Goal: Obtain resource: Download file/media

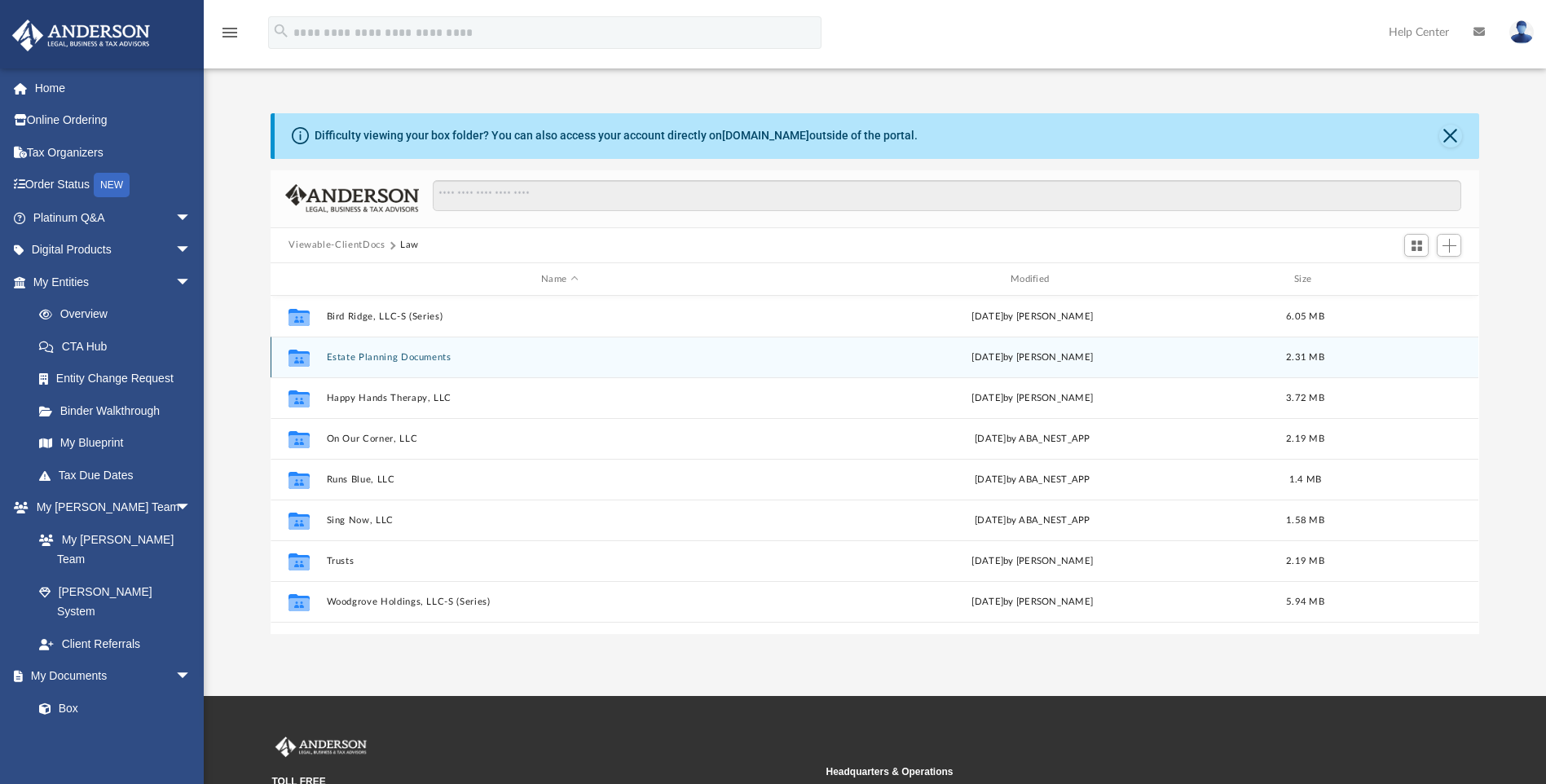
scroll to position [359, 1196]
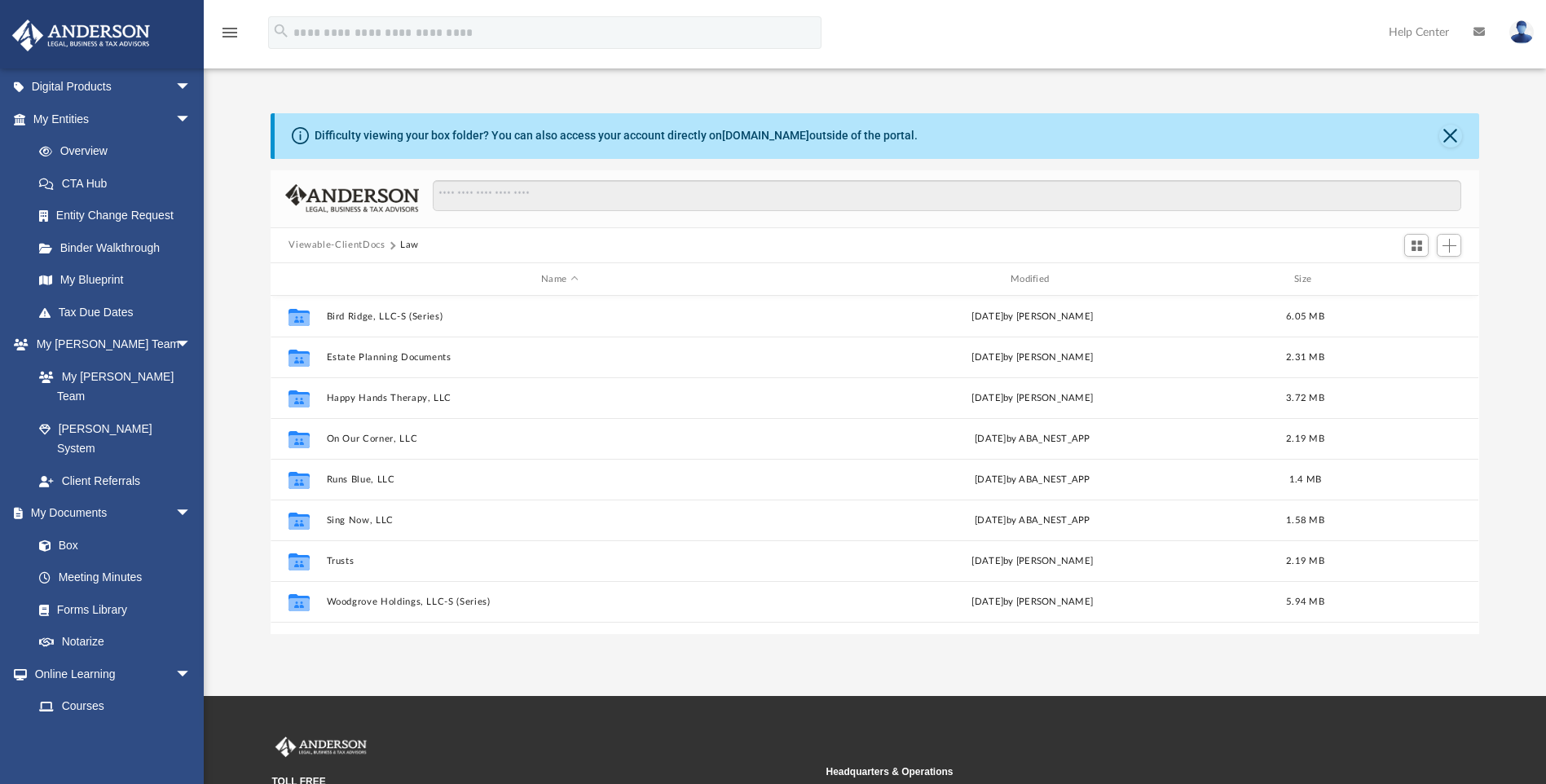
click at [326, 246] on button "Viewable-ClientDocs" at bounding box center [336, 245] width 96 height 15
click at [74, 529] on link "Box" at bounding box center [119, 546] width 193 height 33
click at [68, 529] on link "Box" at bounding box center [119, 546] width 193 height 33
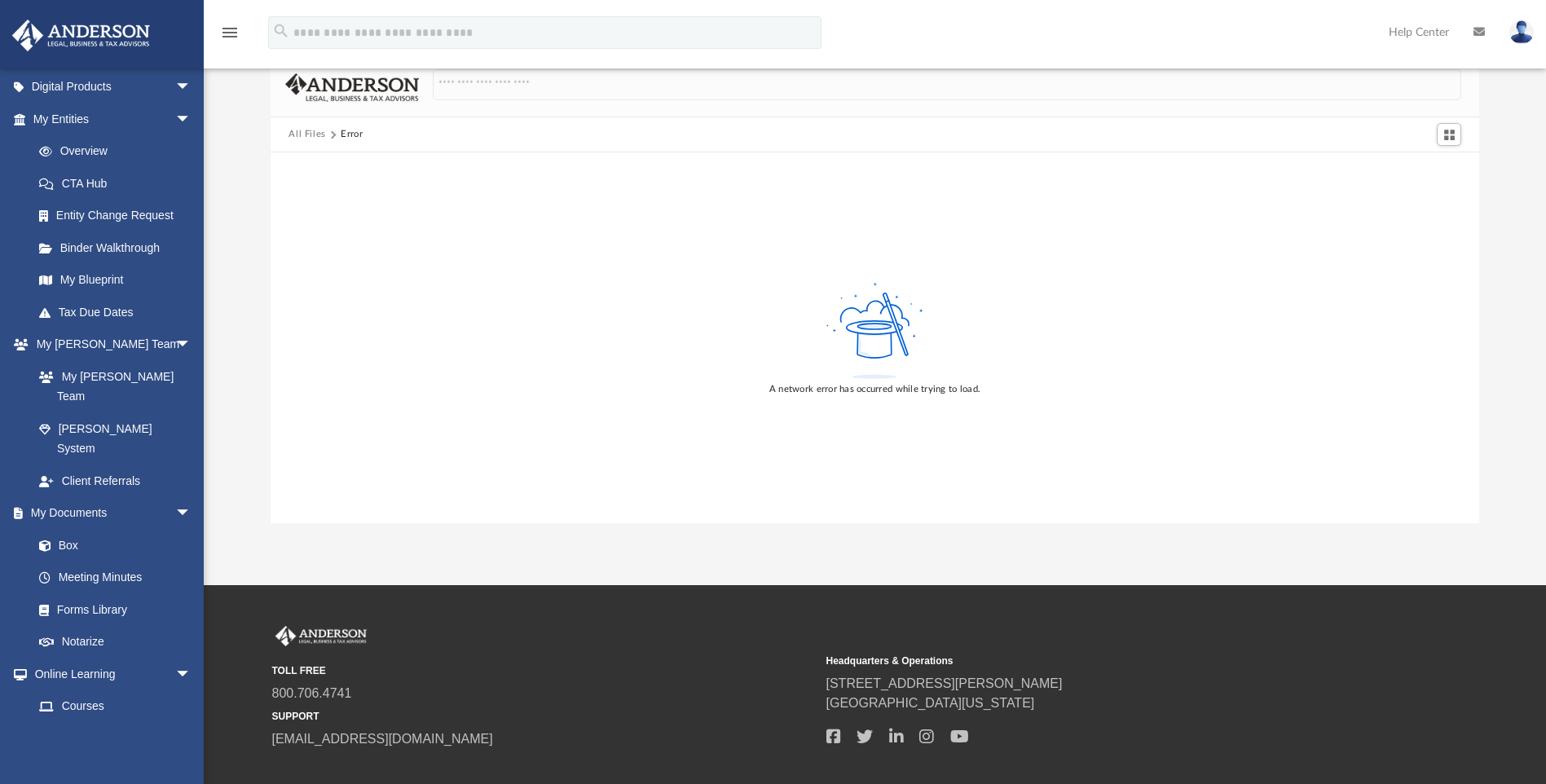
scroll to position [0, 0]
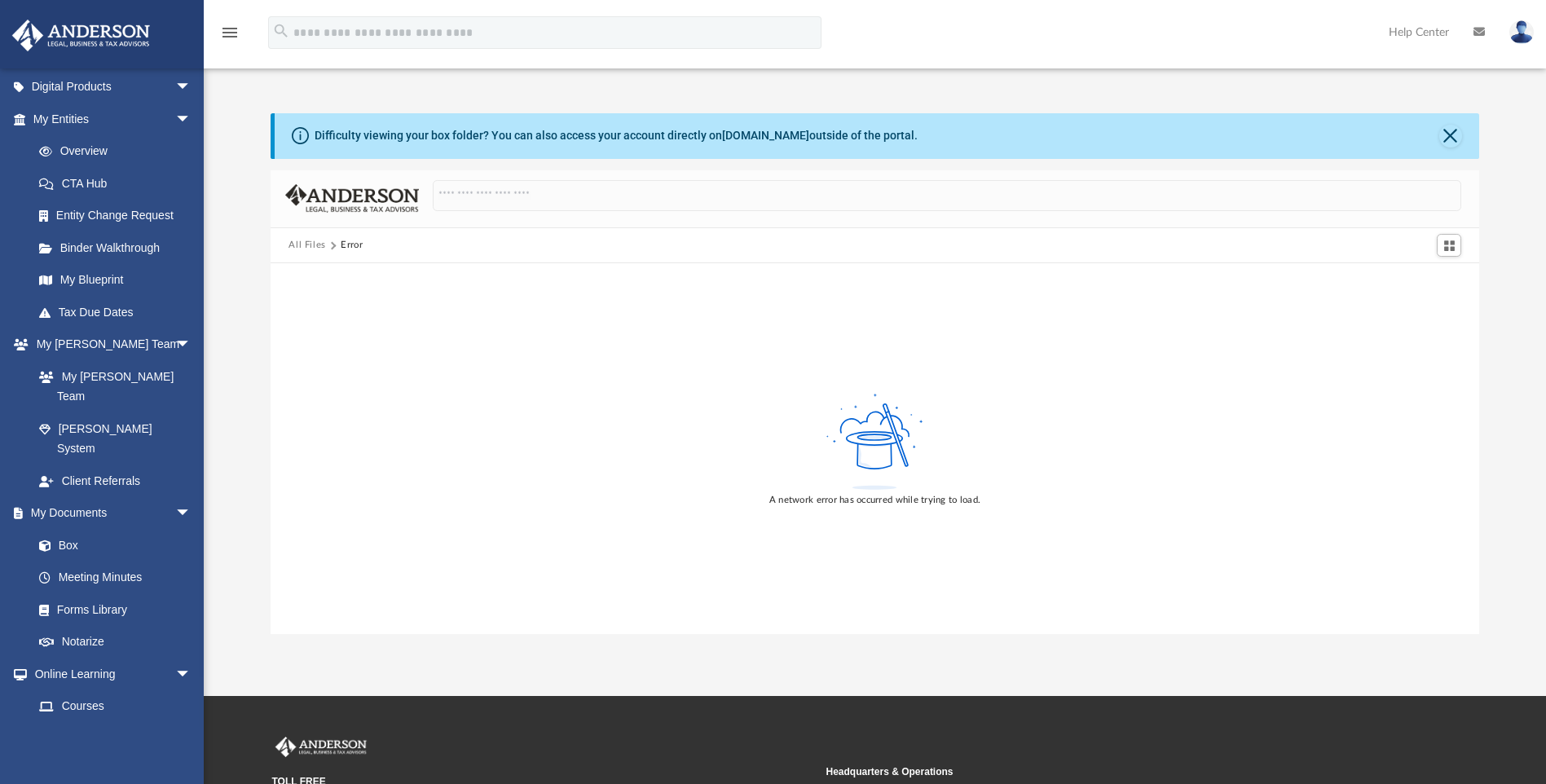
click at [309, 241] on button "All Files" at bounding box center [307, 245] width 38 height 15
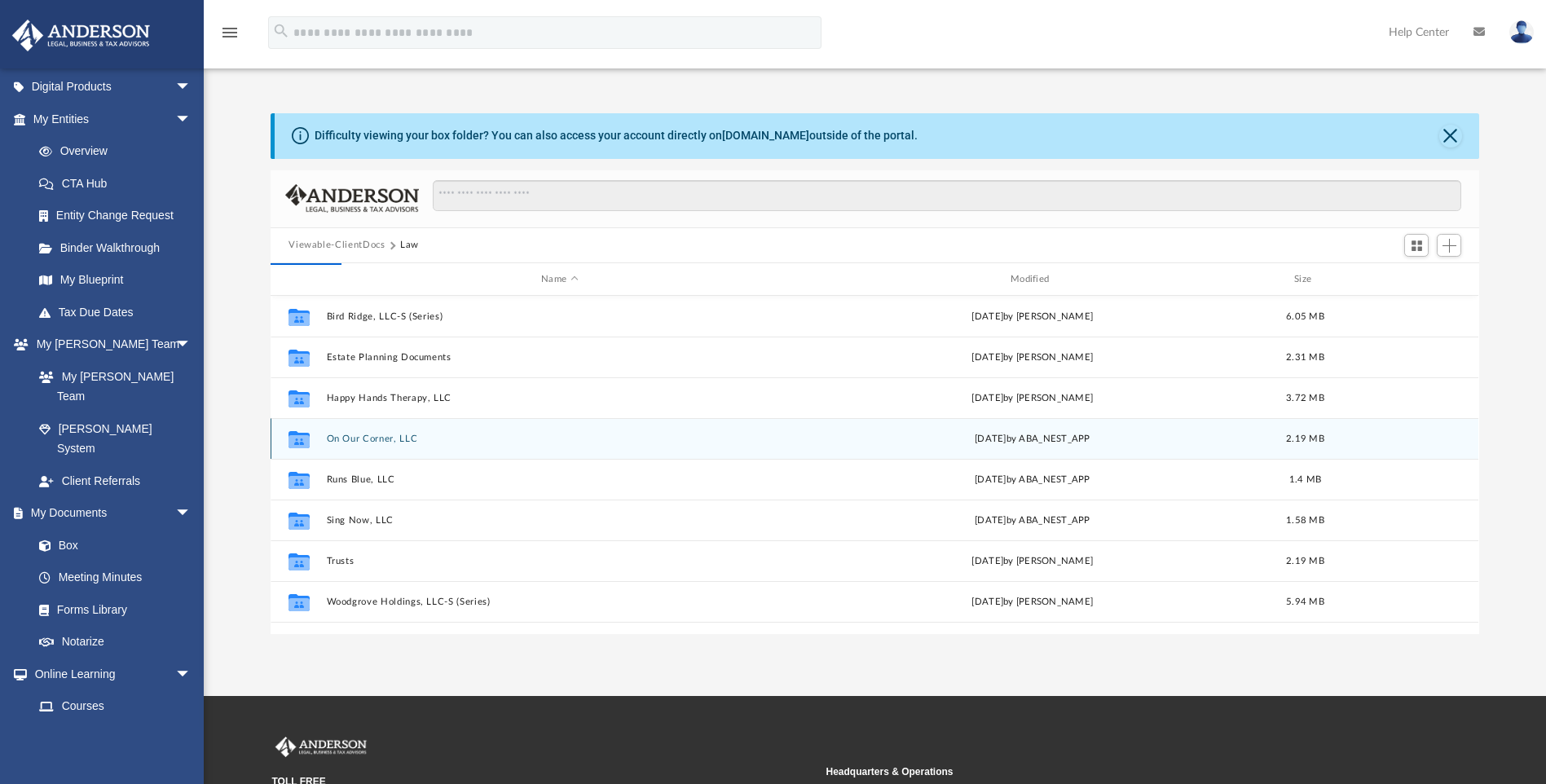
scroll to position [29, 0]
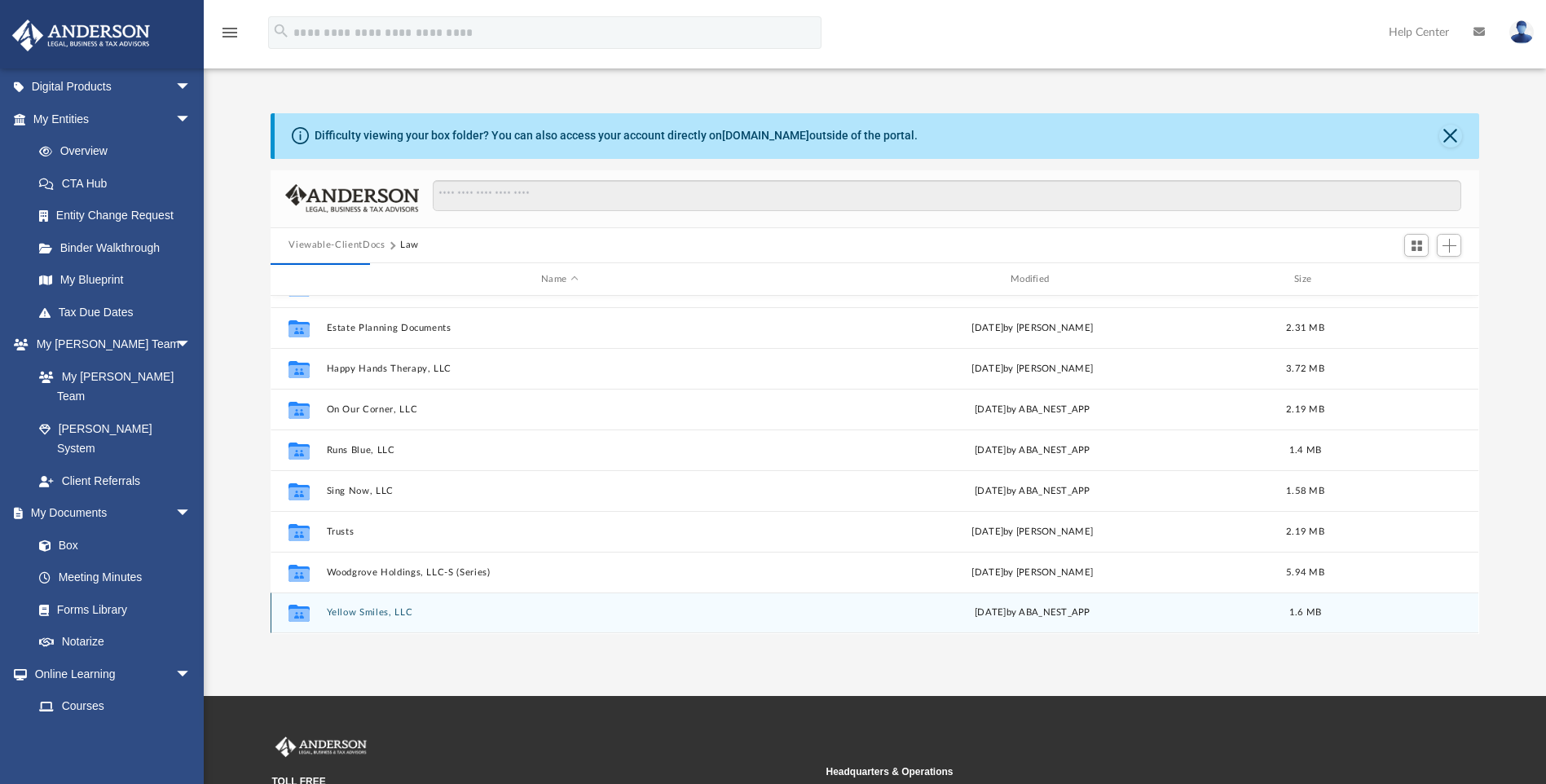
click at [397, 610] on button "Yellow Smiles, LLC" at bounding box center [559, 612] width 466 height 11
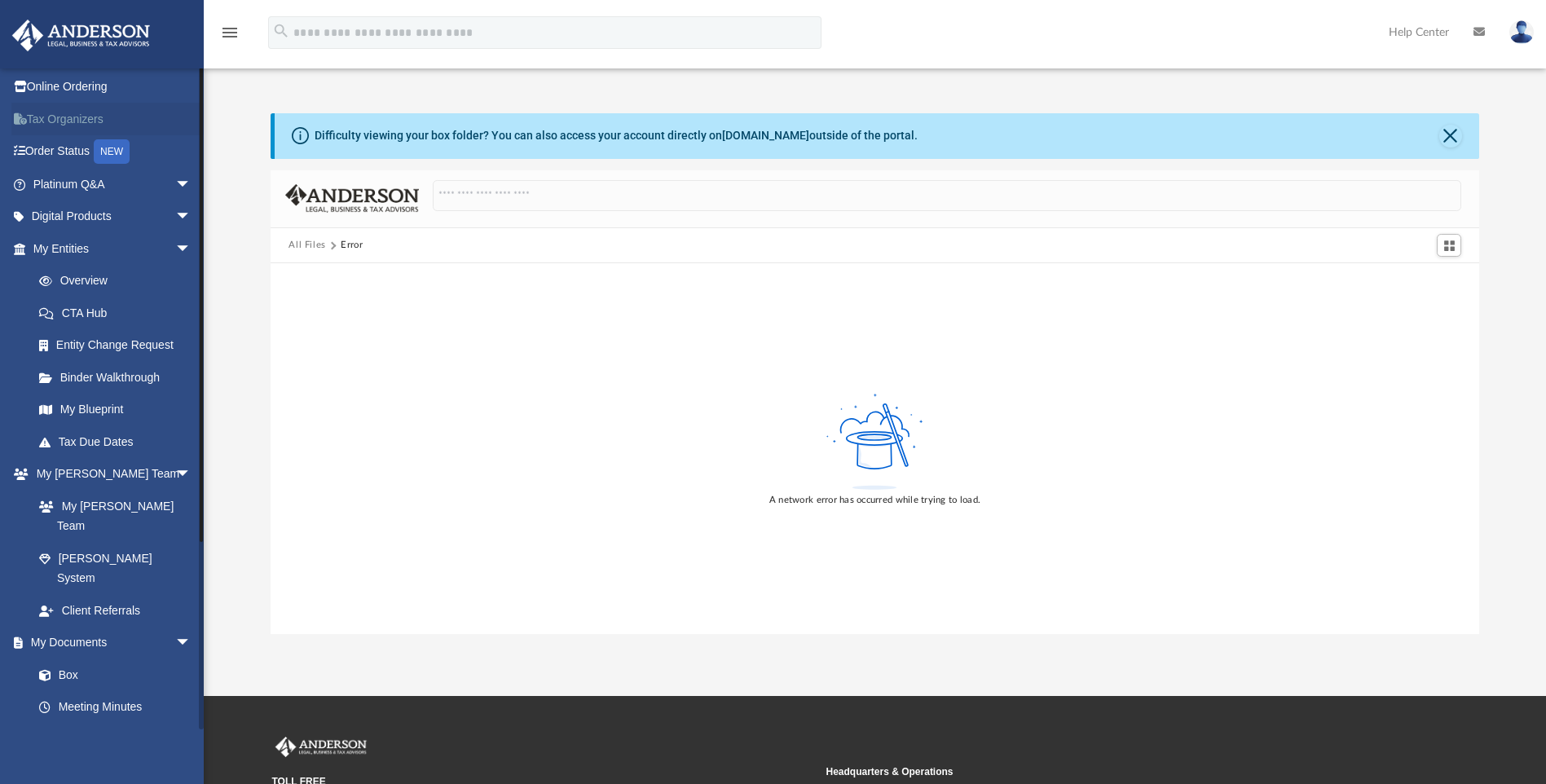
scroll to position [0, 0]
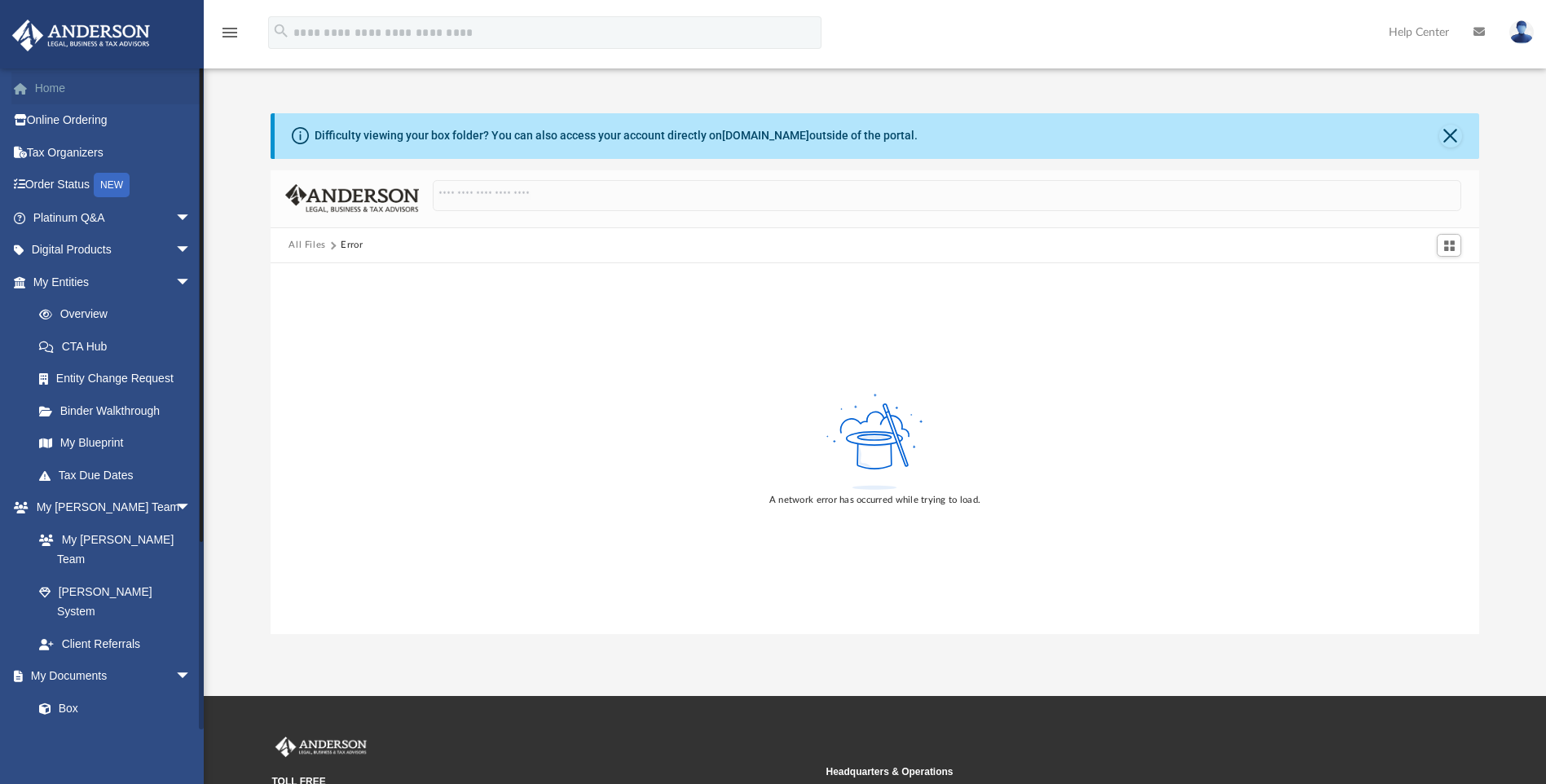
click at [92, 79] on link "Home" at bounding box center [114, 88] width 204 height 33
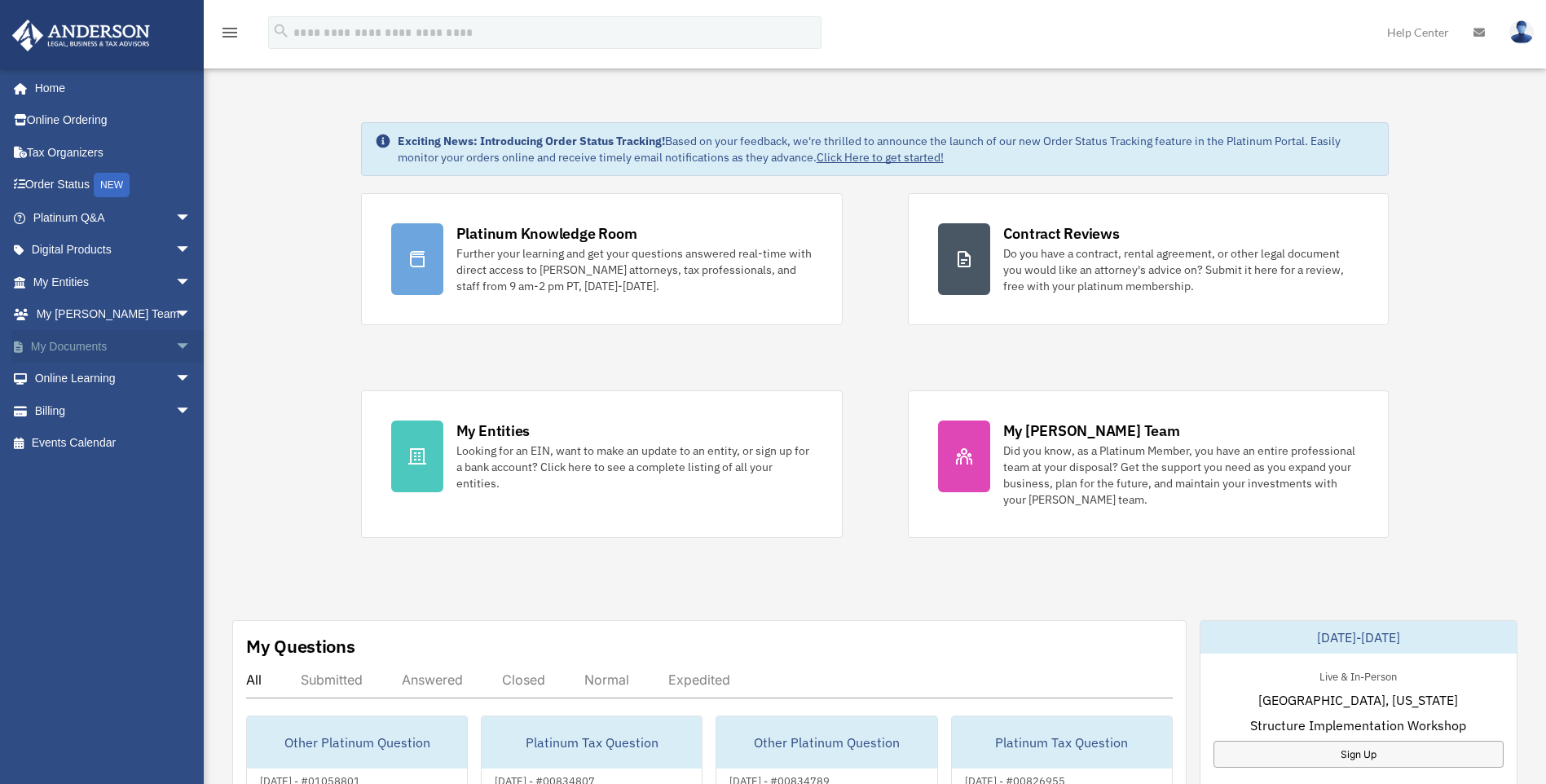
click at [176, 344] on span "arrow_drop_down" at bounding box center [192, 346] width 33 height 33
click at [117, 384] on link "Box" at bounding box center [119, 379] width 193 height 33
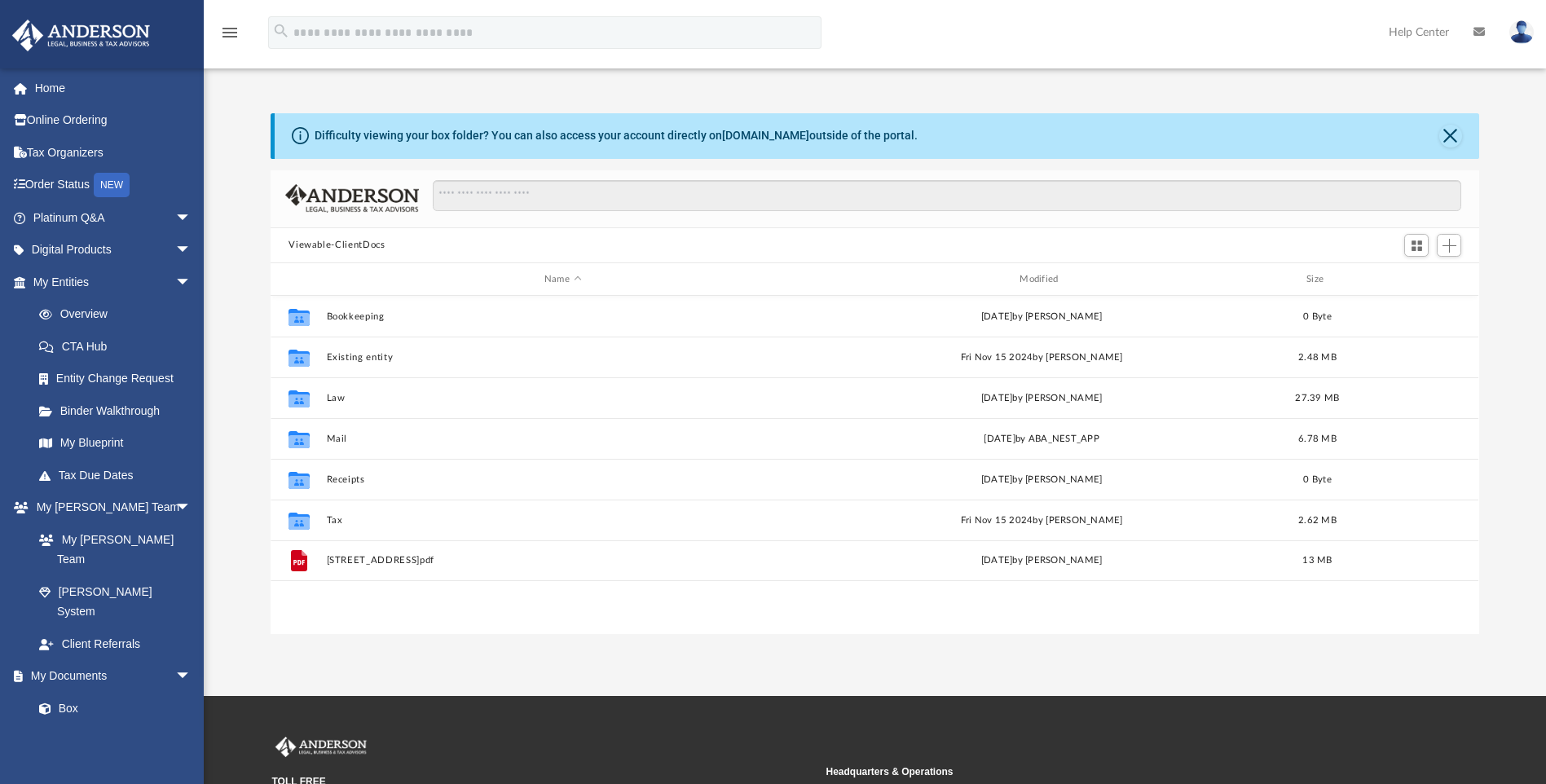
scroll to position [359, 1196]
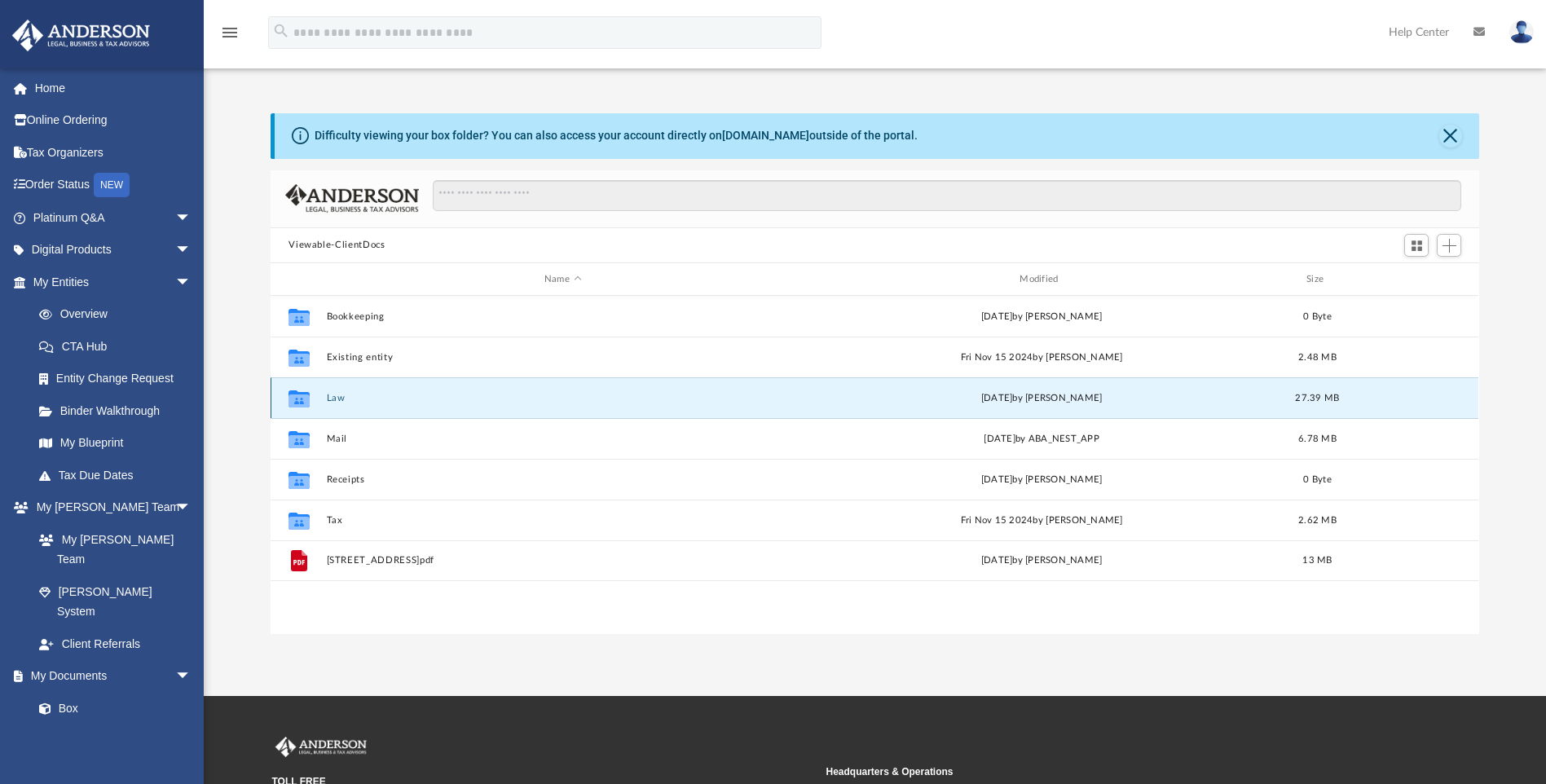
click at [336, 396] on button "Law" at bounding box center [563, 398] width 472 height 11
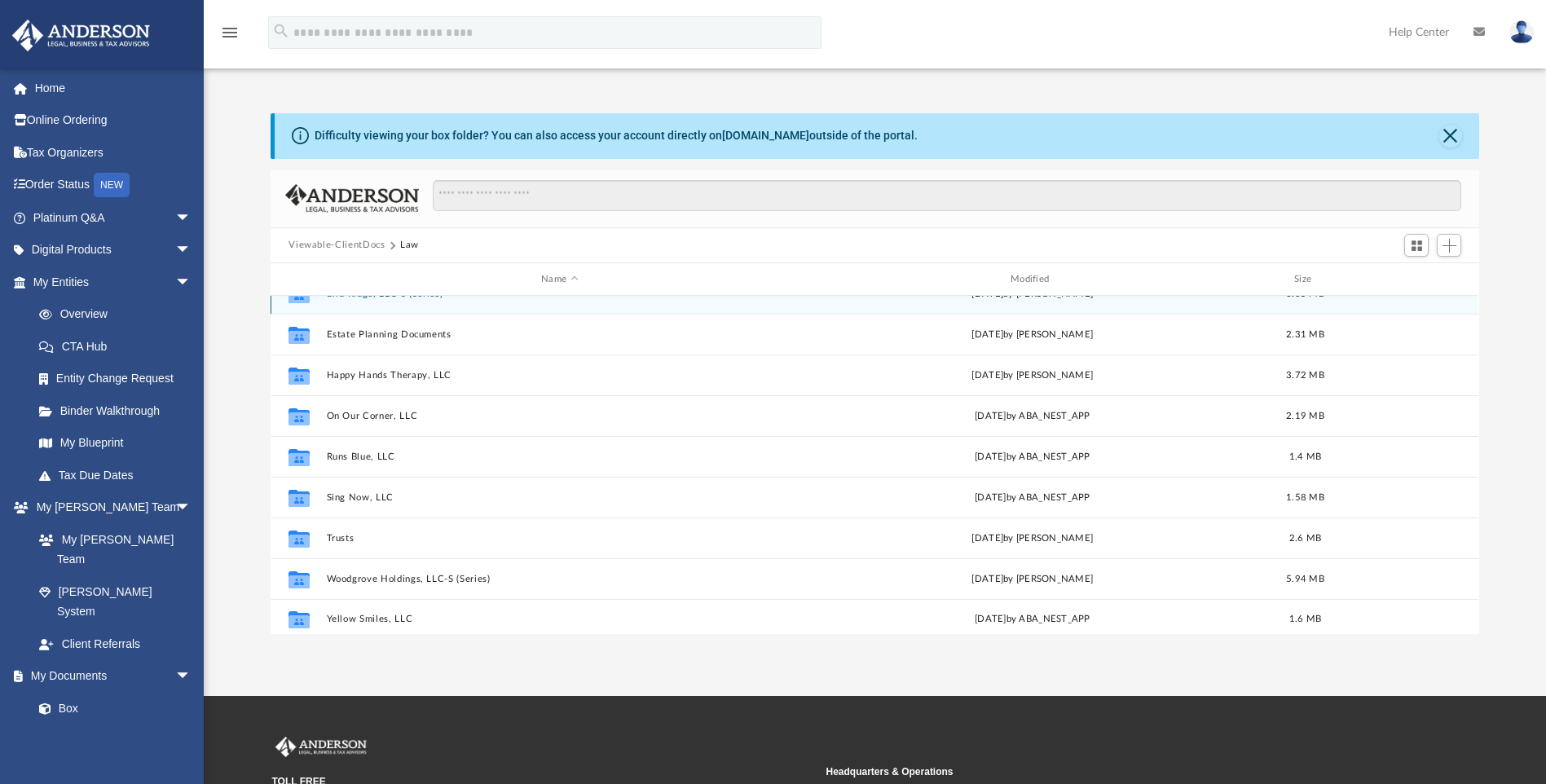
scroll to position [29, 0]
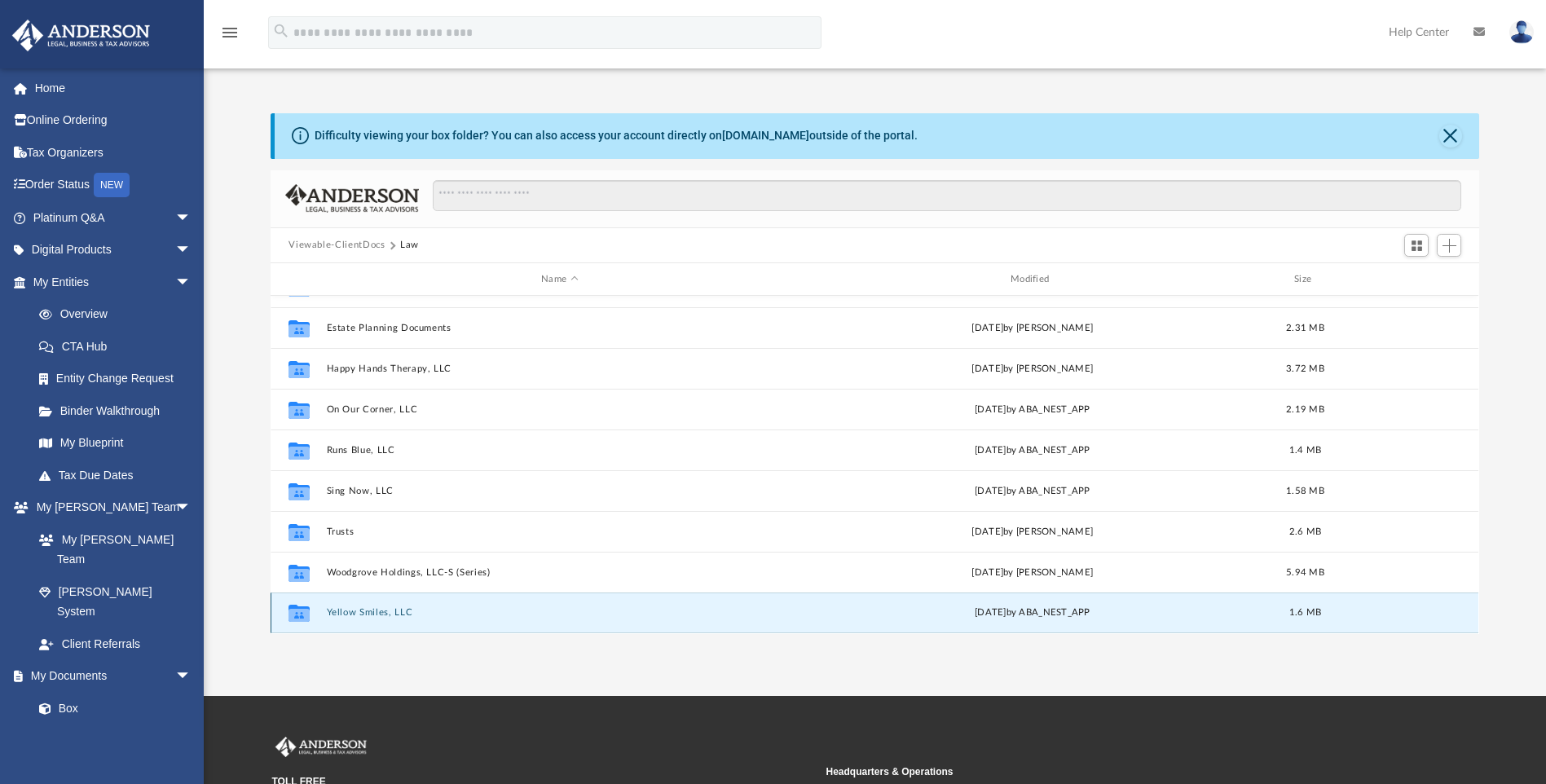
click at [380, 612] on button "Yellow Smiles, LLC" at bounding box center [559, 612] width 466 height 11
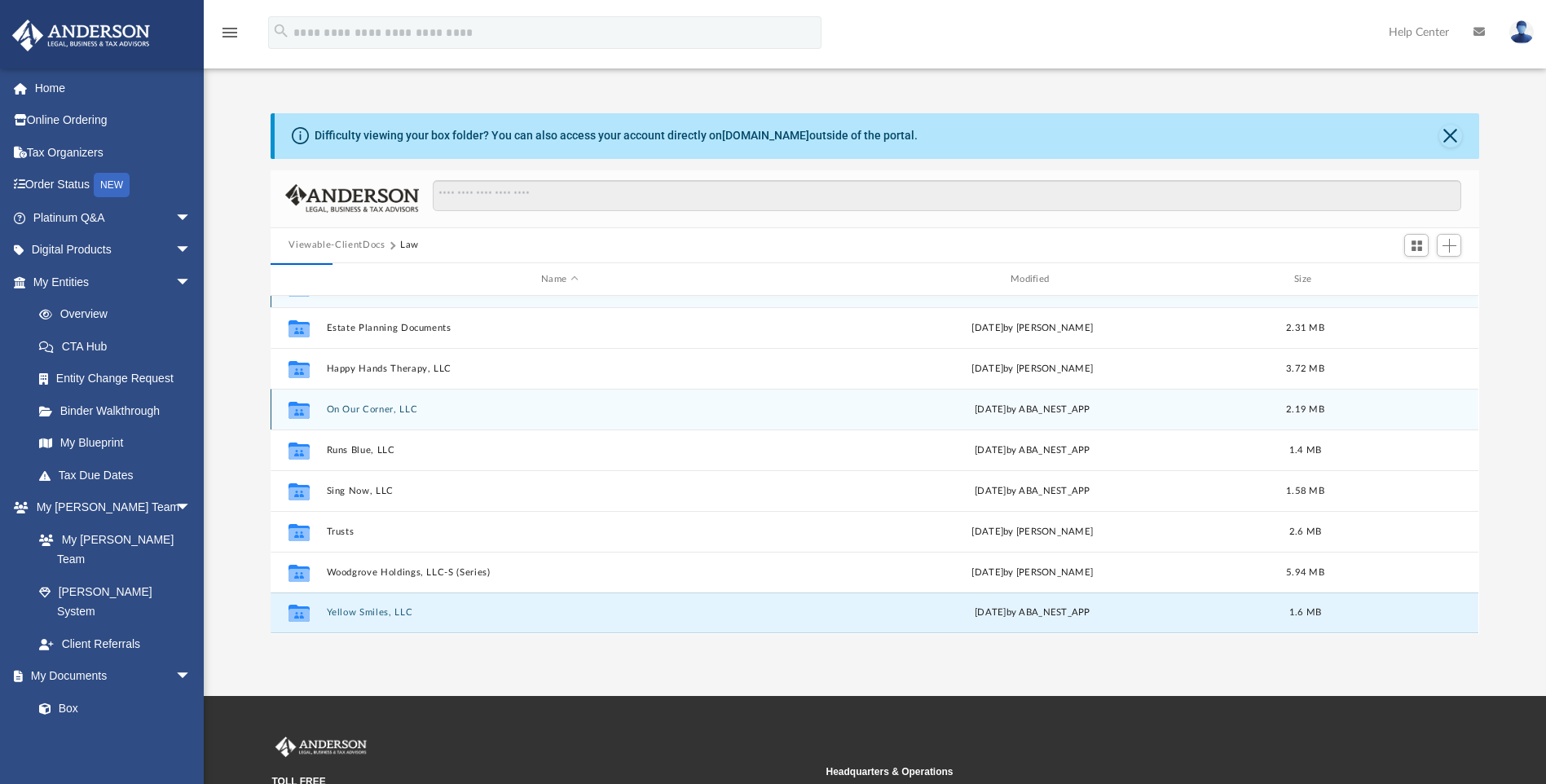
scroll to position [0, 0]
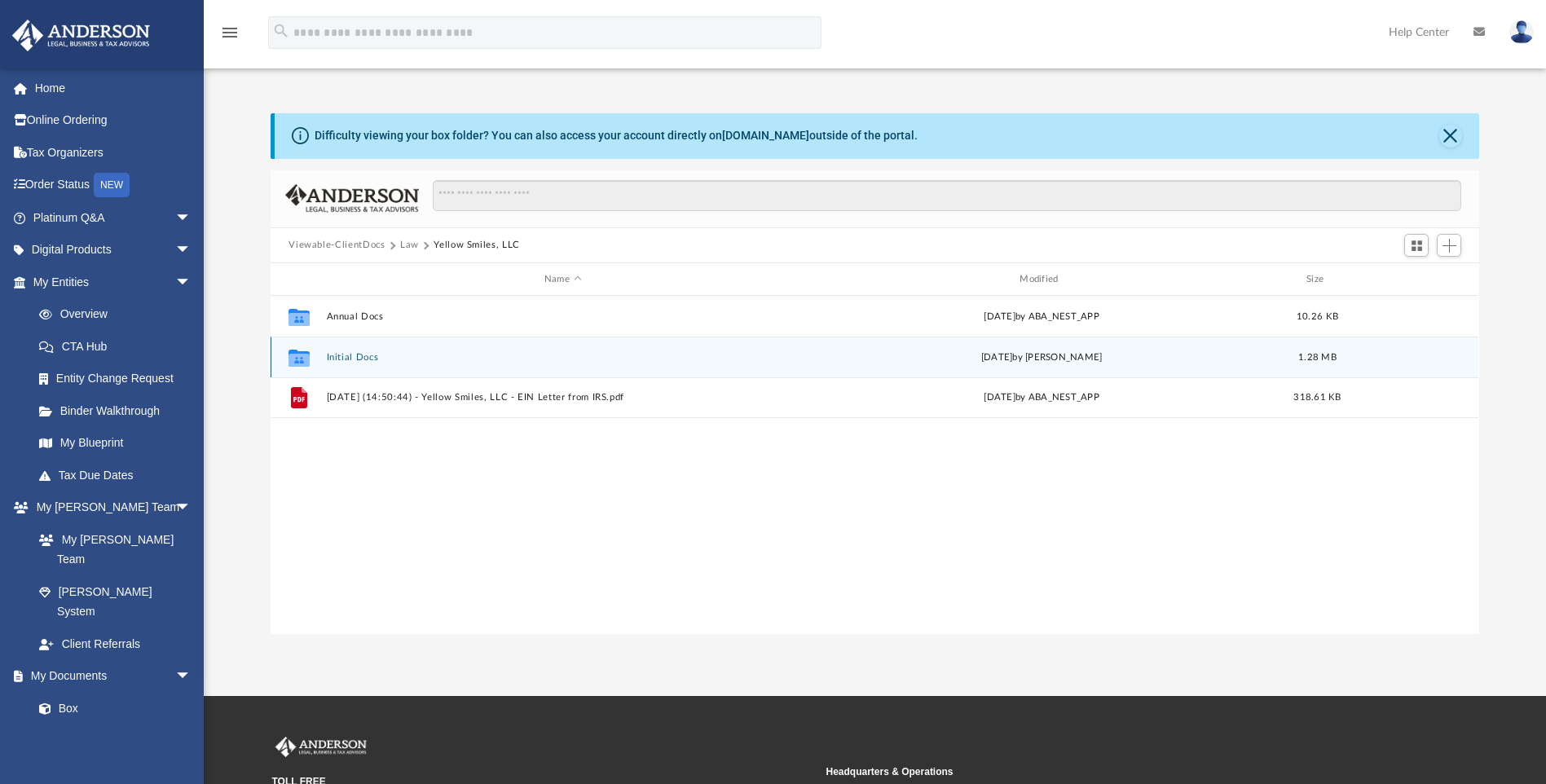
click at [350, 353] on button "Initial Docs" at bounding box center [563, 357] width 472 height 11
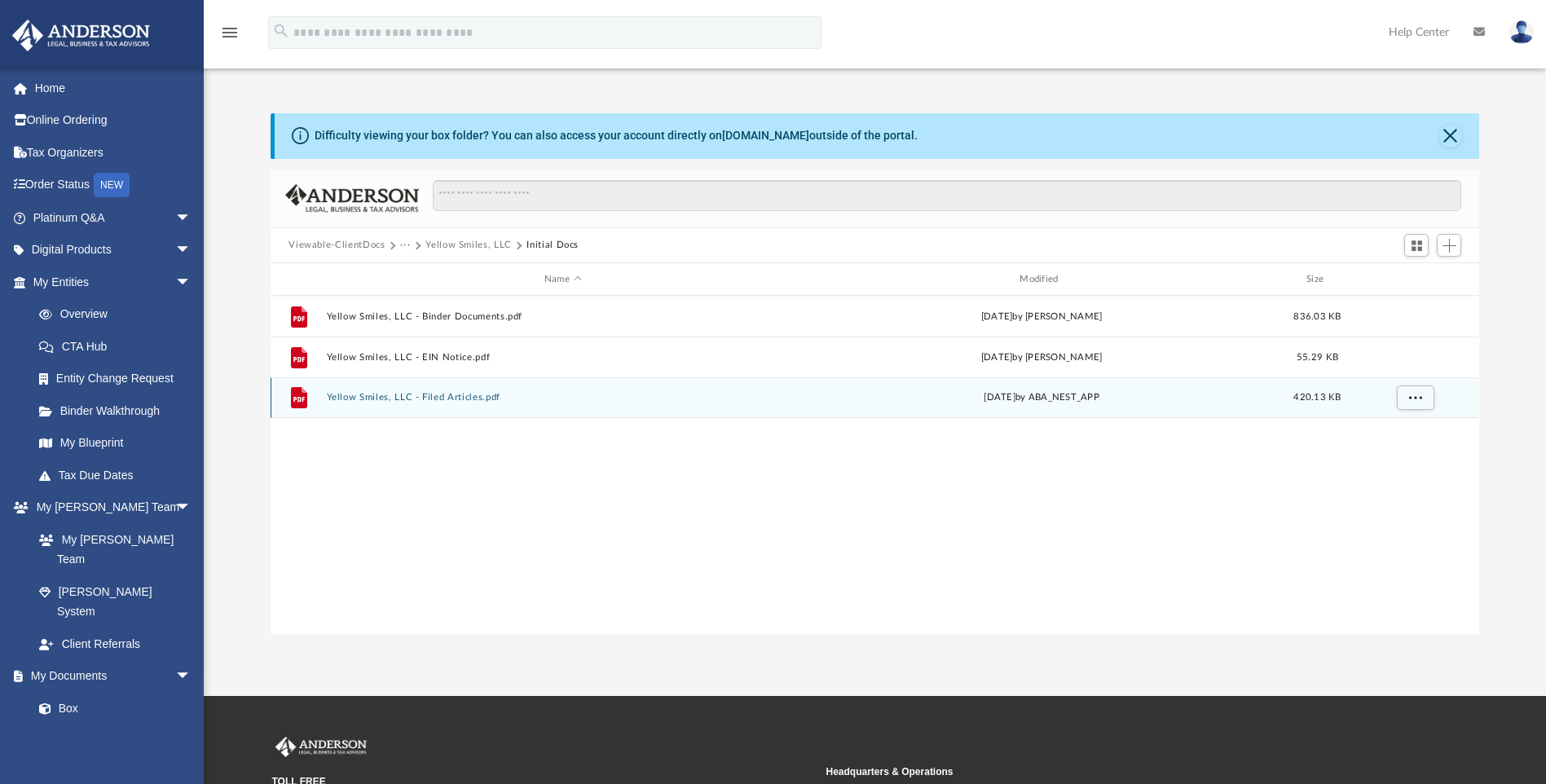
click at [443, 397] on button "Yellow Smiles, LLC - Filed Articles.pdf" at bounding box center [563, 398] width 472 height 11
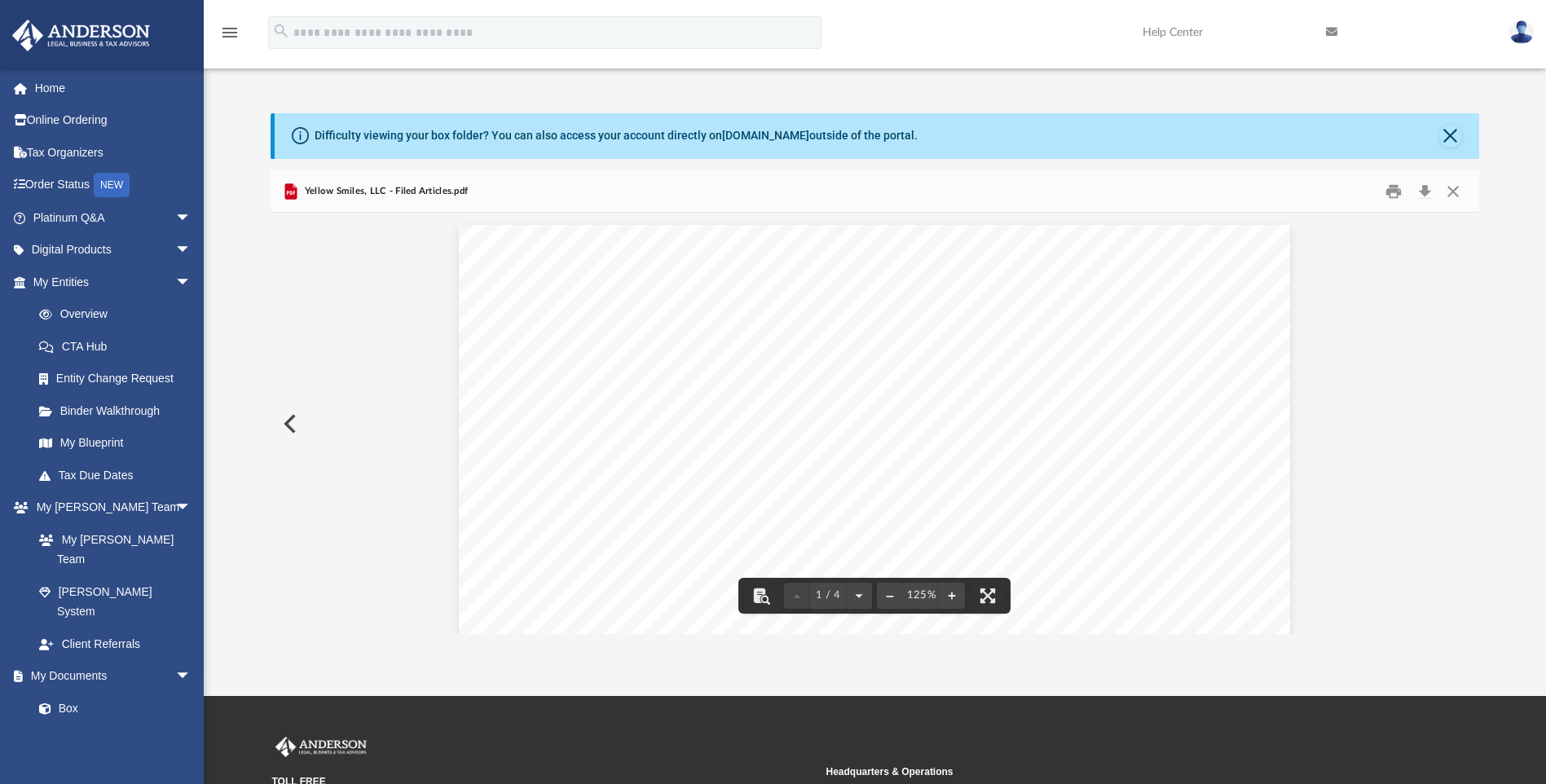
click at [347, 185] on span "Yellow Smiles, LLC - Filed Articles.pdf" at bounding box center [384, 192] width 167 height 15
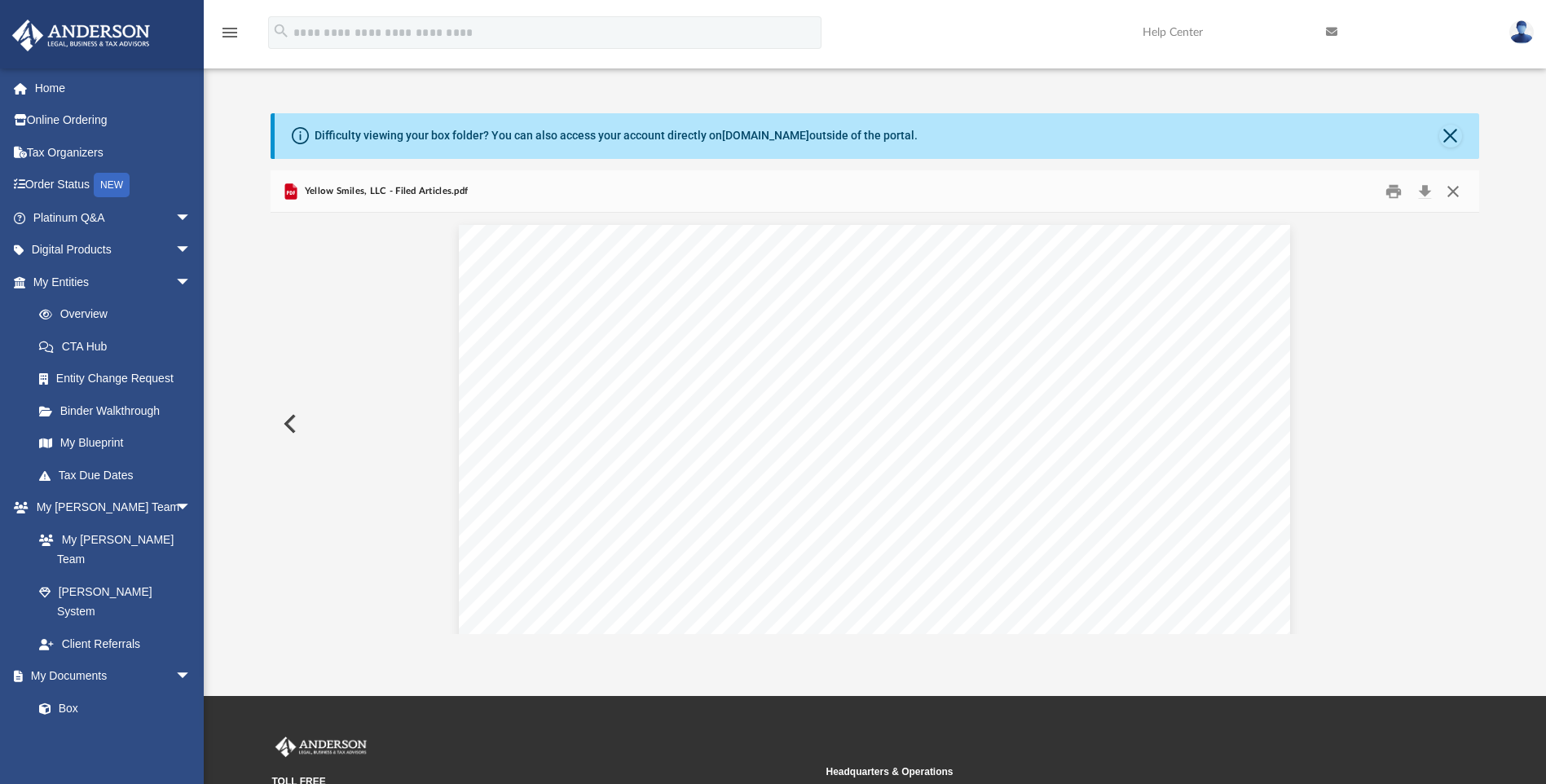
click at [1457, 190] on button "Close" at bounding box center [1453, 191] width 29 height 25
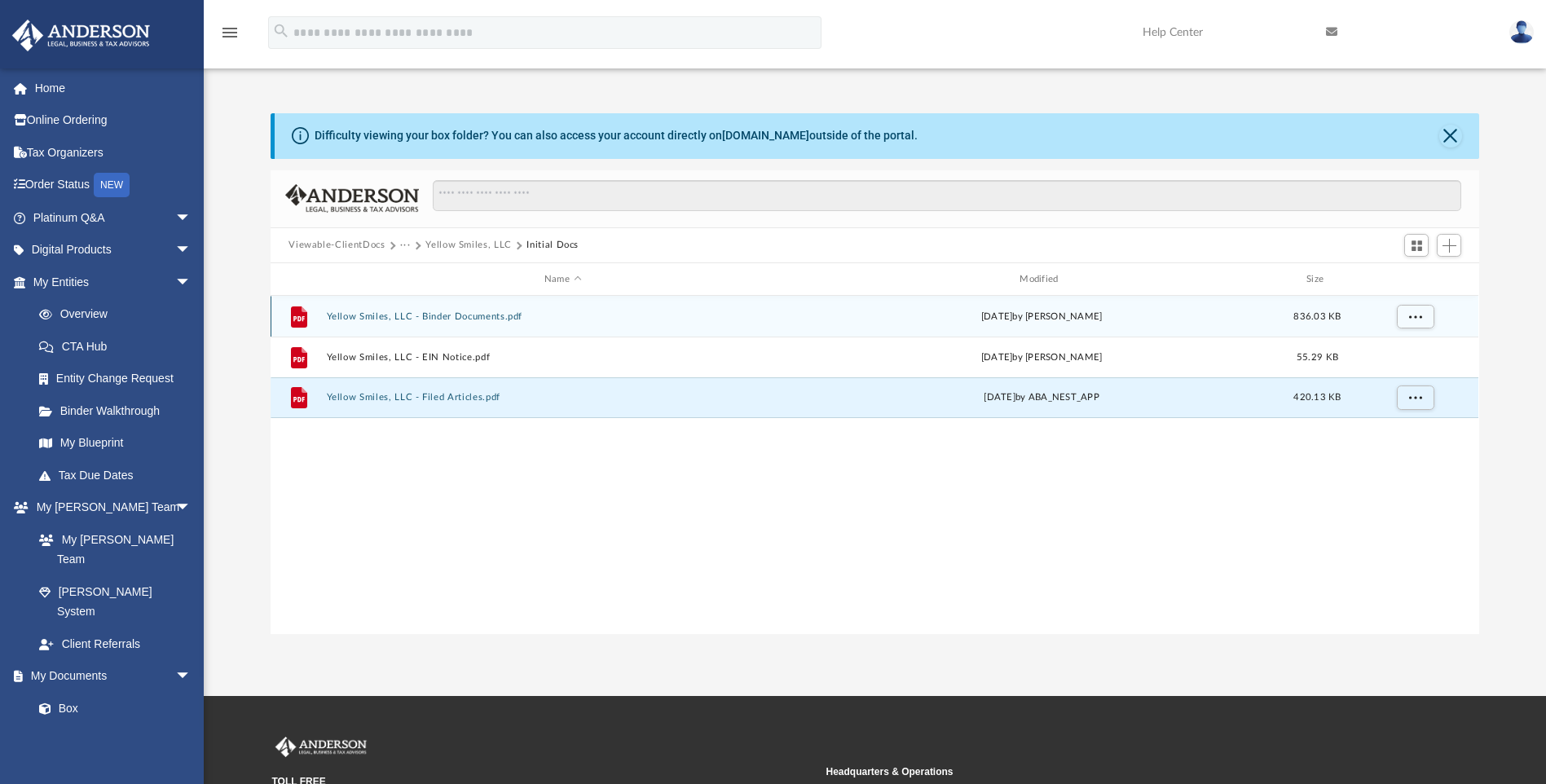
click at [447, 325] on div "File Yellow Smiles, LLC - Binder Documents.pdf [DATE] by [PERSON_NAME] 836.03 KB" at bounding box center [874, 316] width 1208 height 41
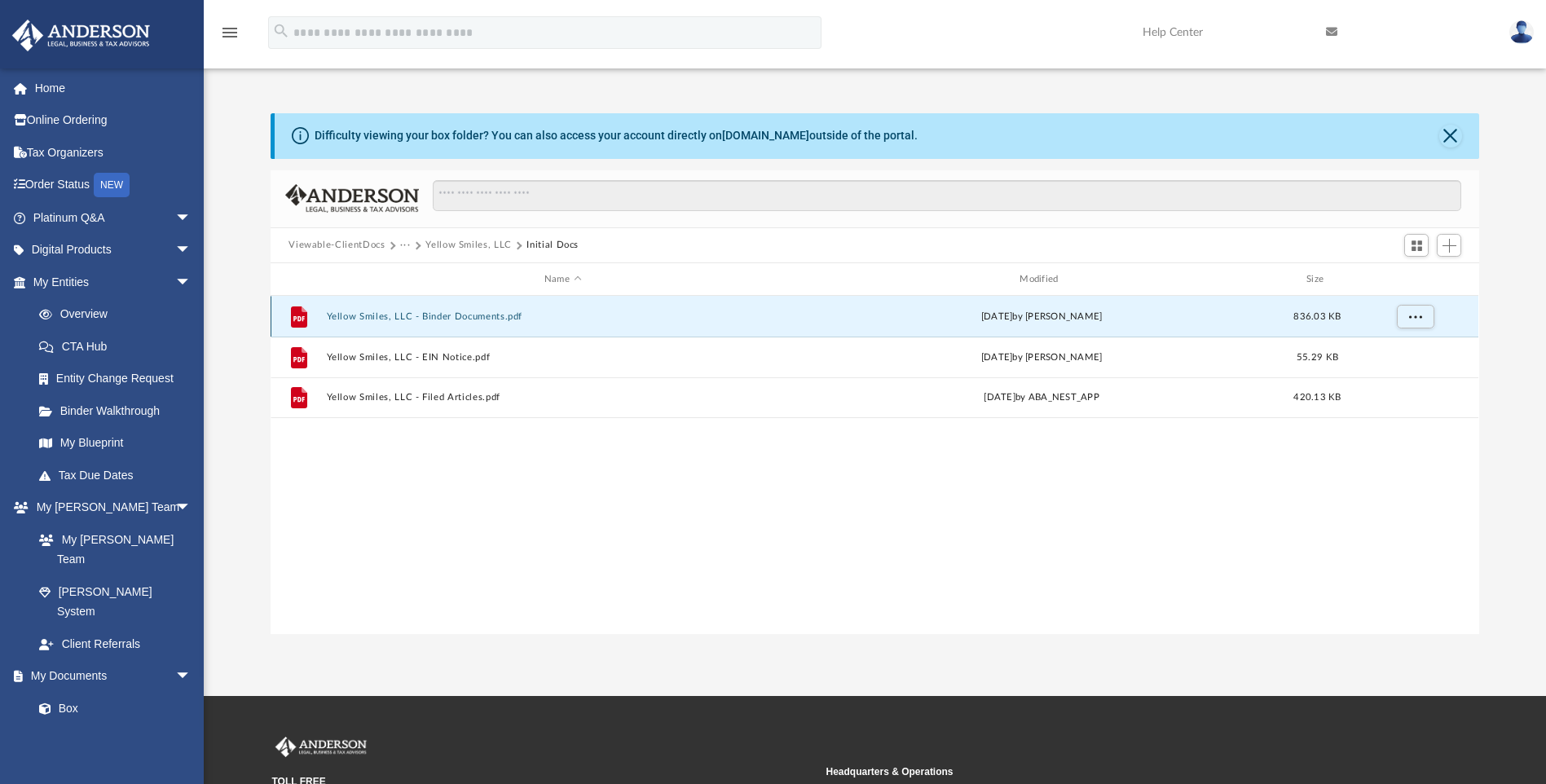
click at [446, 317] on button "Yellow Smiles, LLC - Binder Documents.pdf" at bounding box center [563, 316] width 472 height 11
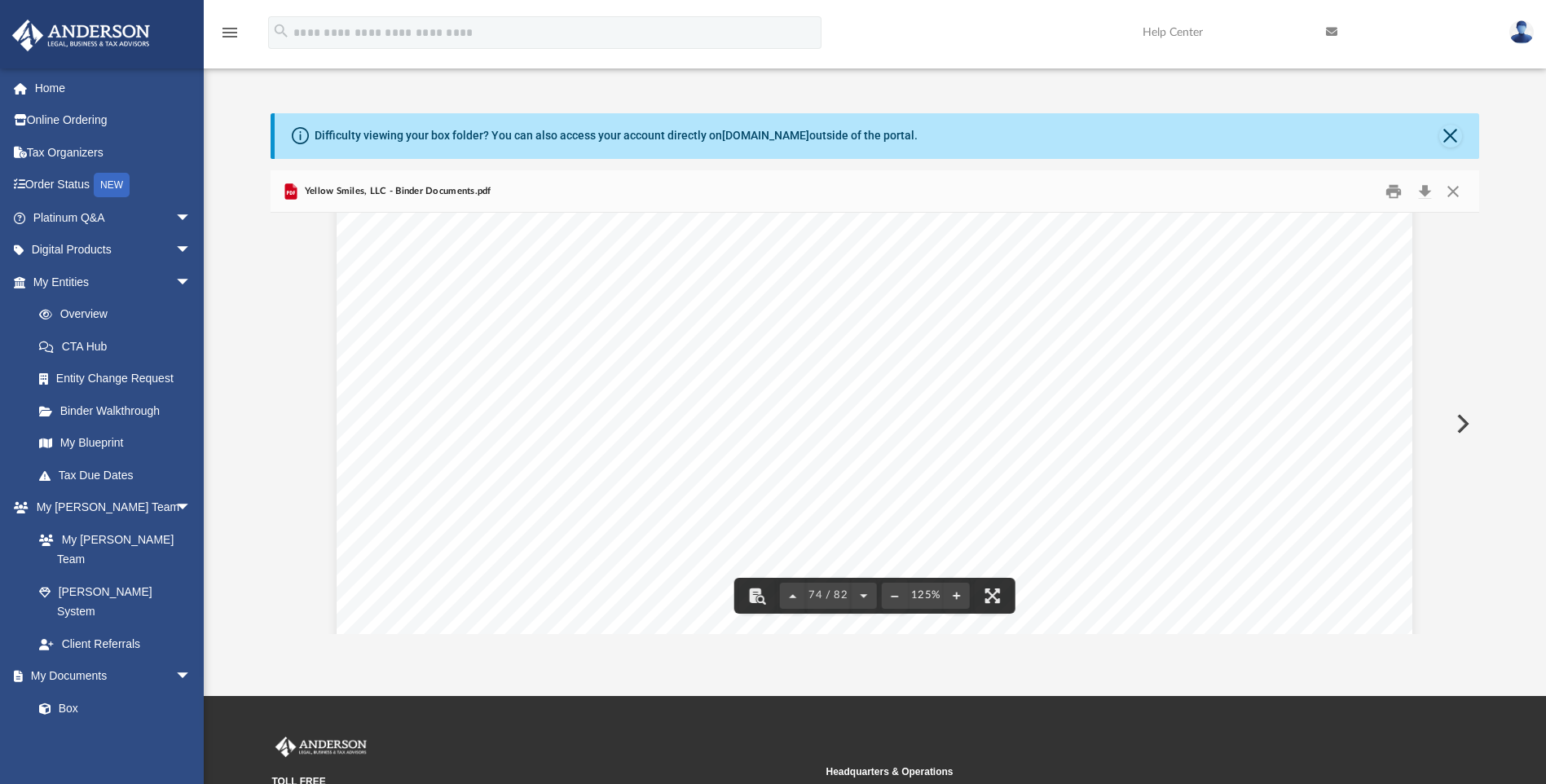
scroll to position [80514, 0]
click at [1395, 192] on button "Print" at bounding box center [1393, 191] width 33 height 25
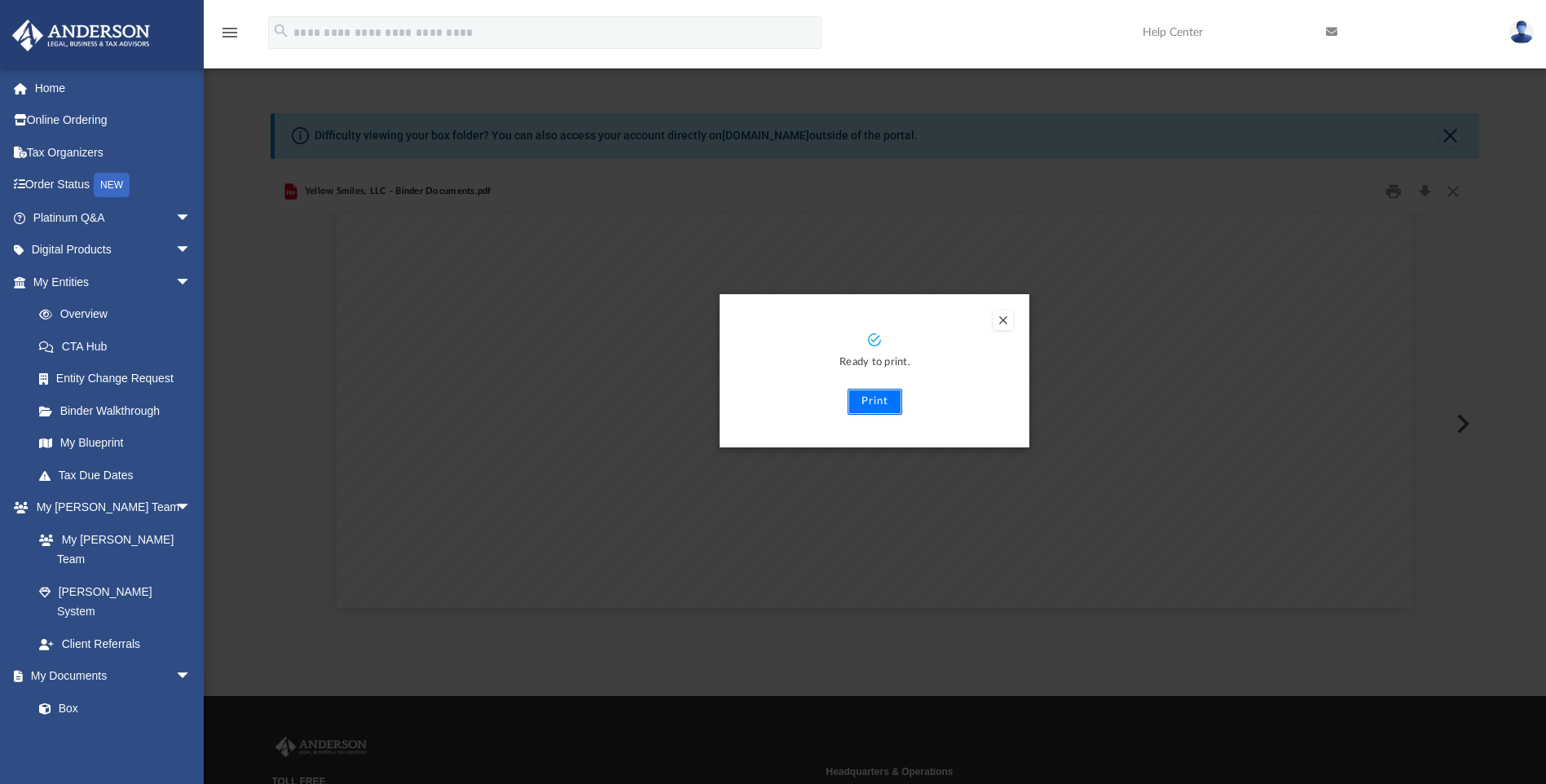
click at [873, 397] on button "Print" at bounding box center [875, 402] width 55 height 26
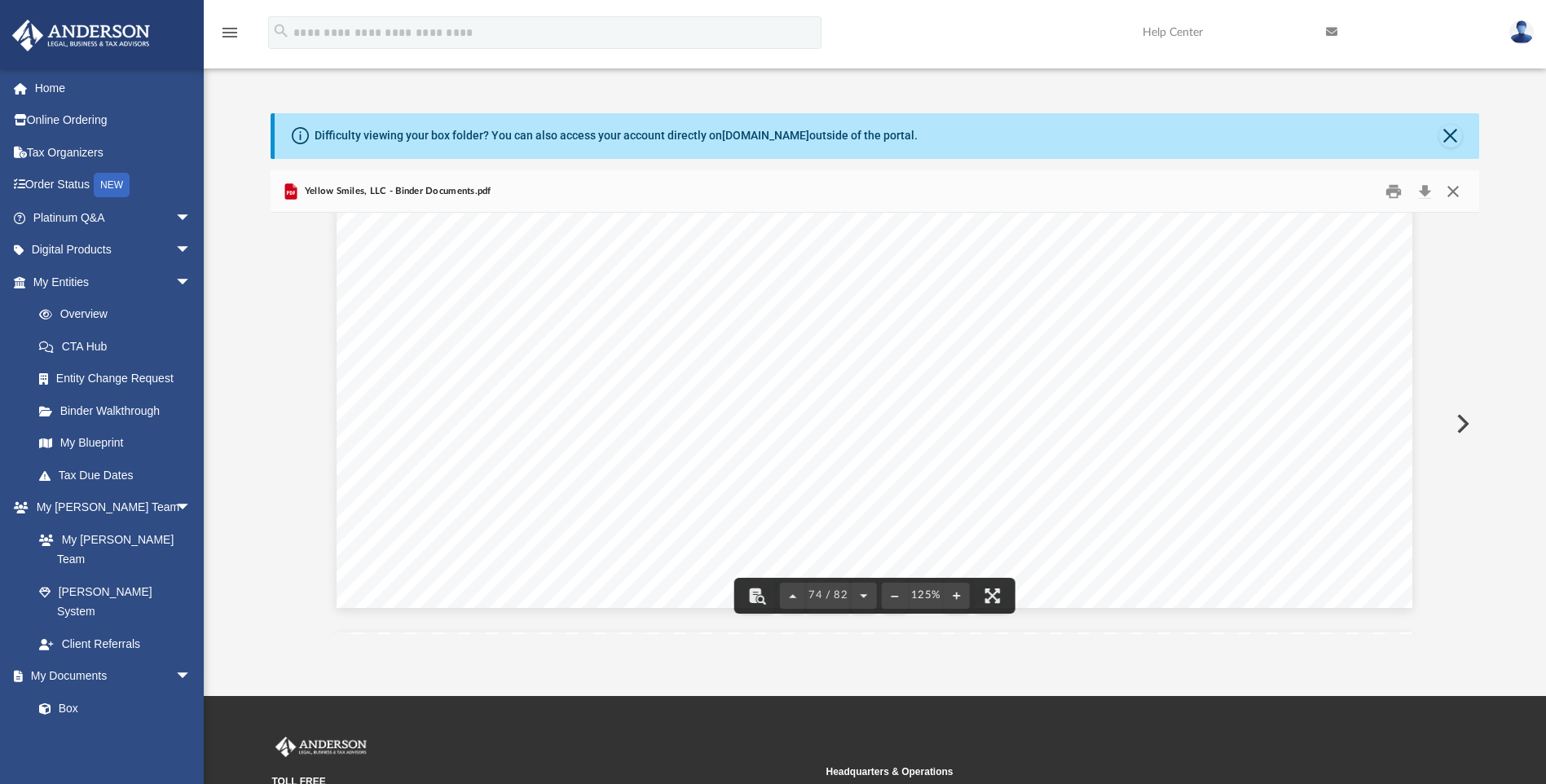
click at [1459, 192] on button "Close" at bounding box center [1453, 191] width 29 height 25
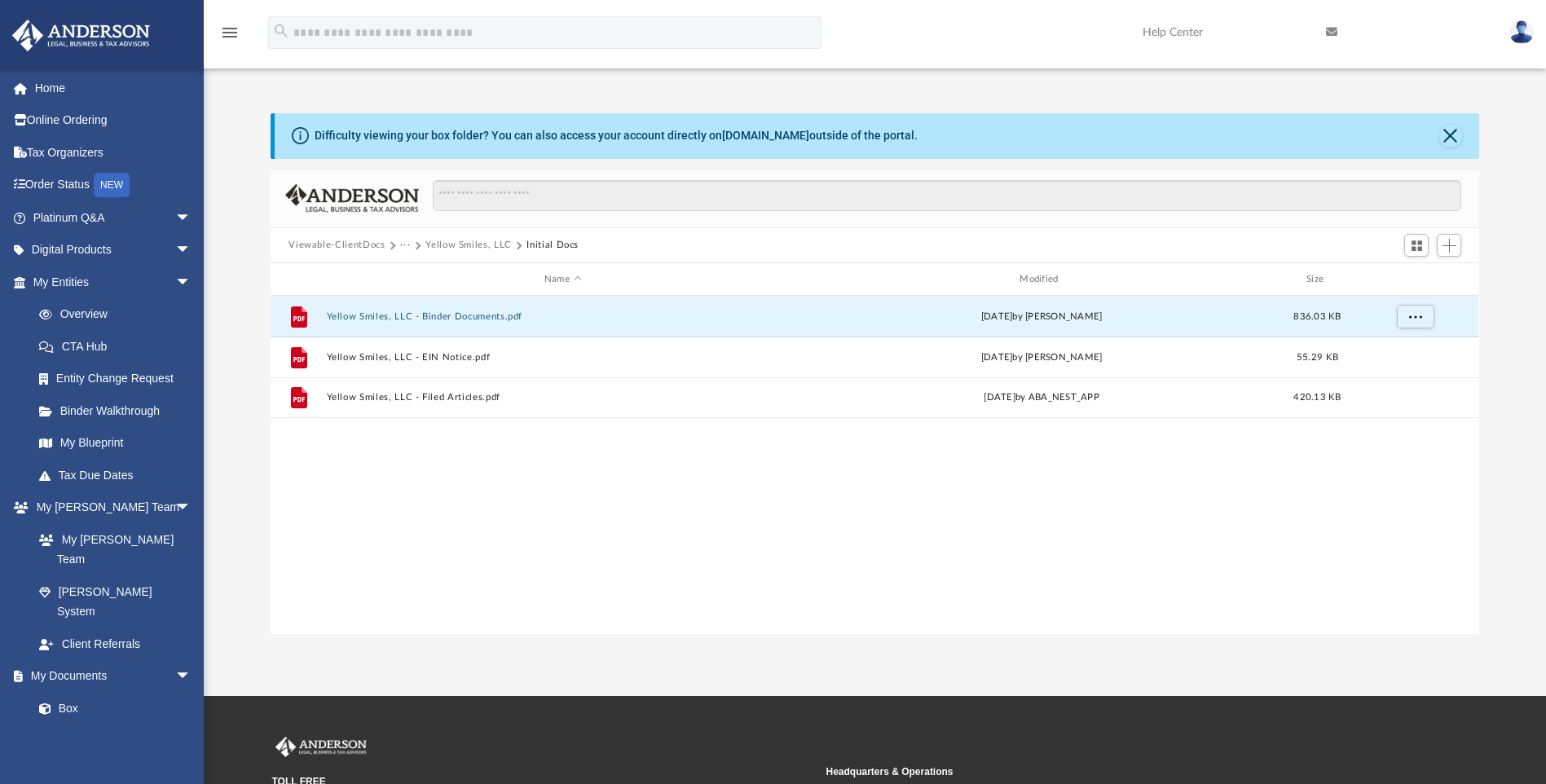
click at [468, 245] on button "Yellow Smiles, LLC" at bounding box center [469, 245] width 87 height 15
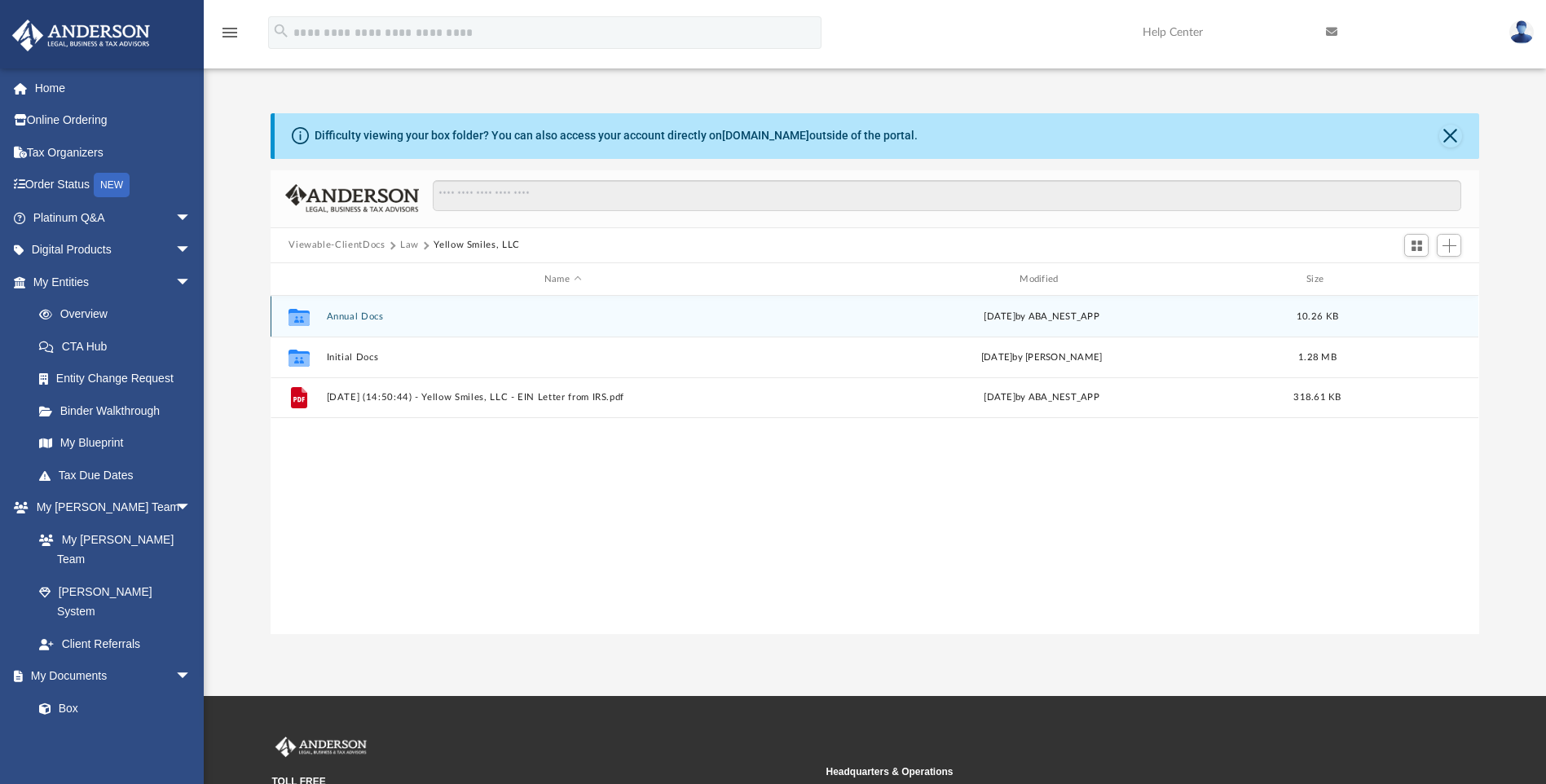
click at [357, 319] on button "Annual Docs" at bounding box center [563, 316] width 472 height 11
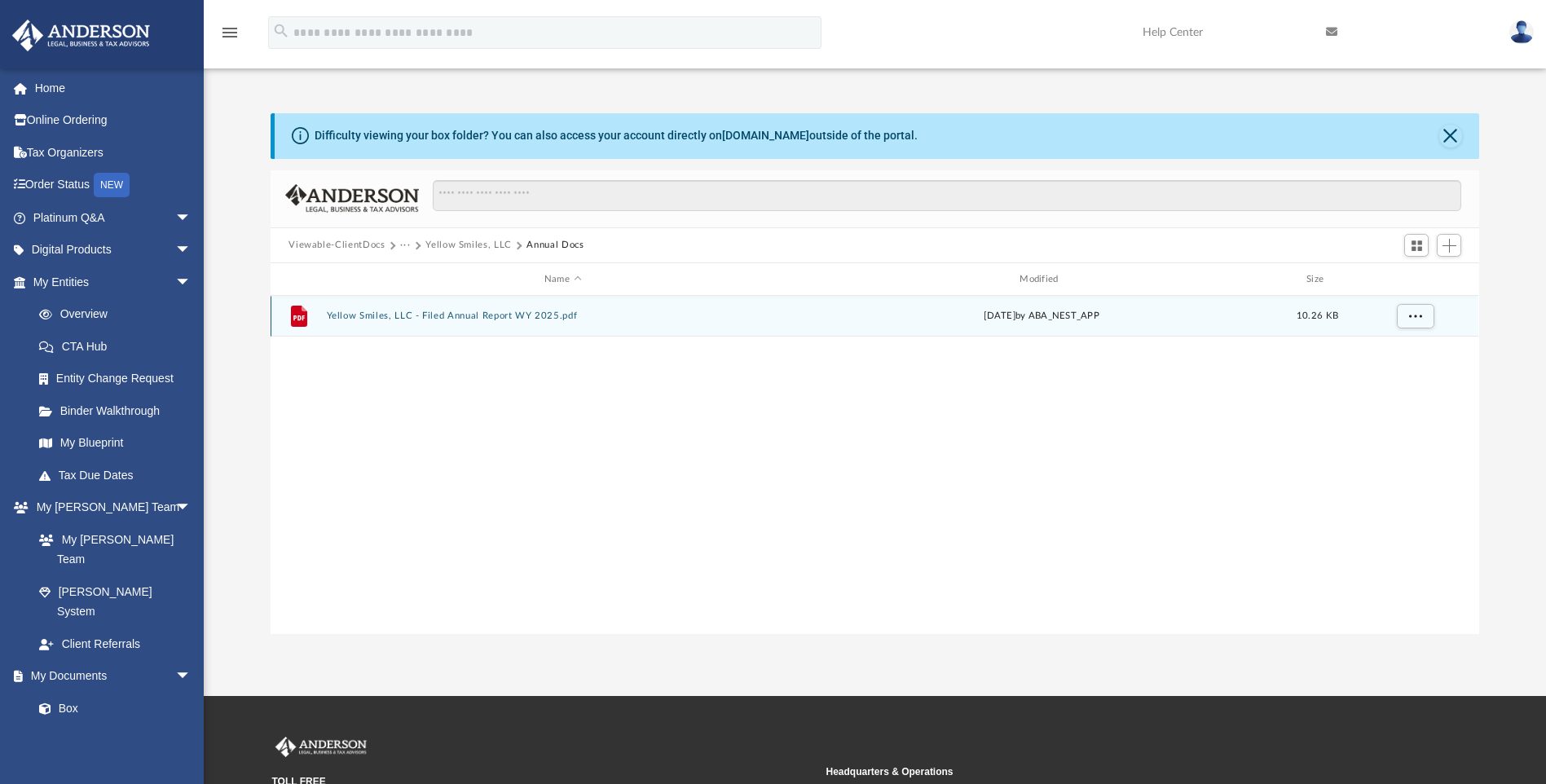
click at [394, 311] on button "Yellow Smiles, LLC - Filed Annual Report WY 2025.pdf" at bounding box center [563, 316] width 472 height 11
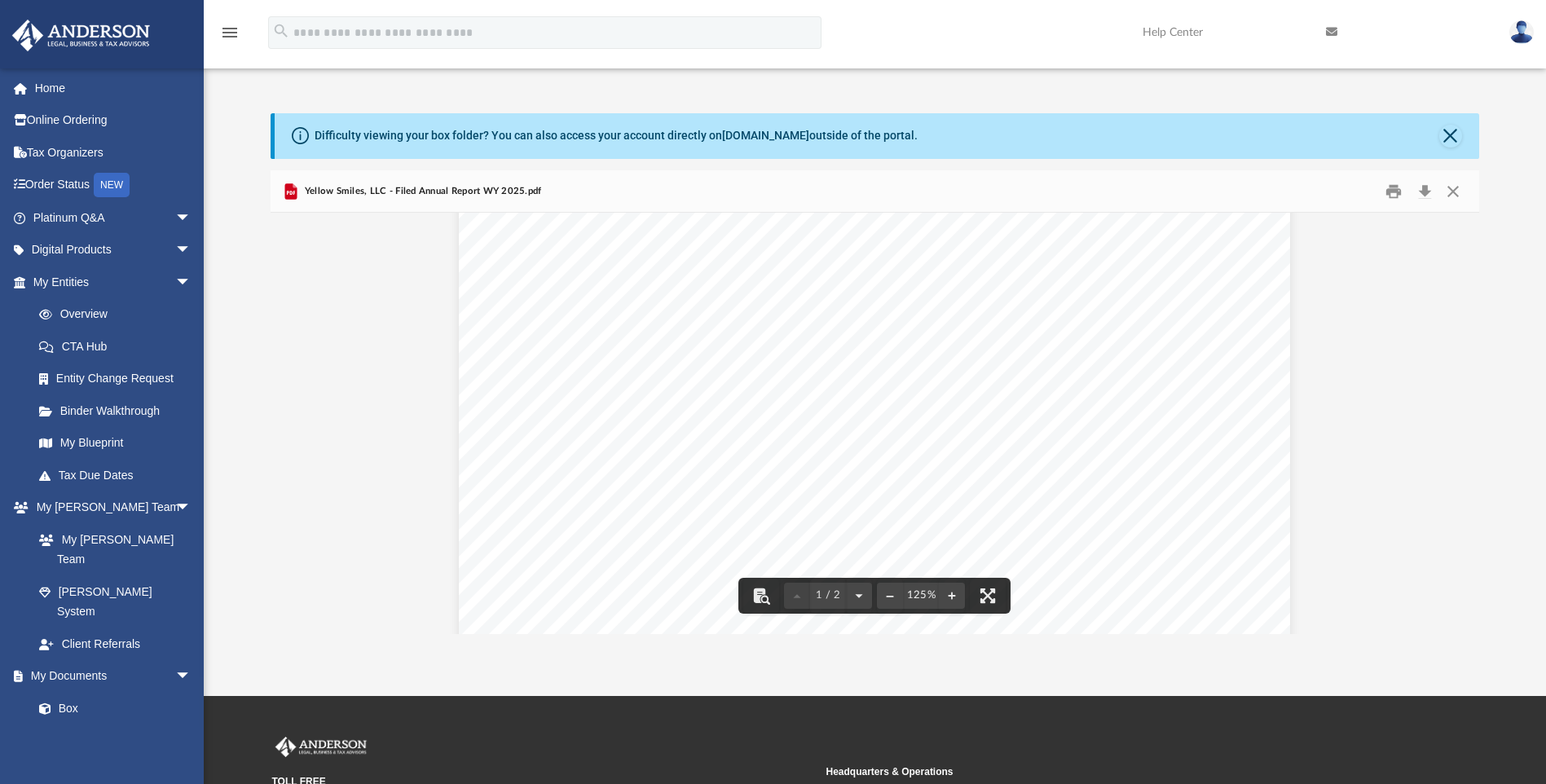
scroll to position [0, 0]
click at [1446, 189] on button "Close" at bounding box center [1453, 191] width 29 height 25
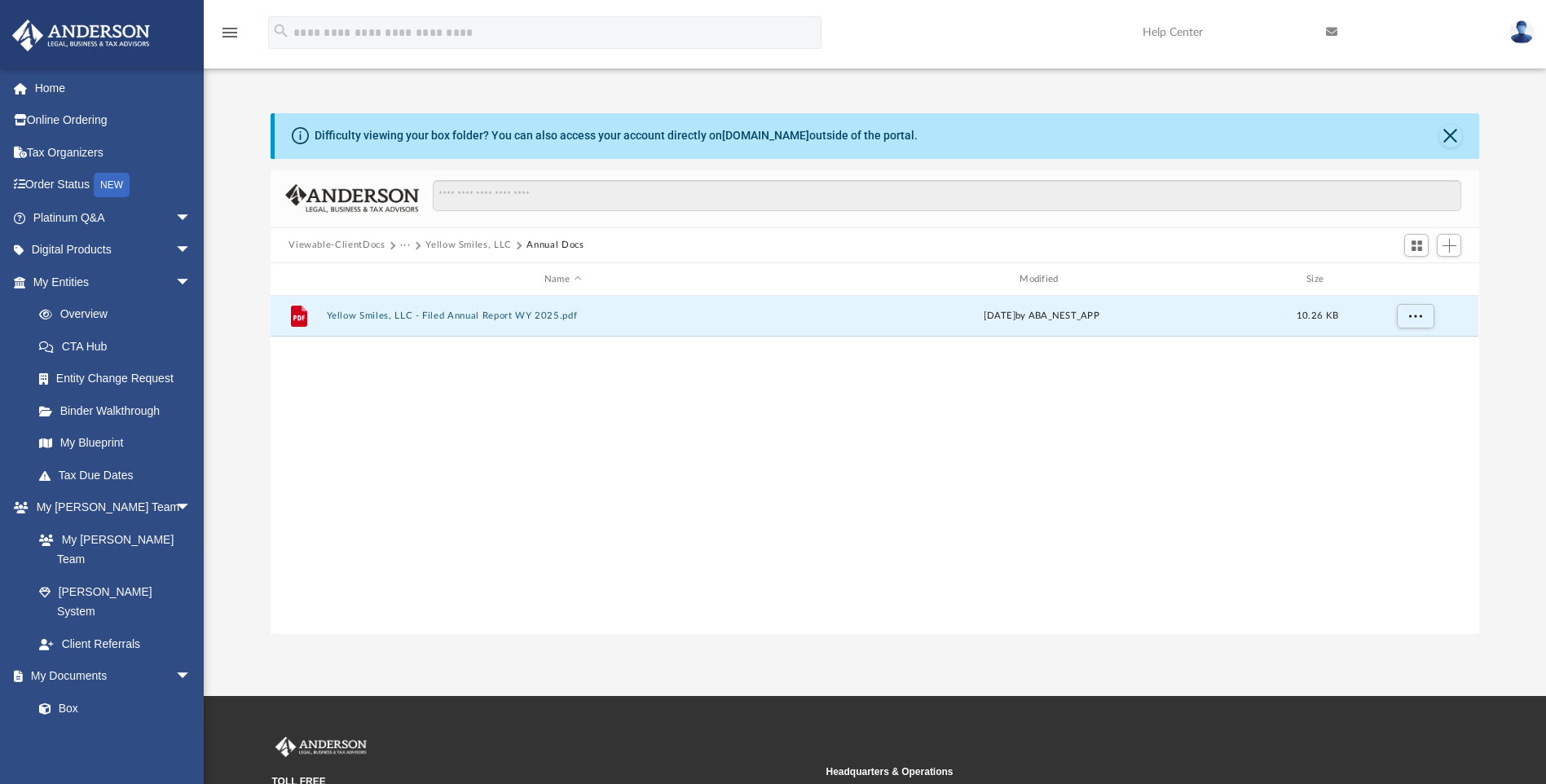
click at [433, 236] on div "Viewable-ClientDocs ··· Yellow Smiles, LLC Annual Docs" at bounding box center [874, 246] width 1208 height 36
click at [459, 243] on button "Yellow Smiles, LLC" at bounding box center [469, 245] width 87 height 15
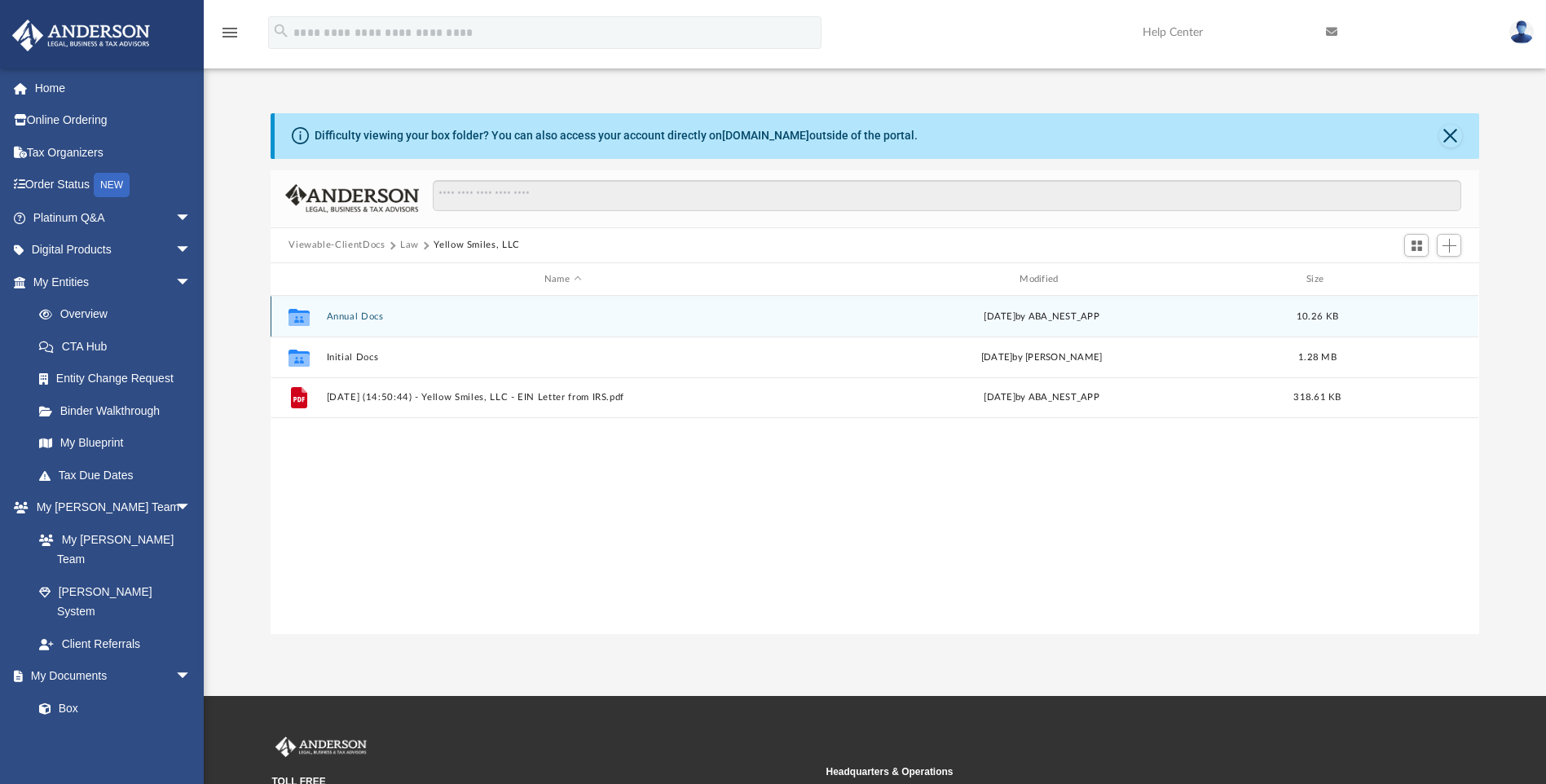
click at [362, 321] on button "Annual Docs" at bounding box center [563, 316] width 472 height 11
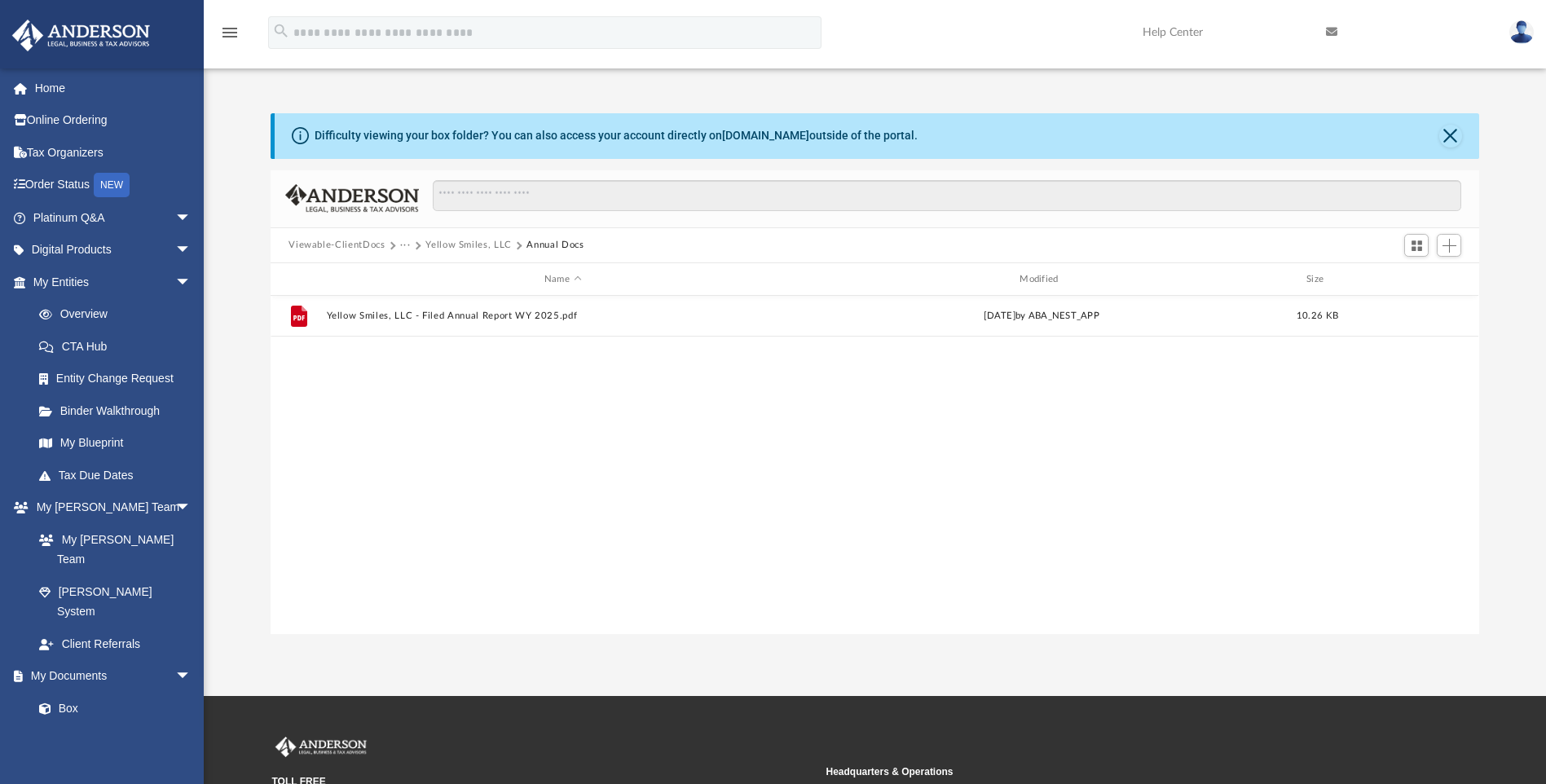
click at [483, 239] on button "Yellow Smiles, LLC" at bounding box center [469, 245] width 87 height 15
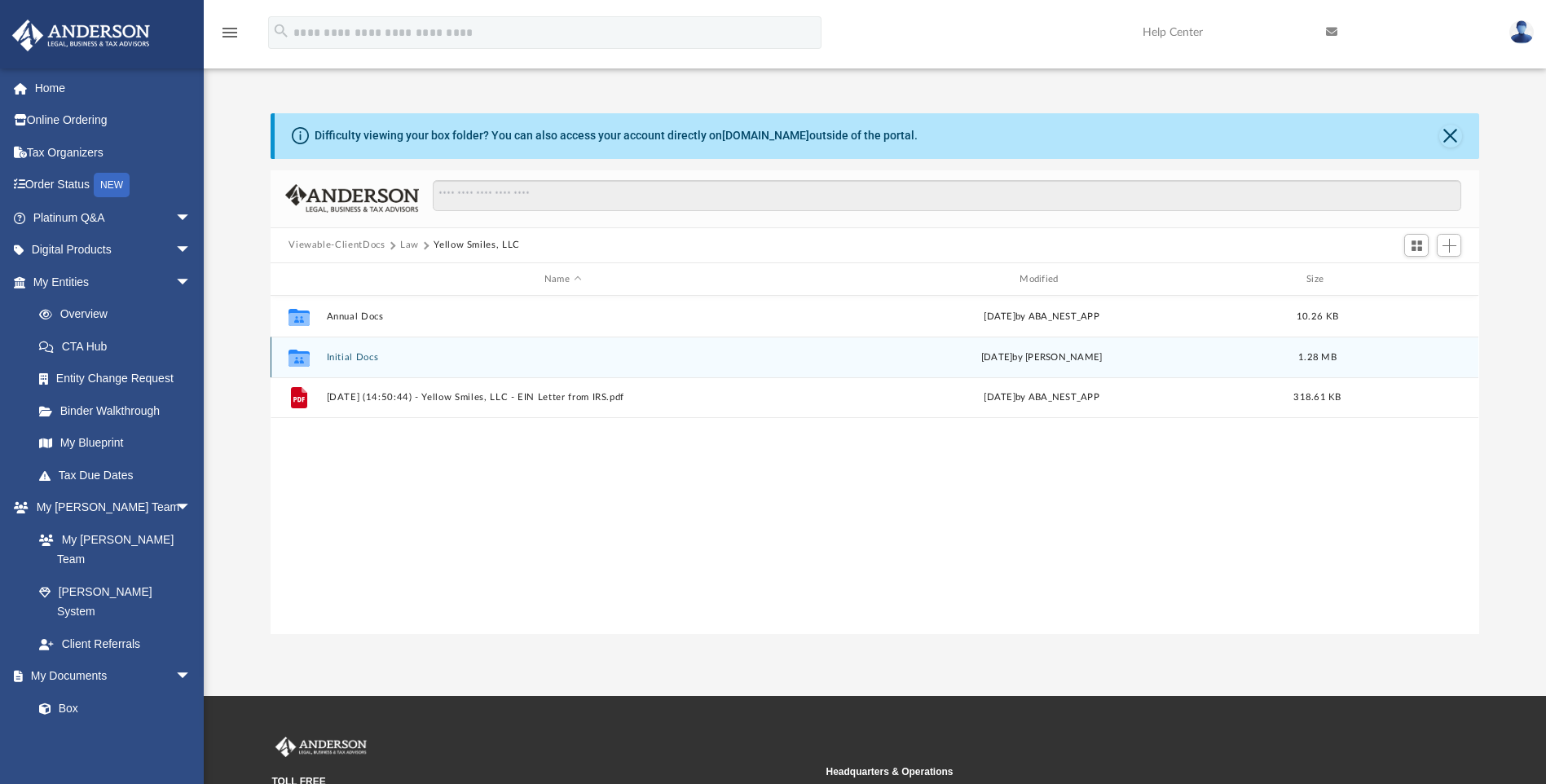
click at [345, 354] on button "Initial Docs" at bounding box center [563, 357] width 472 height 11
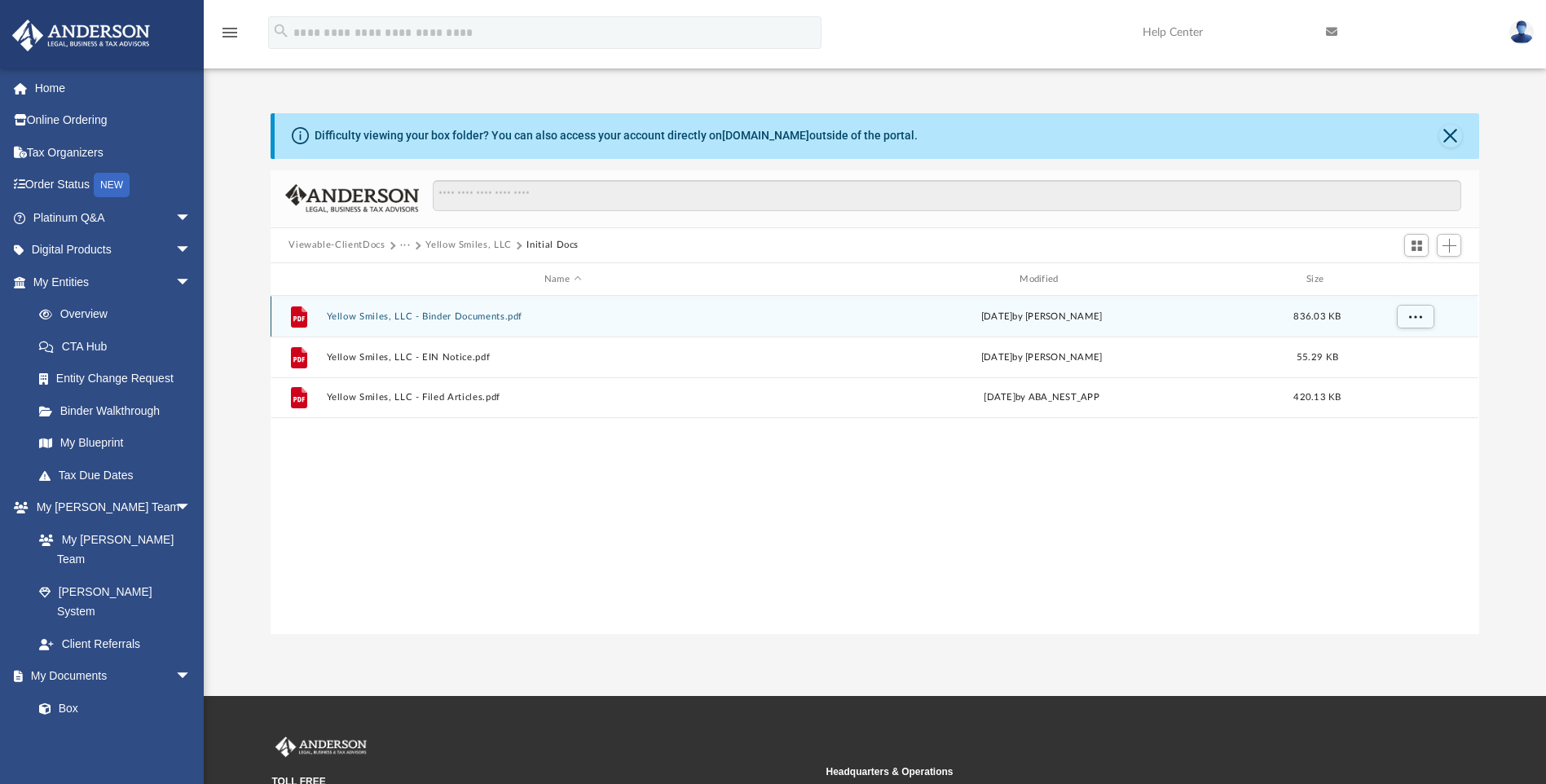
click at [475, 320] on button "Yellow Smiles, LLC - Binder Documents.pdf" at bounding box center [563, 316] width 472 height 11
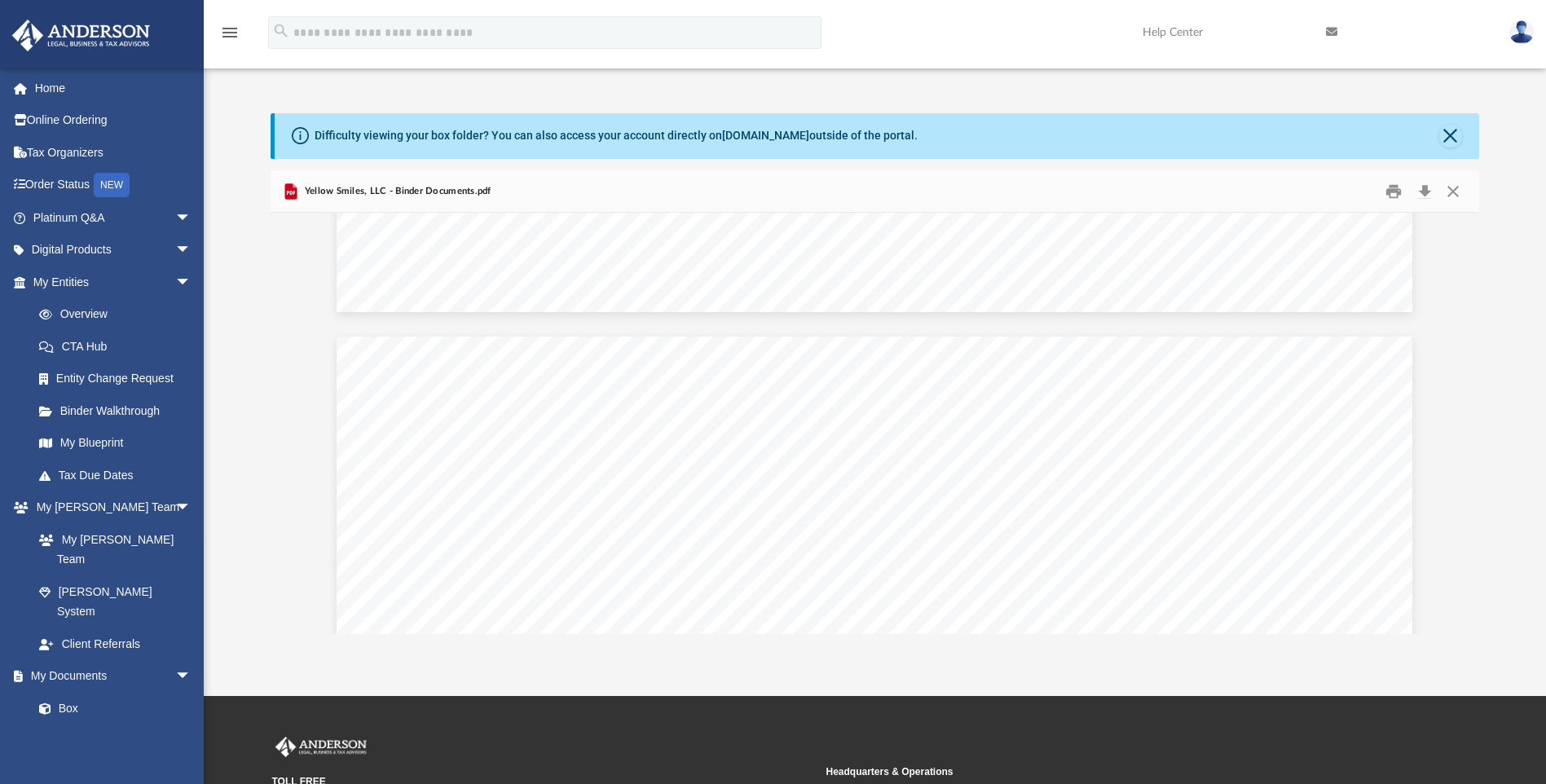
scroll to position [81641, 0]
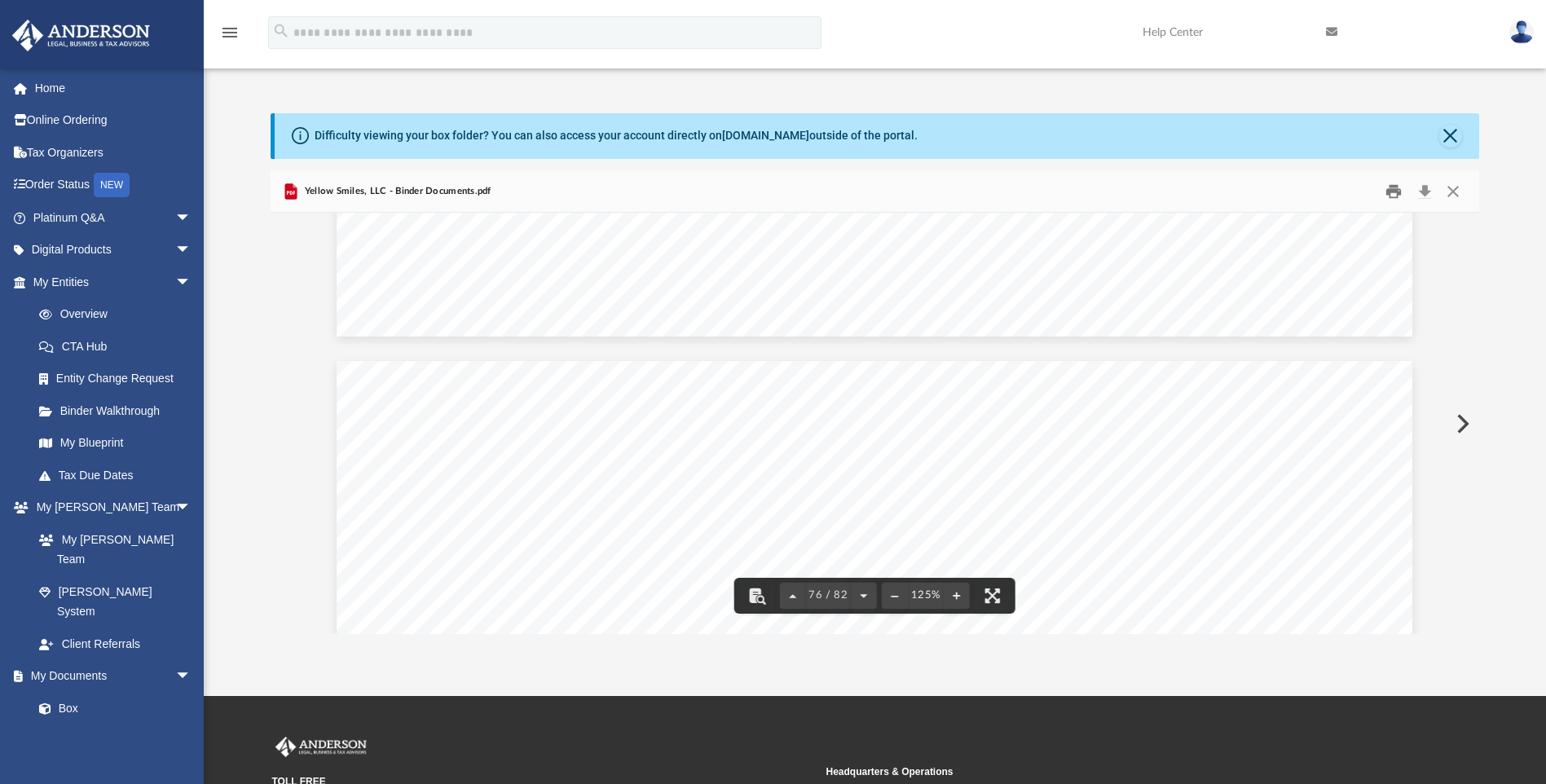
click at [1391, 181] on button "Print" at bounding box center [1393, 191] width 33 height 25
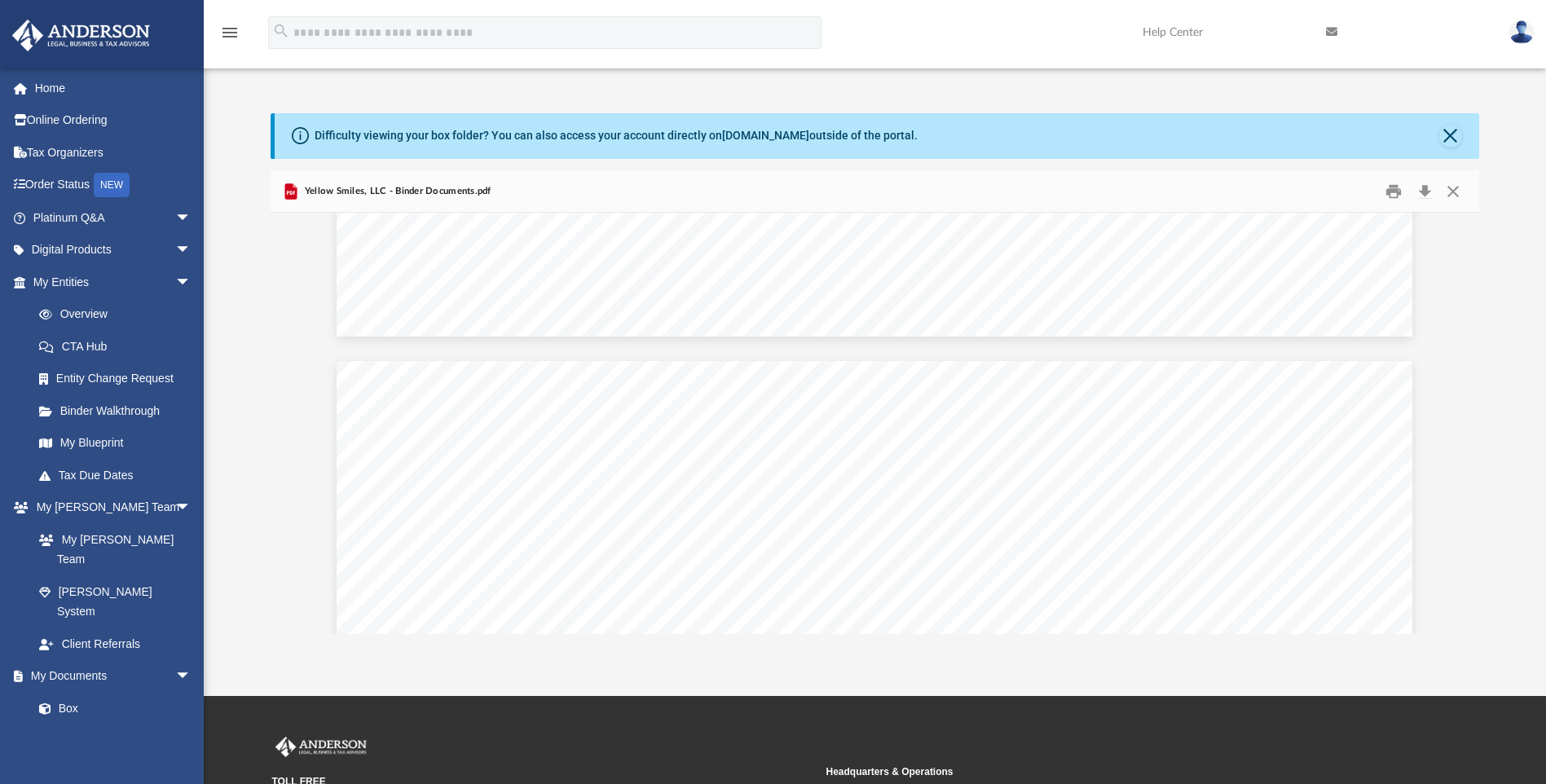
click at [328, 186] on span "Yellow Smiles, LLC - Binder Documents.pdf" at bounding box center [395, 192] width 190 height 15
click at [60, 692] on link "Box" at bounding box center [119, 708] width 193 height 33
click at [71, 692] on link "Box" at bounding box center [119, 708] width 193 height 33
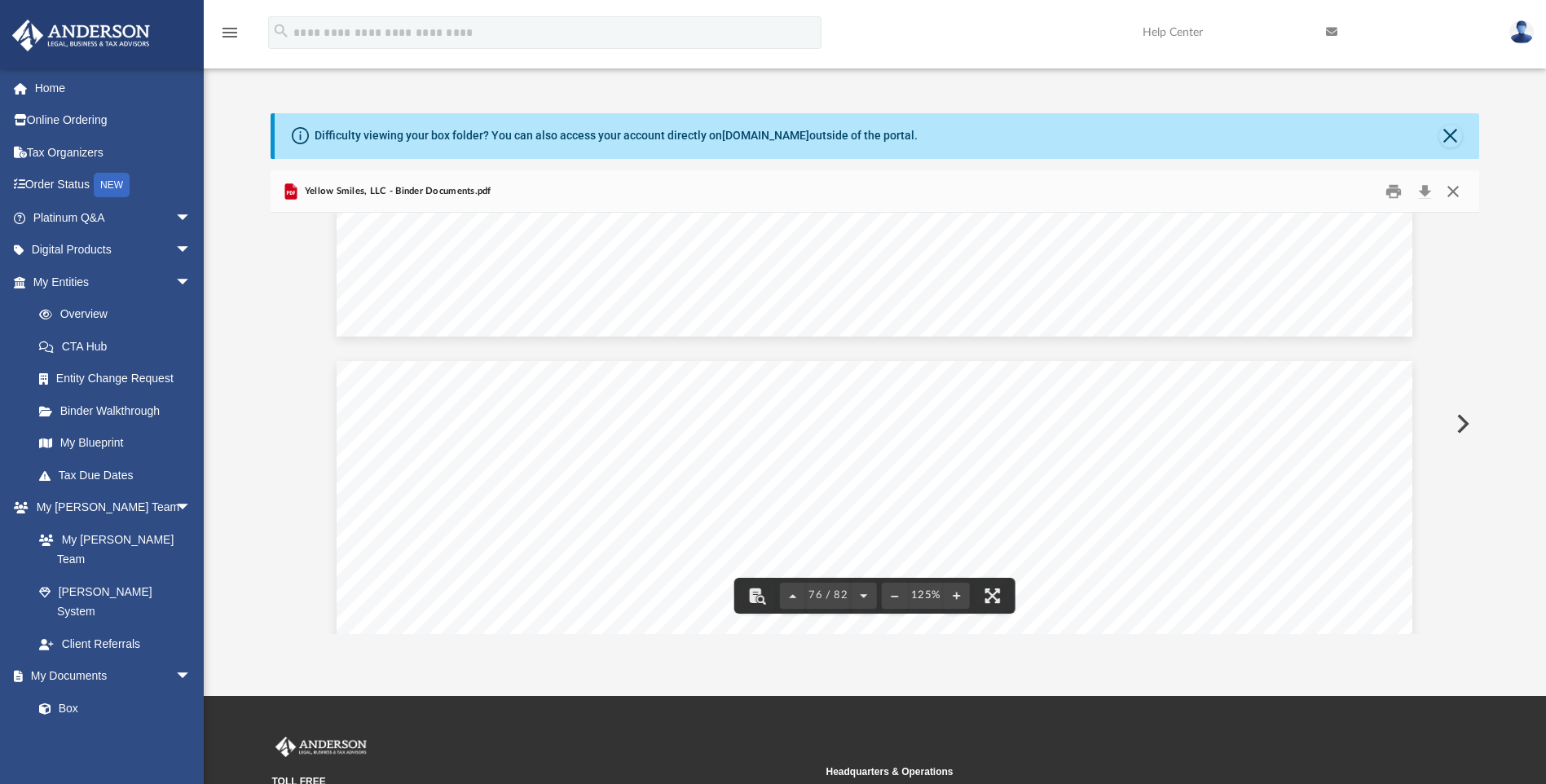
click at [1459, 191] on button "Close" at bounding box center [1453, 191] width 29 height 25
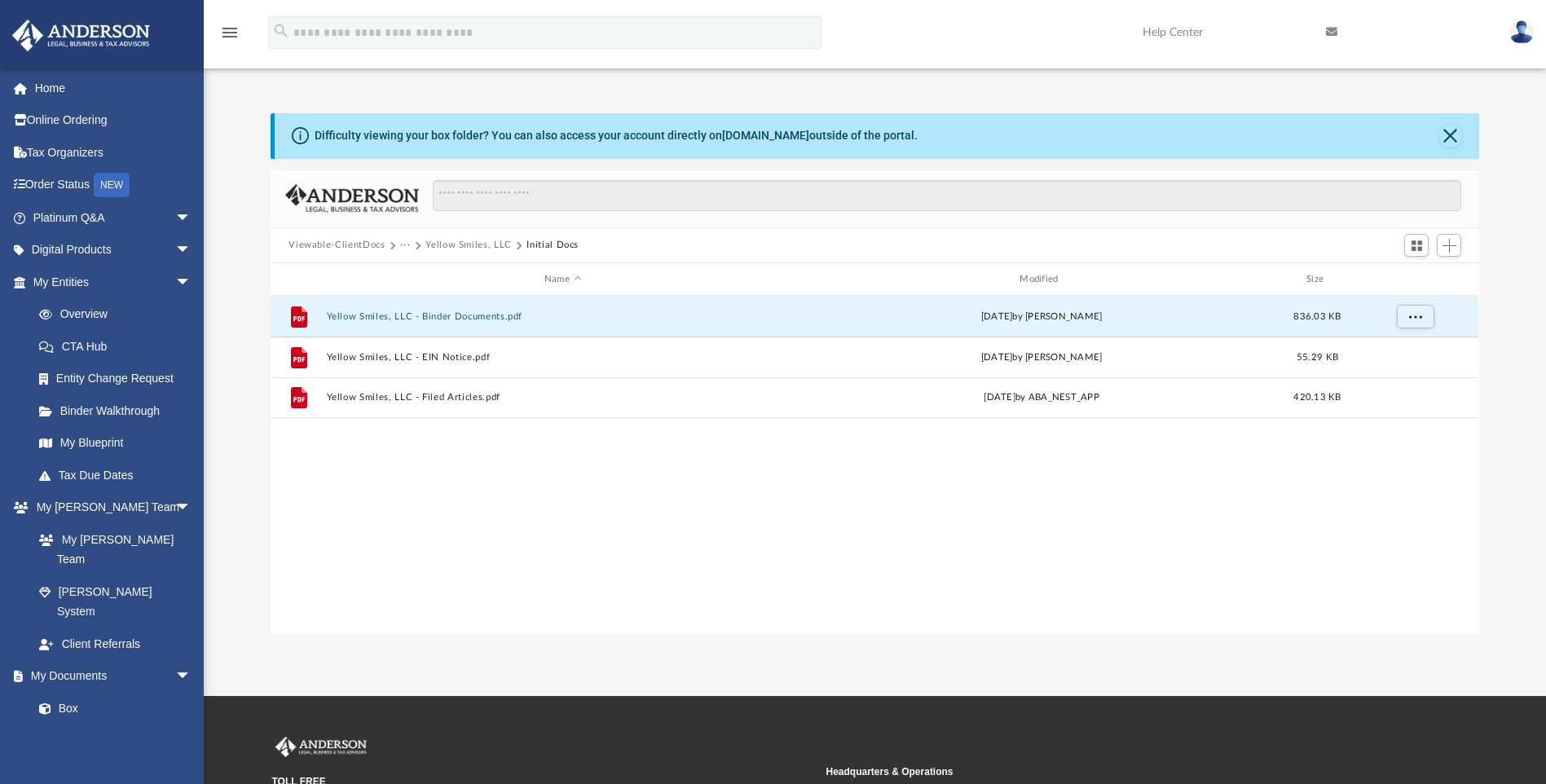
click at [394, 246] on span "Viewable-ClientDocs" at bounding box center [344, 245] width 112 height 15
click at [410, 246] on span "···" at bounding box center [412, 245] width 25 height 15
click at [408, 246] on button "···" at bounding box center [405, 245] width 11 height 15
click at [400, 245] on button "···" at bounding box center [405, 245] width 11 height 15
click at [403, 243] on button "···" at bounding box center [405, 245] width 11 height 15
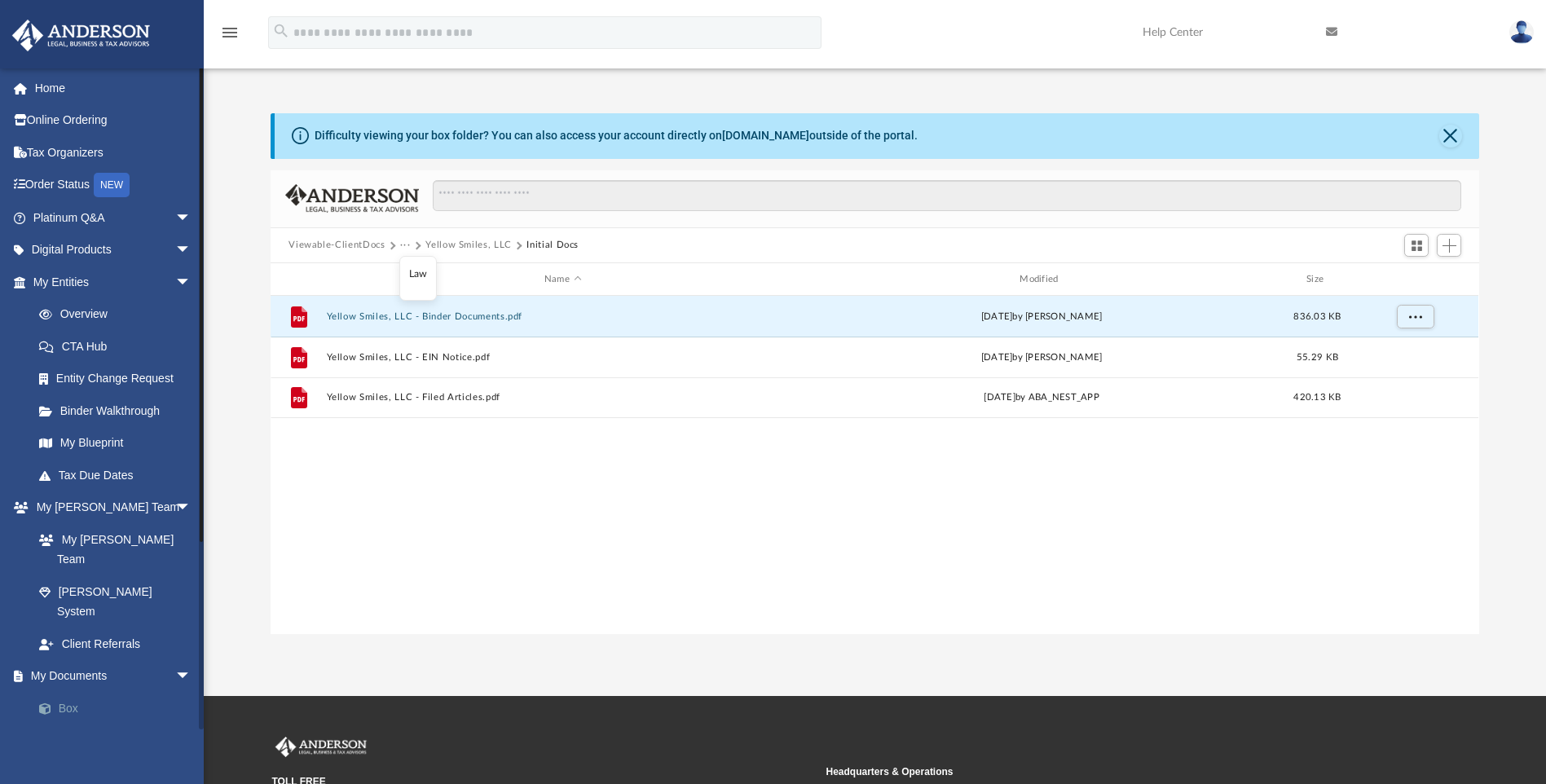
click at [69, 692] on link "Box" at bounding box center [119, 708] width 193 height 33
click at [427, 247] on button "Yellow Smiles, LLC" at bounding box center [469, 245] width 87 height 15
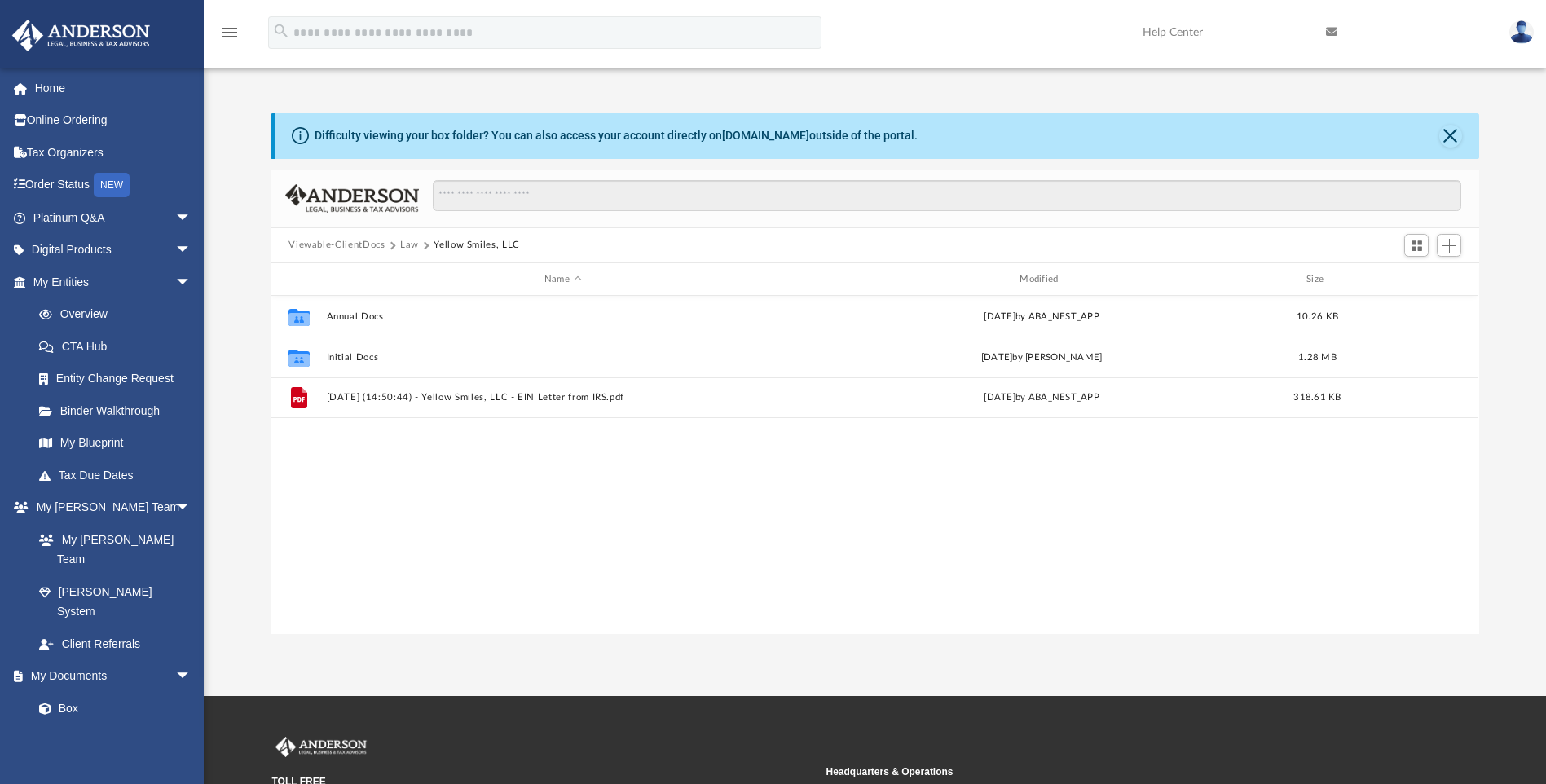
click at [403, 246] on button "Law" at bounding box center [409, 245] width 19 height 15
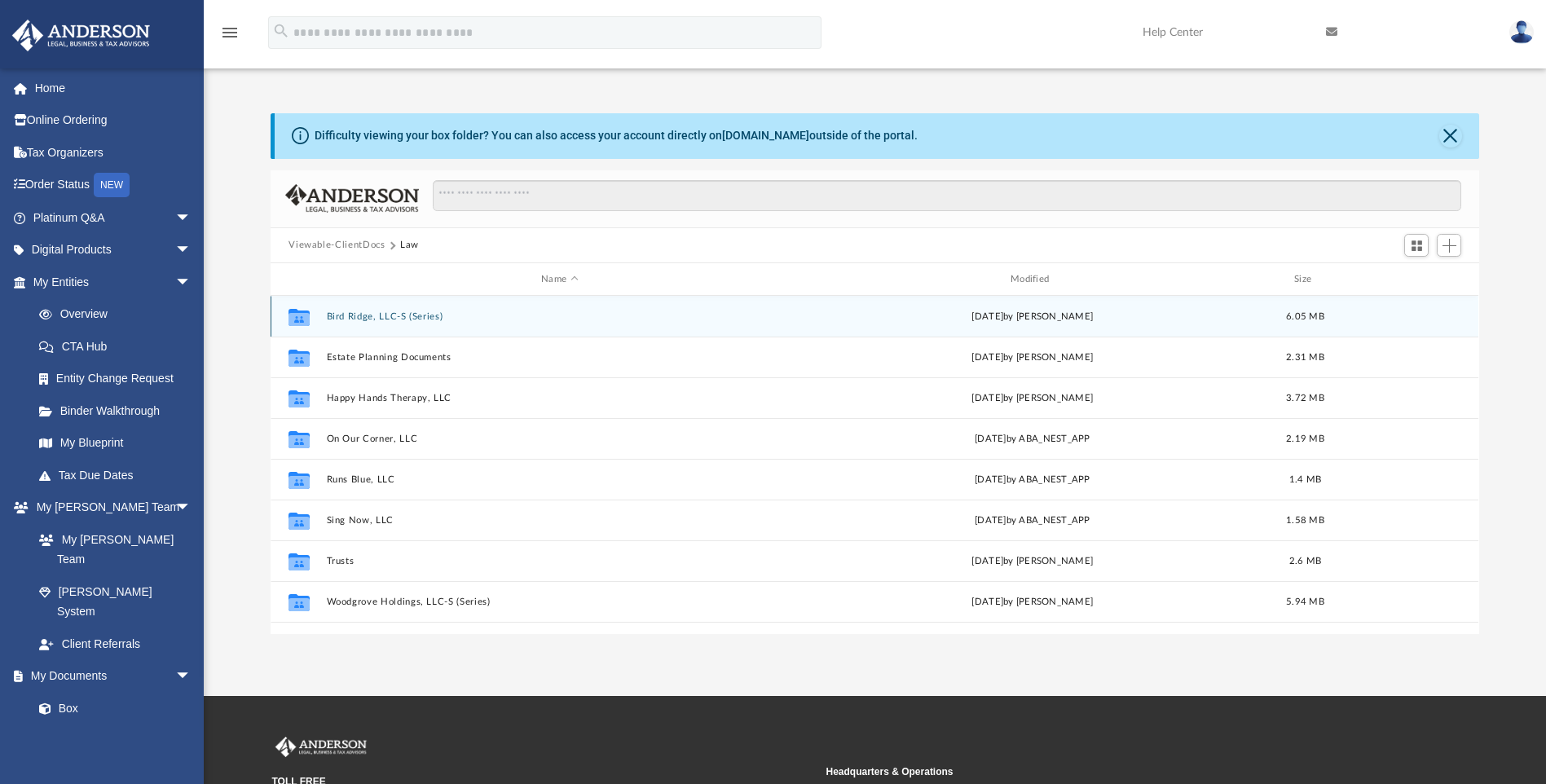
click at [368, 318] on button "Bird Ridge, LLC-S (Series)" at bounding box center [559, 316] width 466 height 11
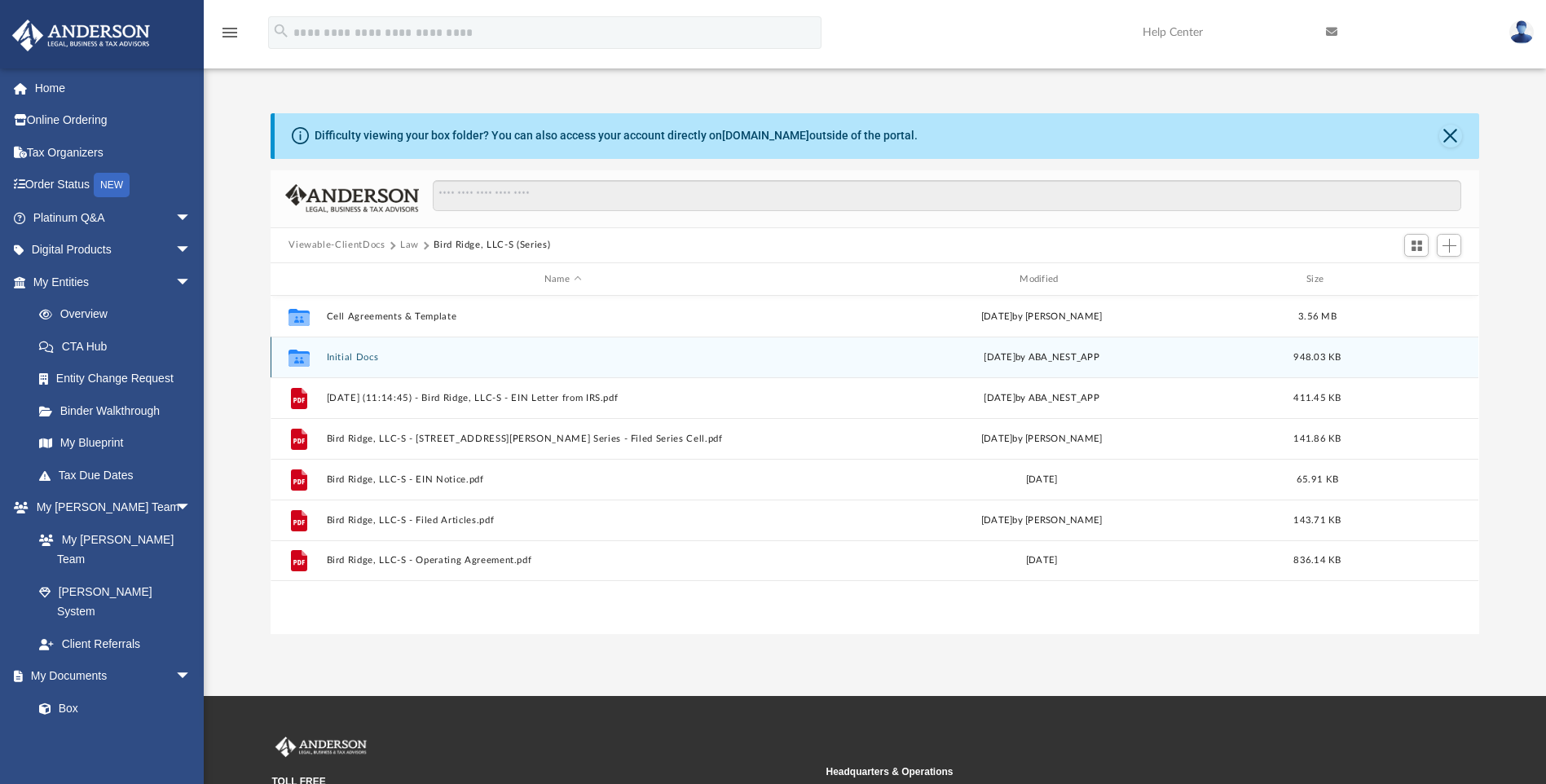
click at [334, 346] on div "Collaborated Folder Initial Docs [DATE] by ABA_NEST_APP 948.03 KB" at bounding box center [874, 357] width 1208 height 41
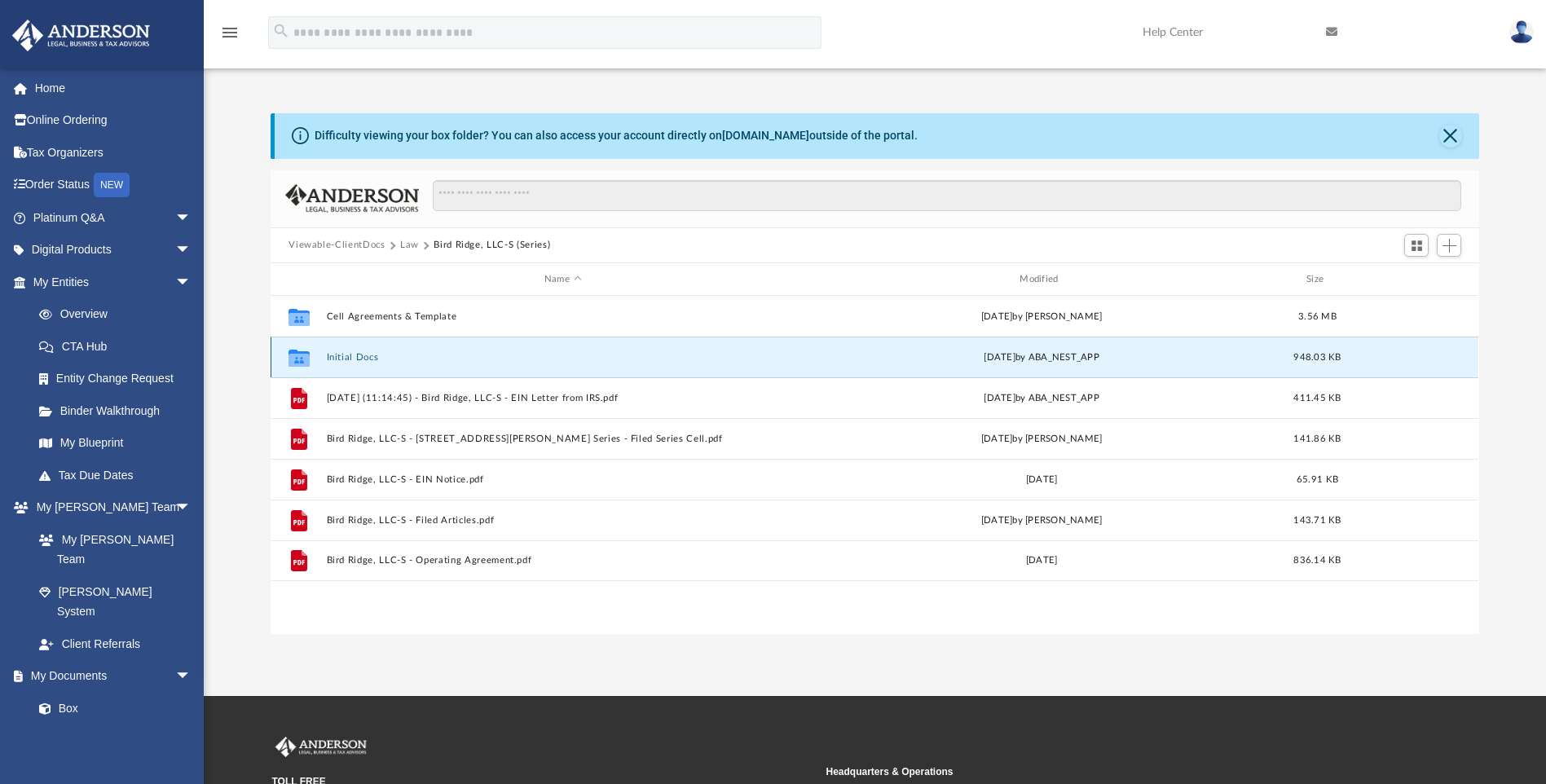
click at [336, 356] on button "Initial Docs" at bounding box center [563, 357] width 472 height 11
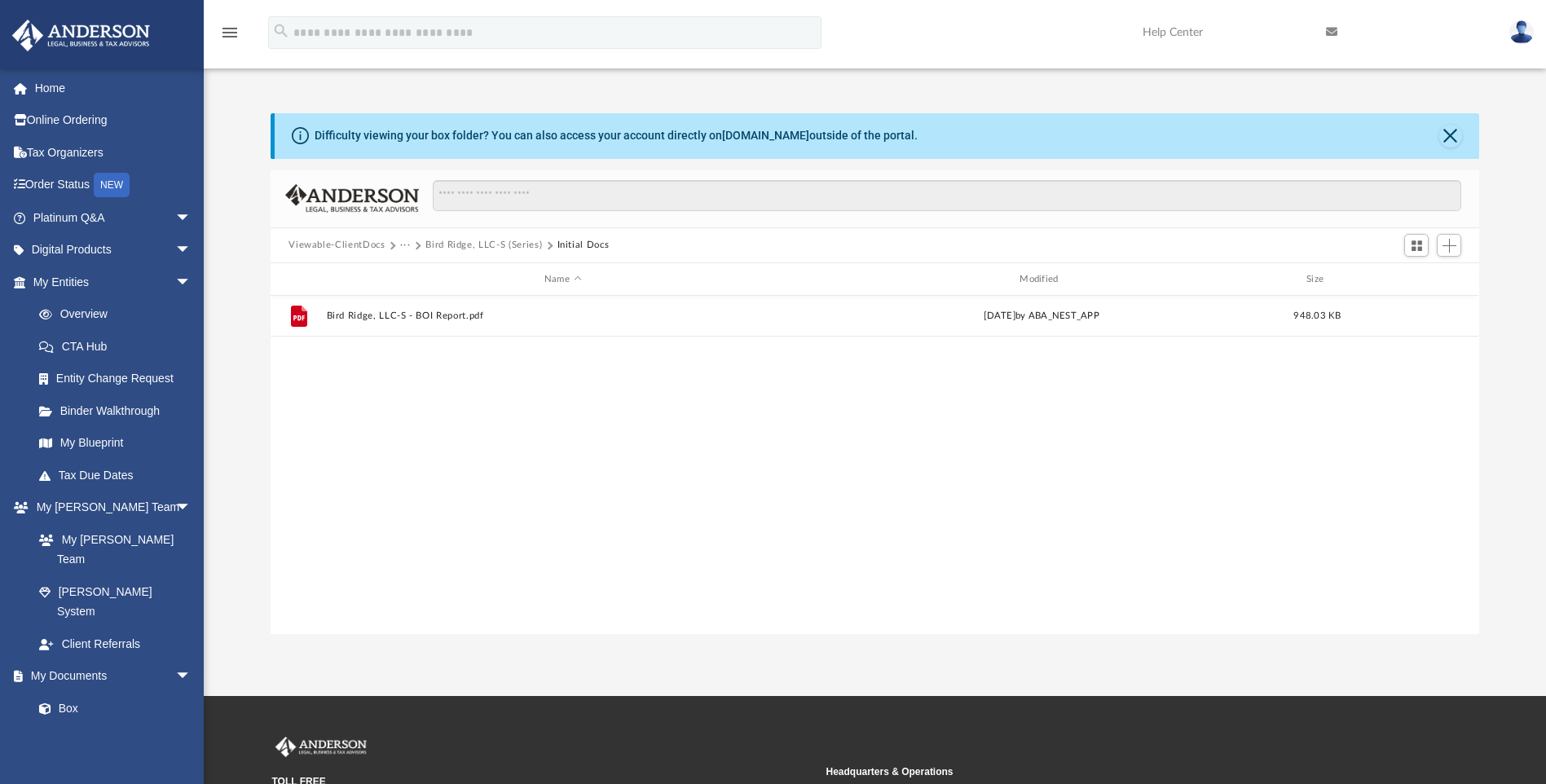
drag, startPoint x: 469, startPoint y: 252, endPoint x: 468, endPoint y: 244, distance: 8.1
click at [469, 250] on div "Viewable-ClientDocs ··· Bird Ridge, LLC-S (Series) Initial Docs" at bounding box center [874, 246] width 1208 height 36
click at [468, 244] on button "Bird Ridge, LLC-S (Series)" at bounding box center [483, 245] width 117 height 15
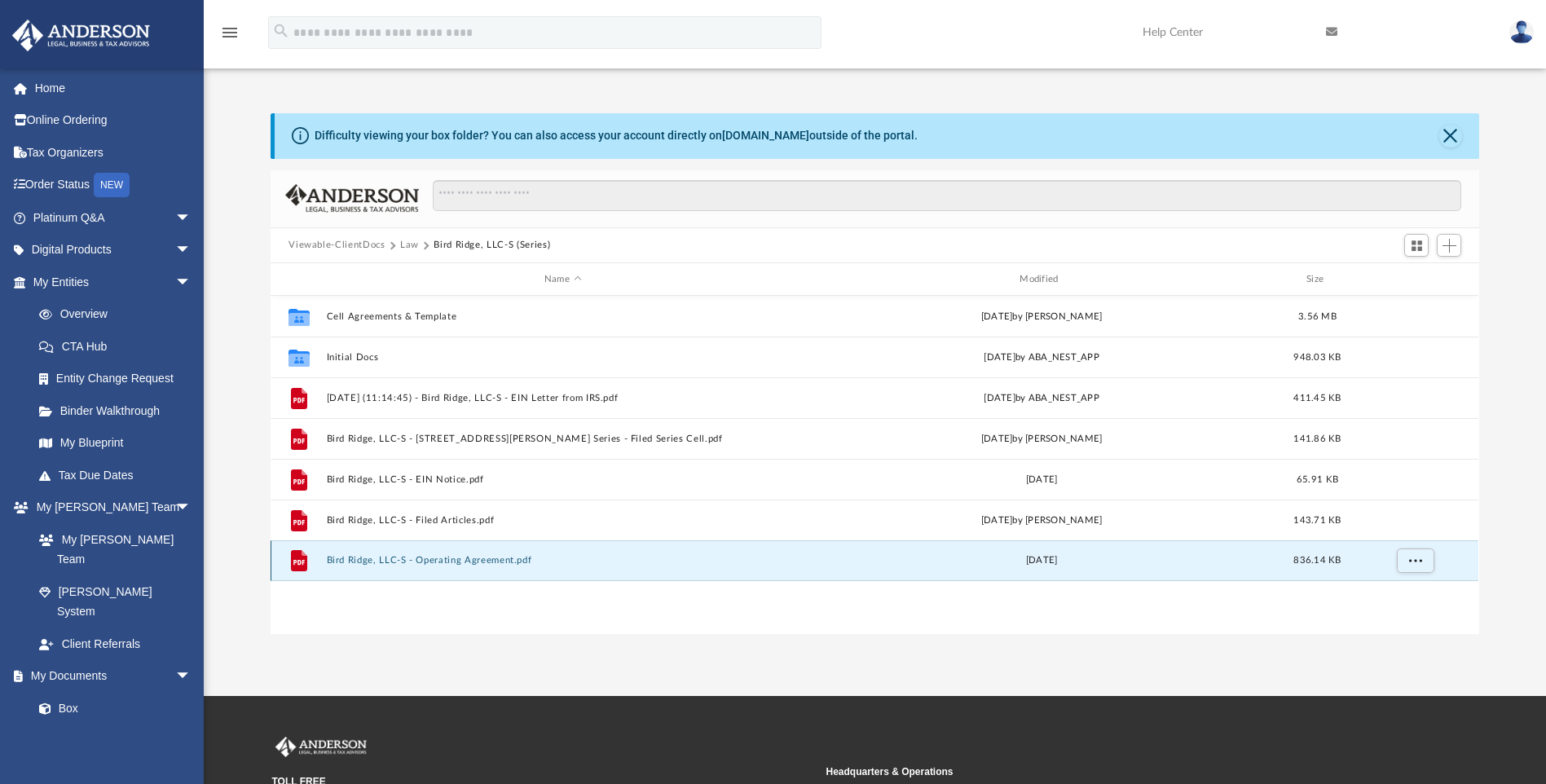
click at [389, 561] on button "Bird Ridge, LLC-S - Operating Agreement.pdf" at bounding box center [563, 561] width 472 height 11
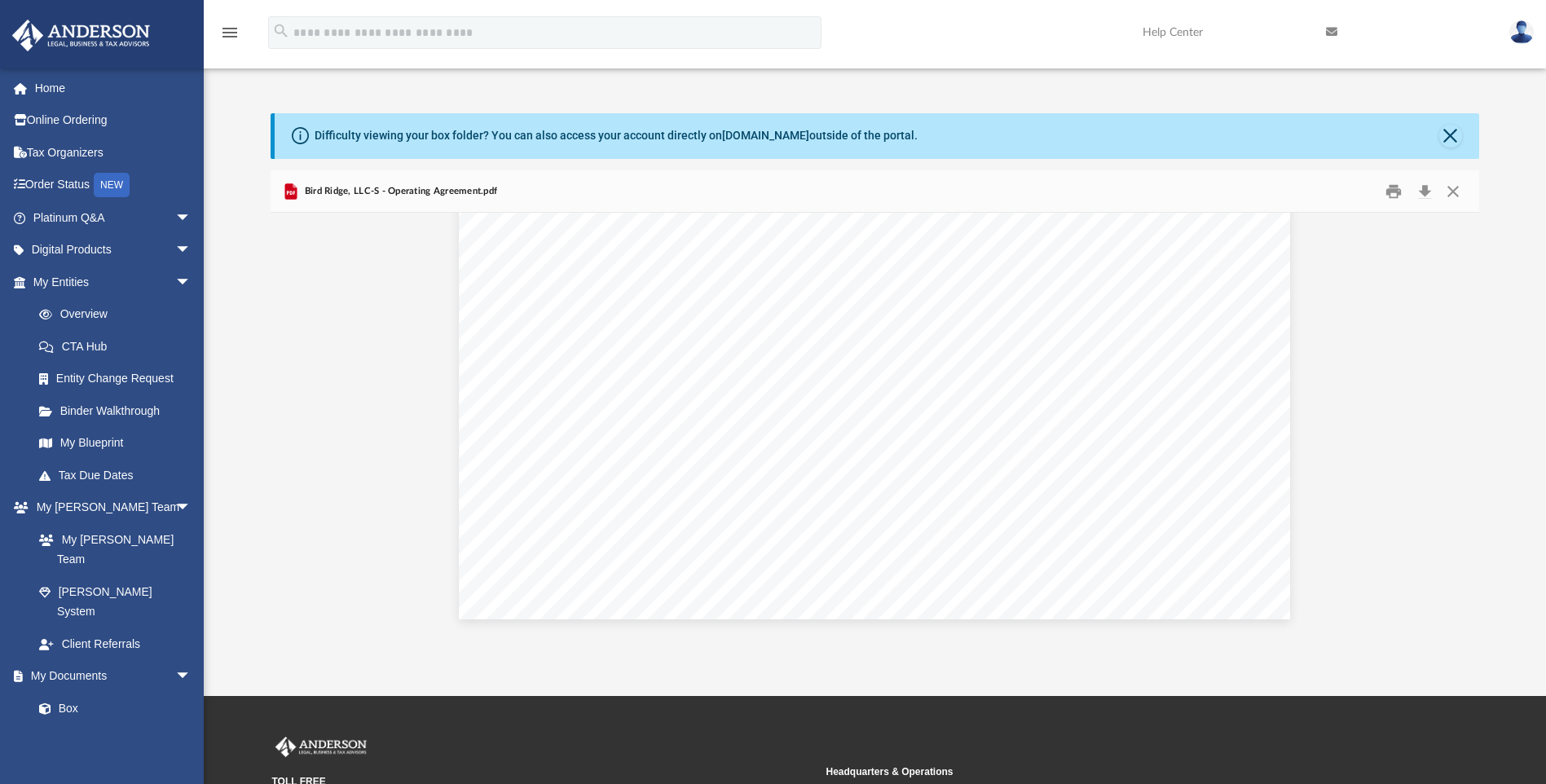
scroll to position [63386, 0]
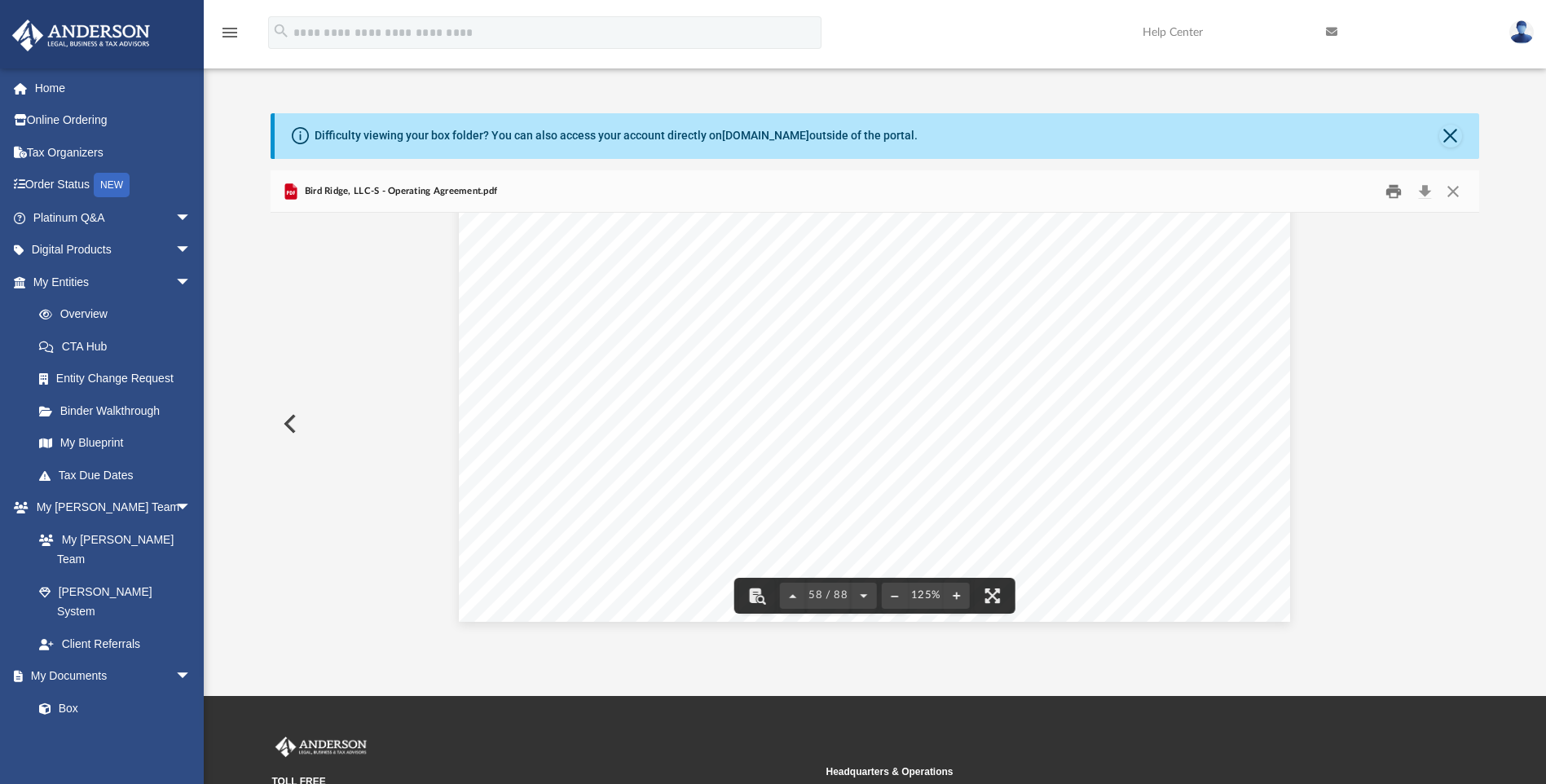
click at [1394, 187] on button "Print" at bounding box center [1393, 191] width 33 height 25
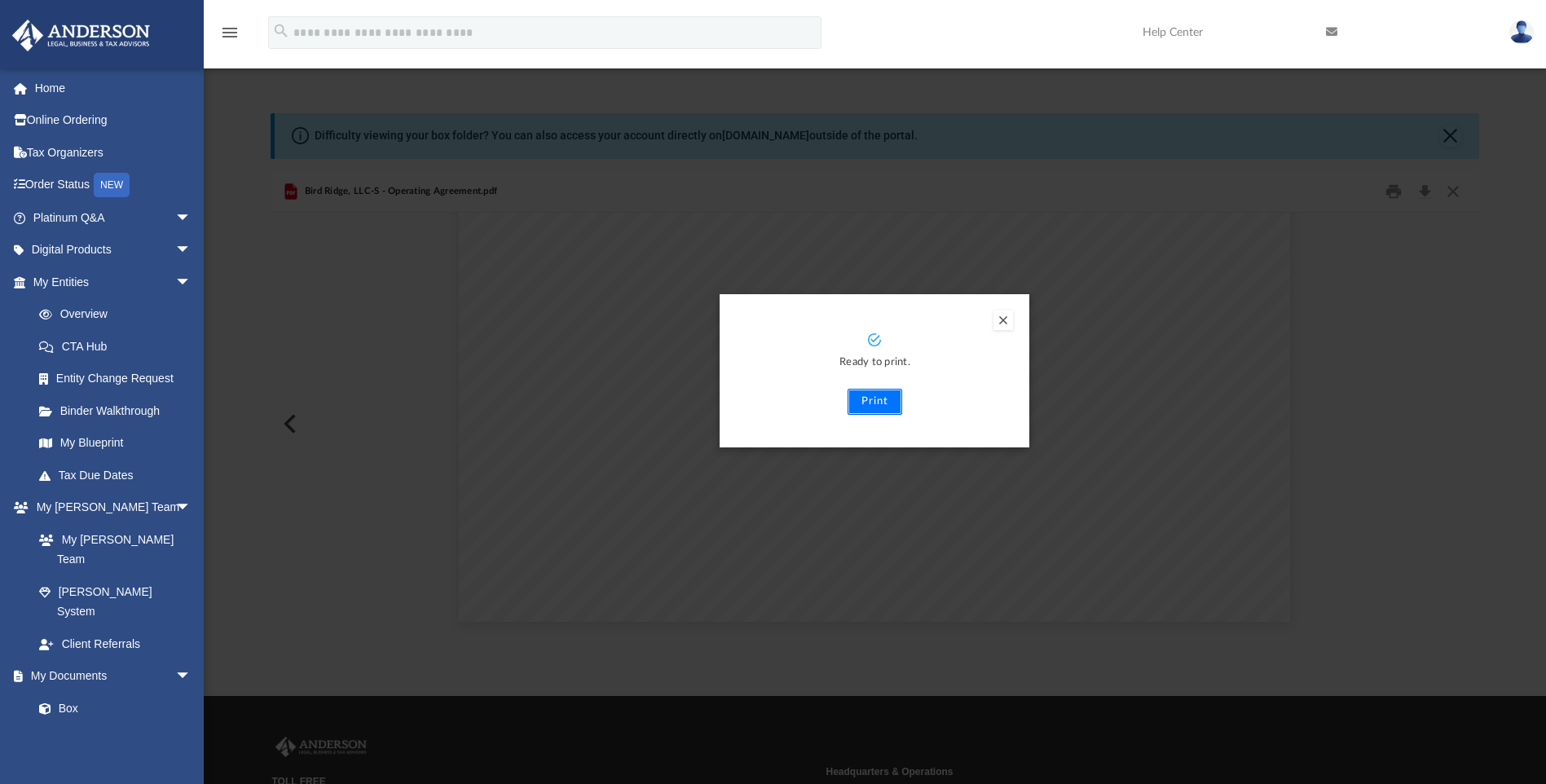
click at [868, 403] on button "Print" at bounding box center [875, 402] width 55 height 26
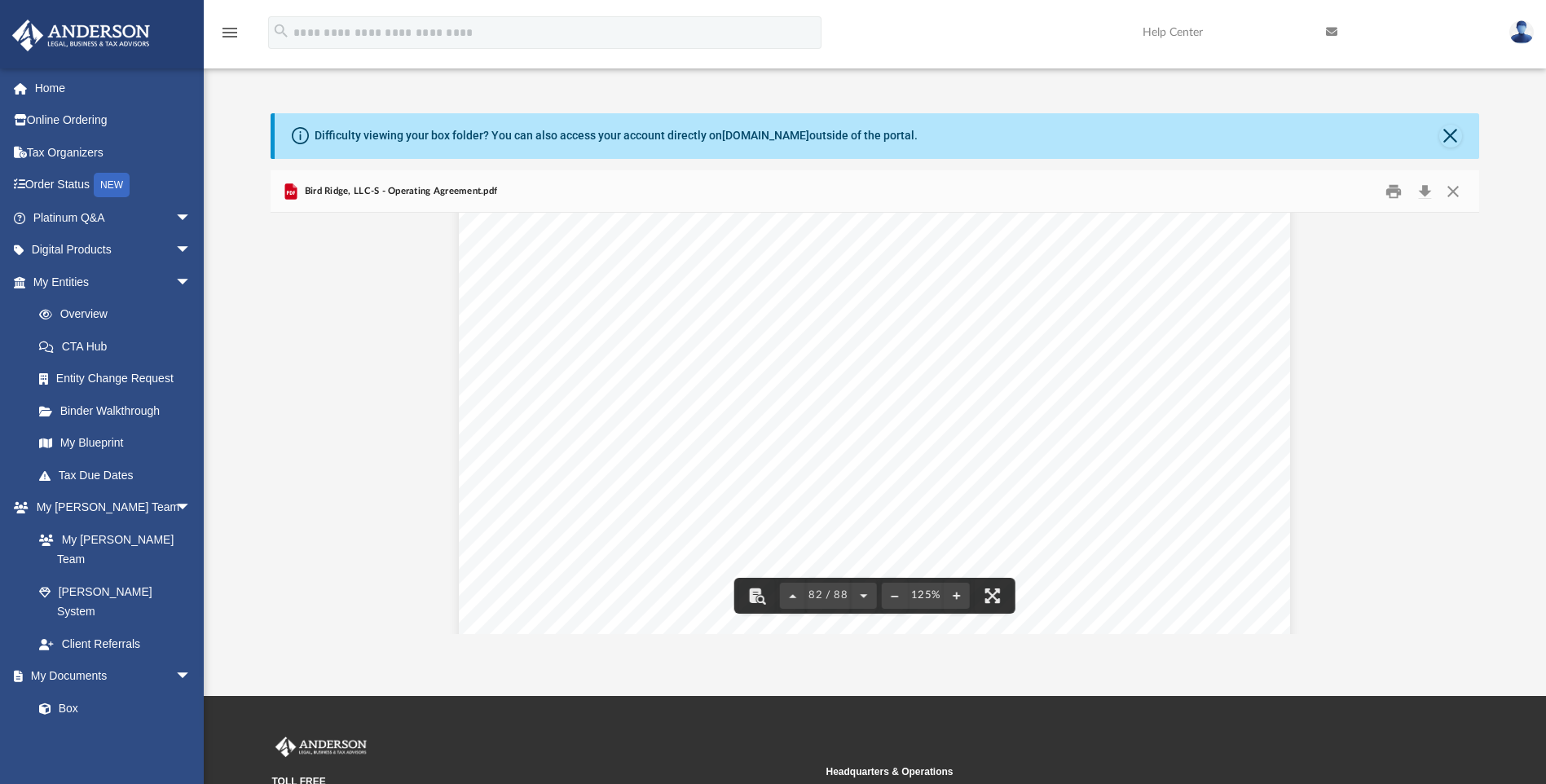
scroll to position [90442, 0]
click at [1395, 192] on button "Print" at bounding box center [1393, 191] width 33 height 25
click at [352, 192] on span "Bird Ridge, LLC-S - Operating Agreement.pdf" at bounding box center [399, 192] width 196 height 15
click at [100, 692] on link "Box" at bounding box center [119, 708] width 193 height 33
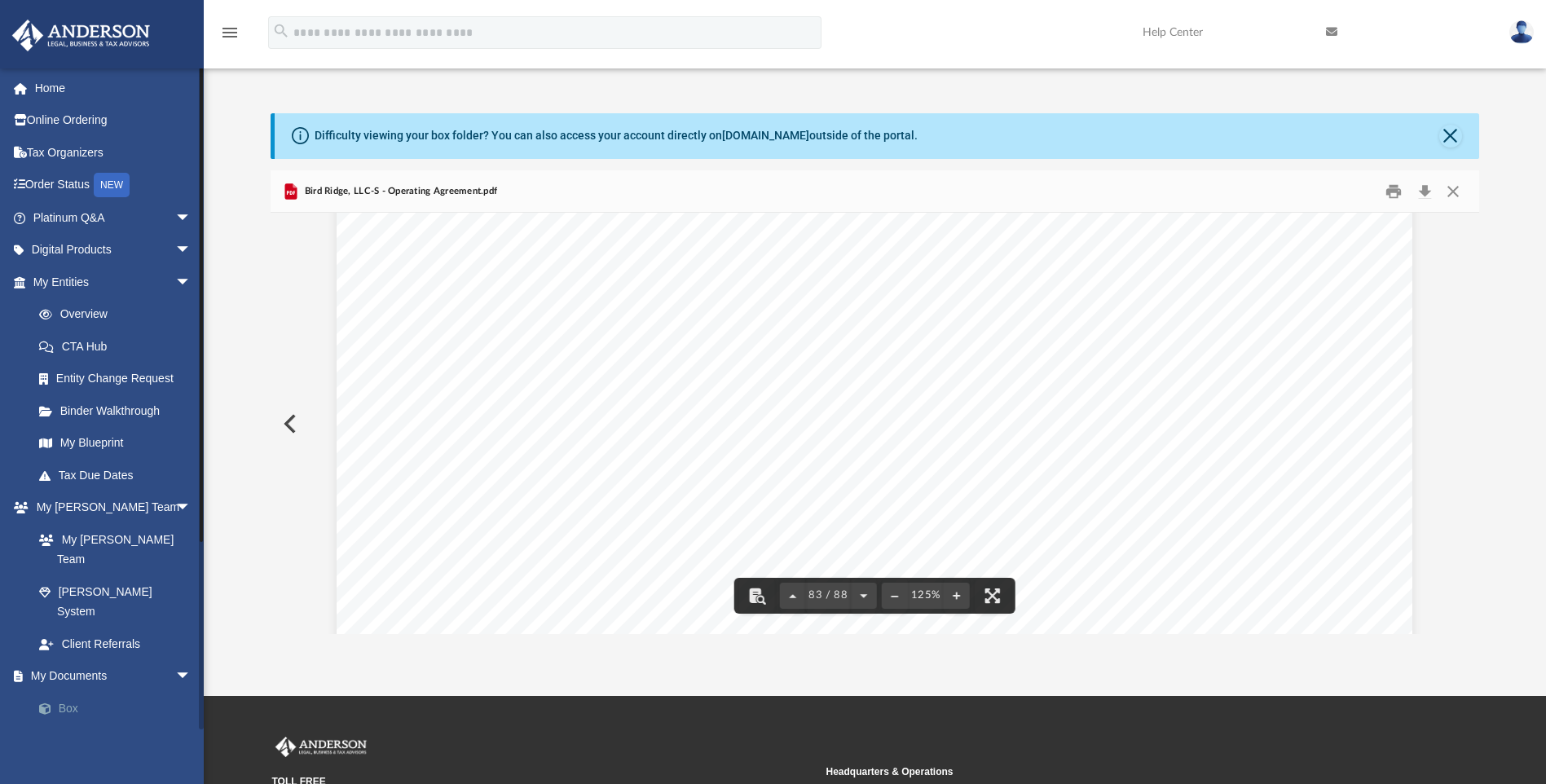
click at [51, 703] on span at bounding box center [53, 709] width 11 height 11
click at [1456, 180] on button "Close" at bounding box center [1453, 191] width 29 height 25
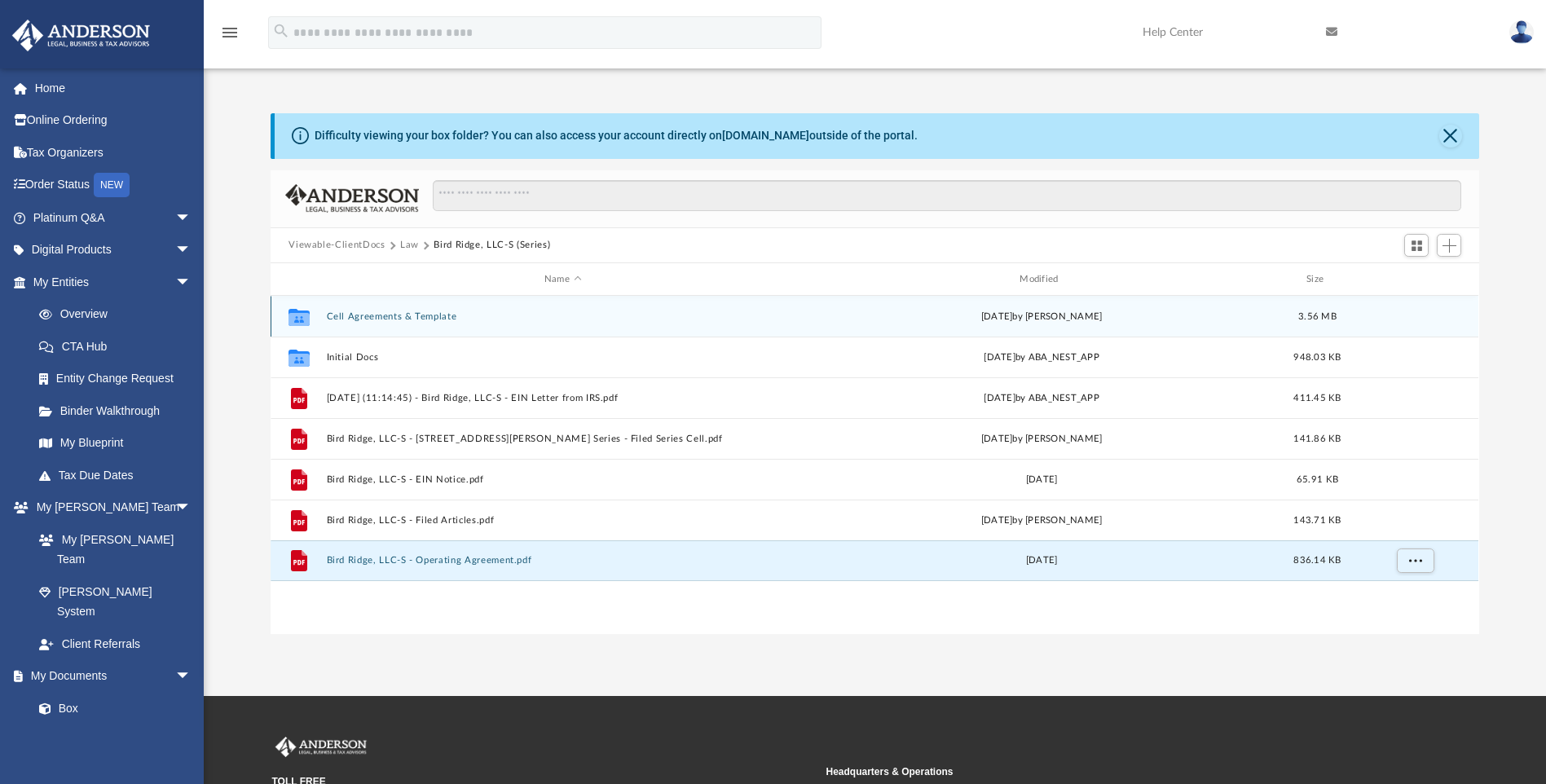
click at [364, 313] on button "Cell Agreements & Template" at bounding box center [563, 316] width 472 height 11
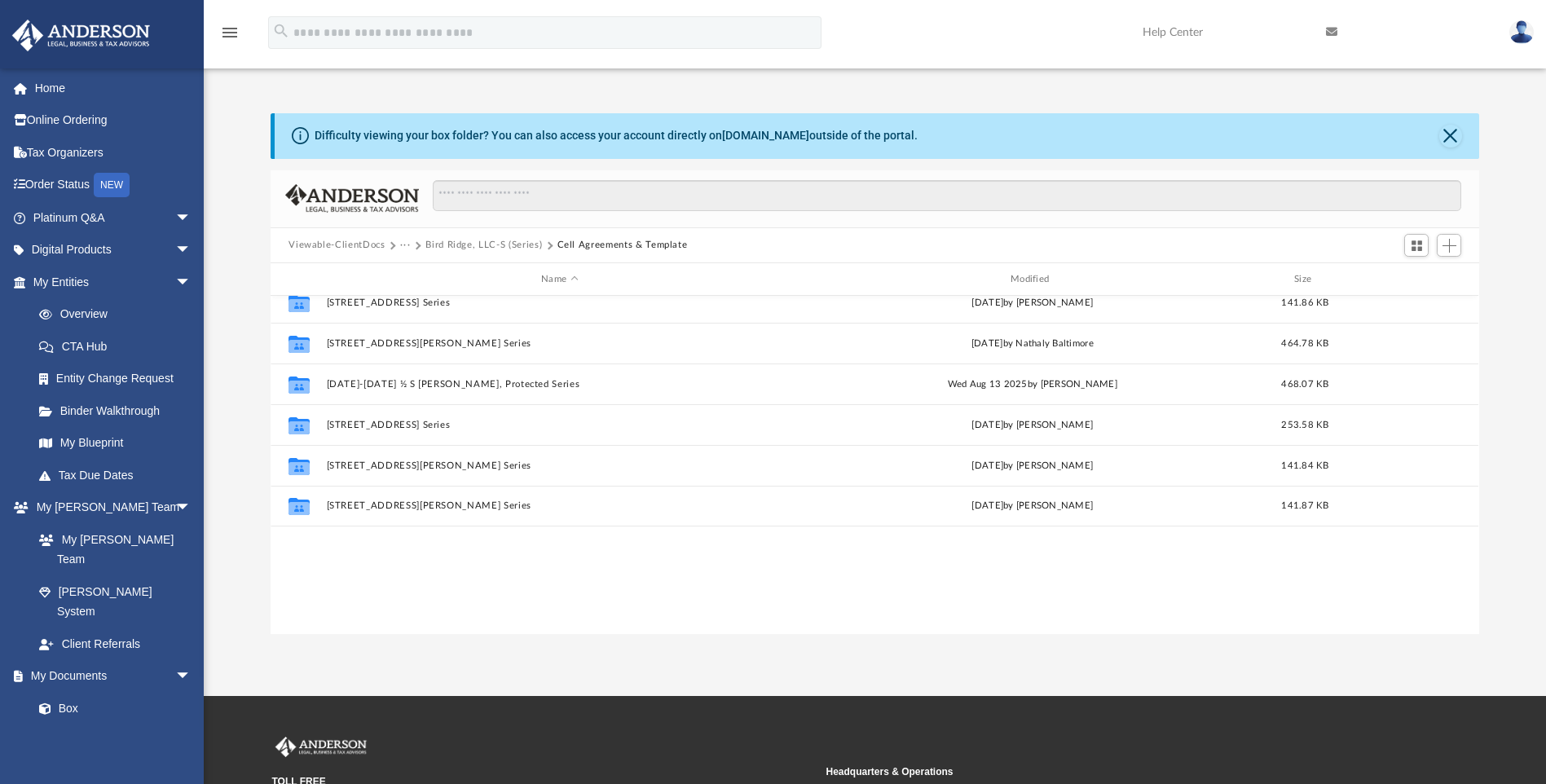
scroll to position [0, 0]
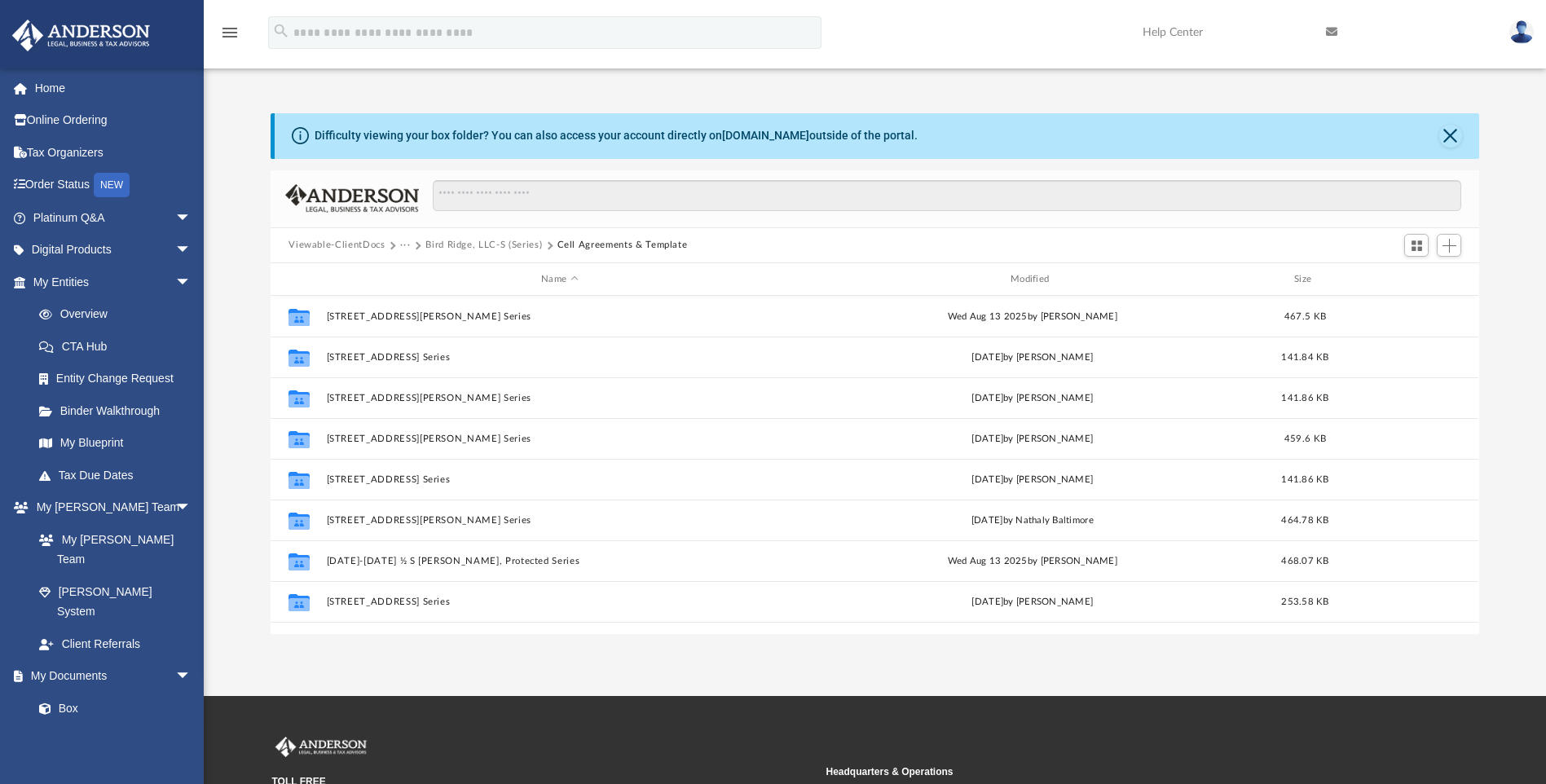
click at [463, 243] on button "Bird Ridge, LLC-S (Series)" at bounding box center [483, 245] width 117 height 15
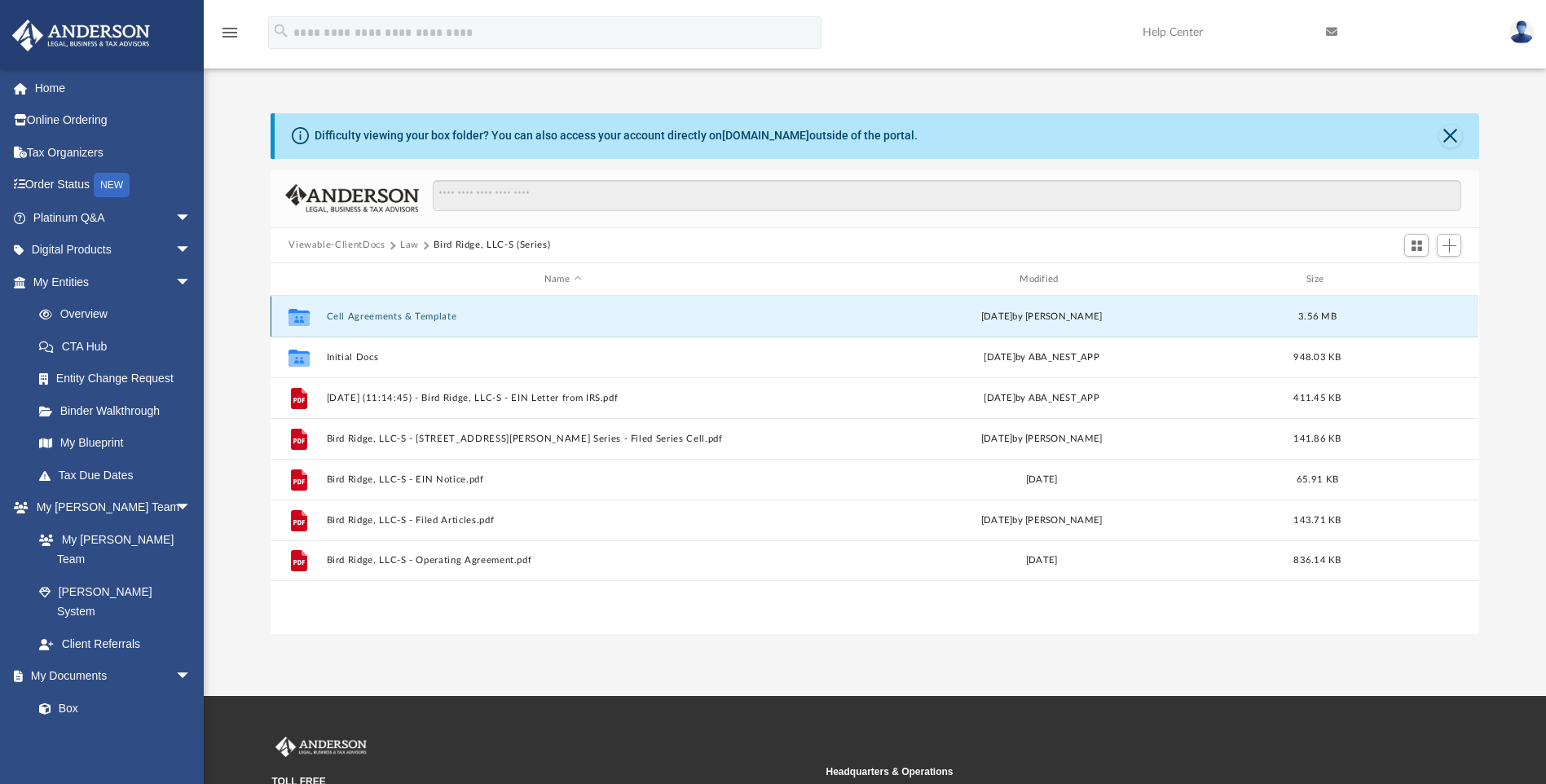
click at [369, 318] on button "Cell Agreements & Template" at bounding box center [563, 316] width 472 height 11
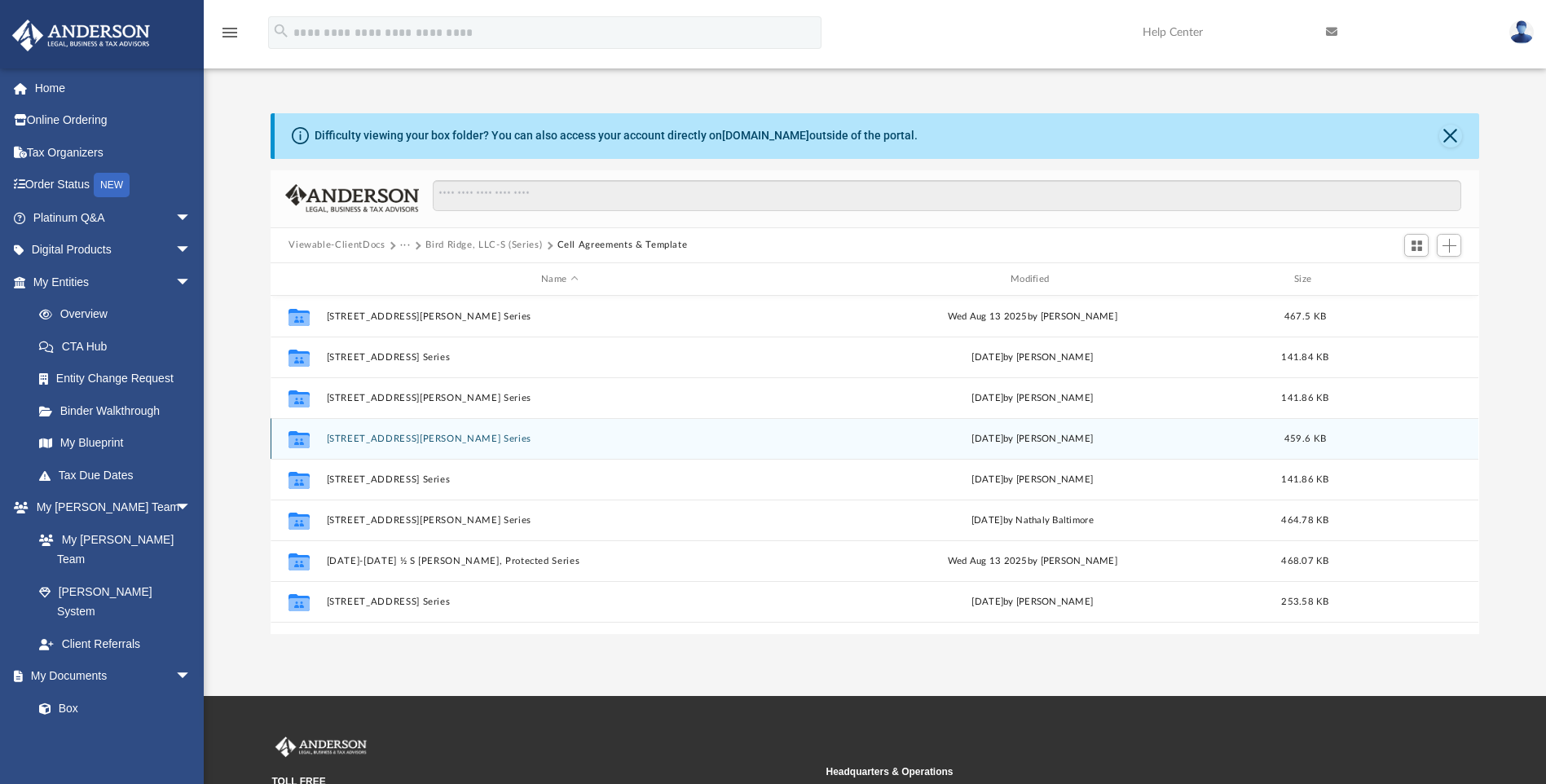
click at [405, 436] on div "Collaborated Folder [STREET_ADDRESS][PERSON_NAME] Series [DATE] by [PERSON_NAME…" at bounding box center [874, 439] width 1208 height 41
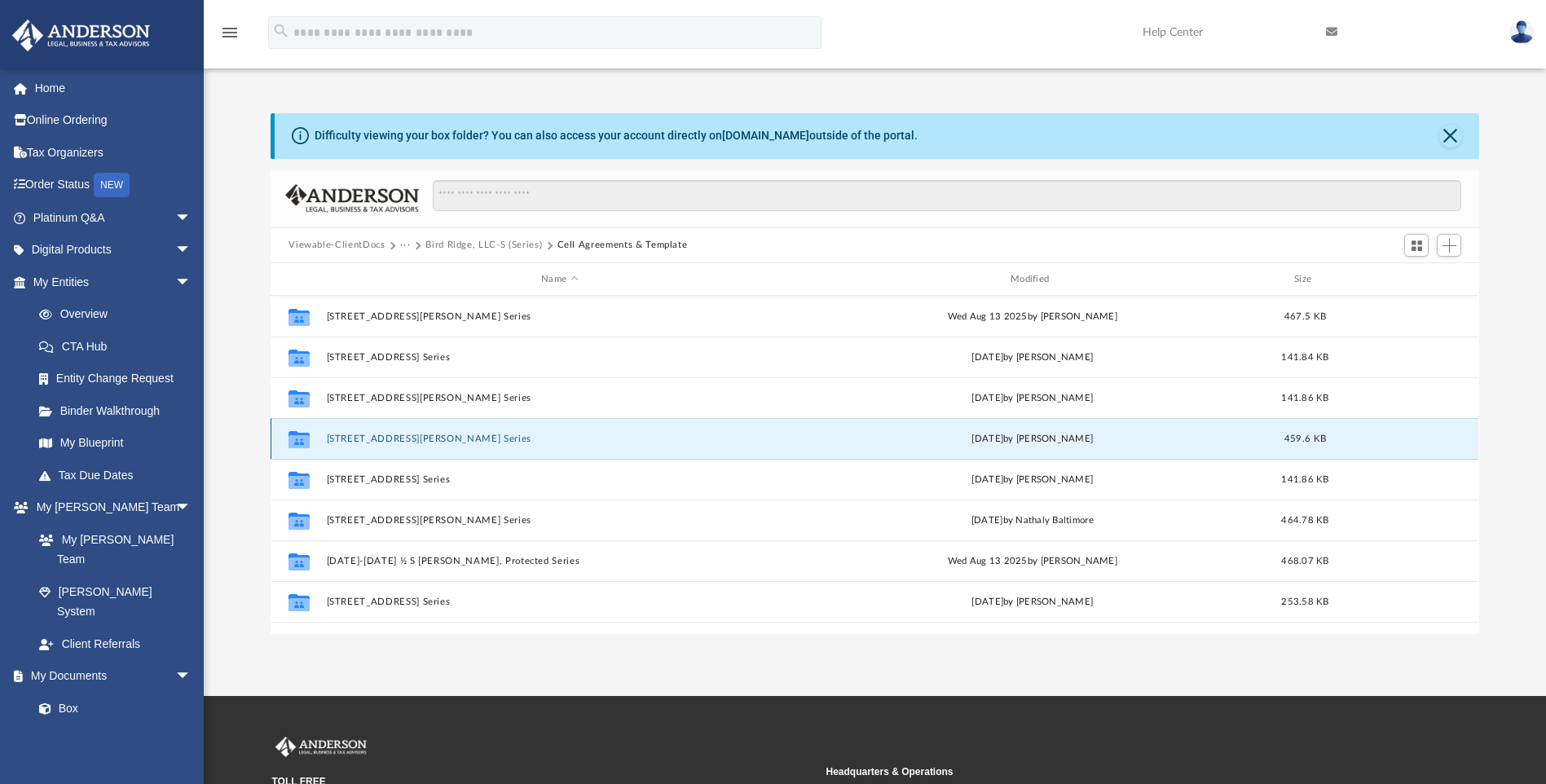
click at [384, 440] on button "[STREET_ADDRESS][PERSON_NAME] Series" at bounding box center [559, 439] width 466 height 11
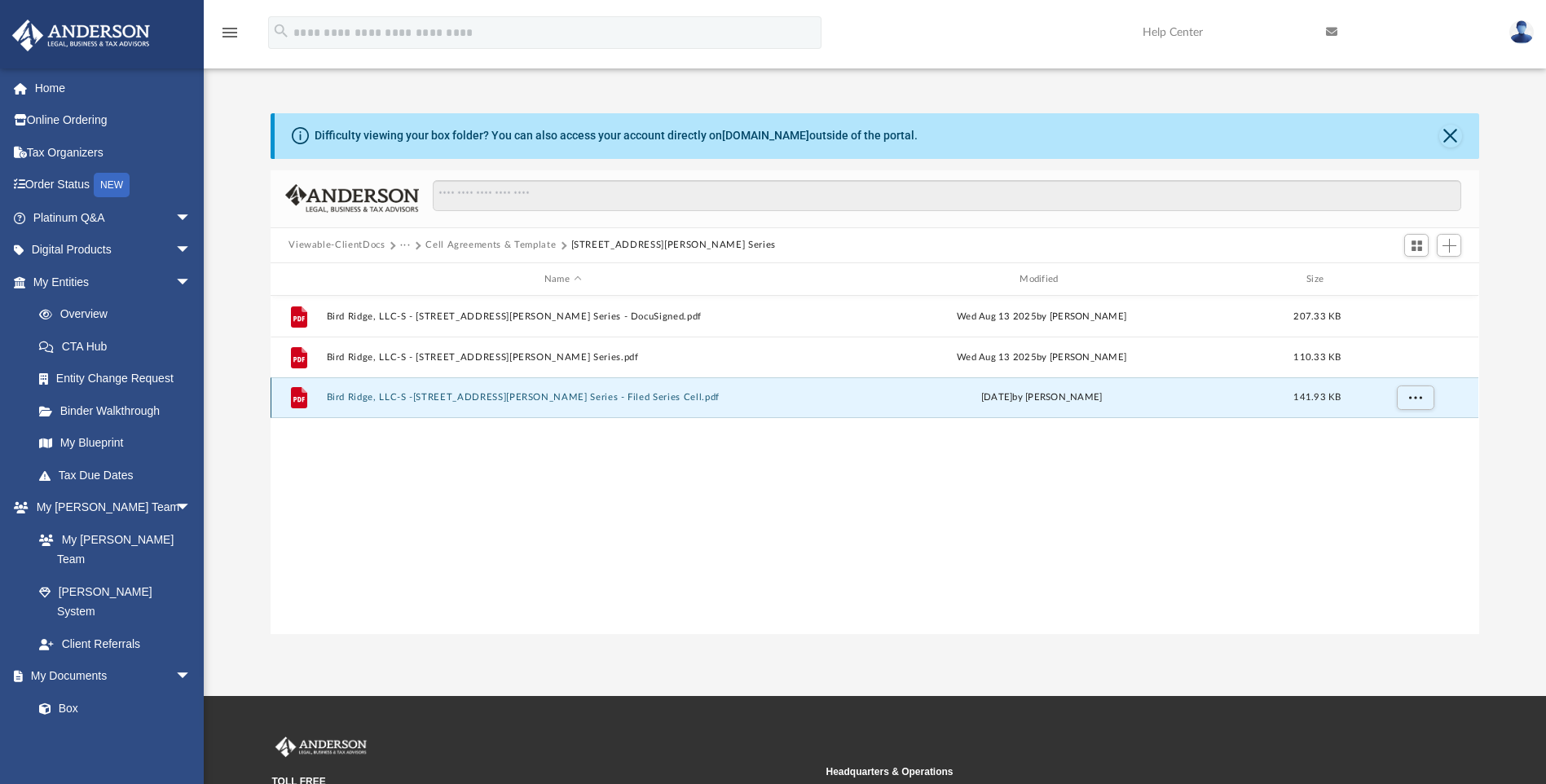
click at [516, 399] on button "Bird Ridge, LLC-S -[STREET_ADDRESS][PERSON_NAME] Series - Filed Series Cell.pdf" at bounding box center [563, 398] width 472 height 11
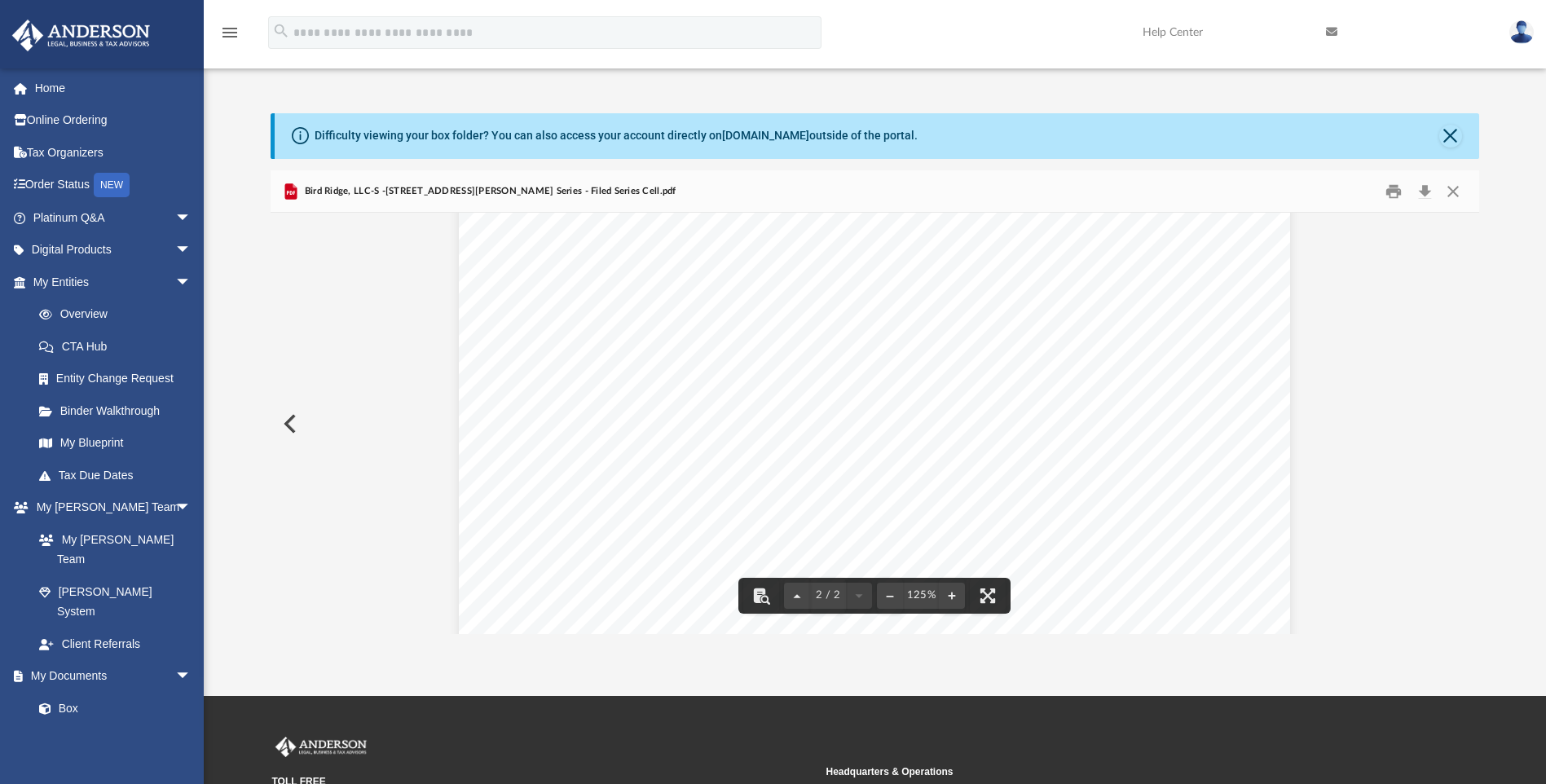
scroll to position [1467, 0]
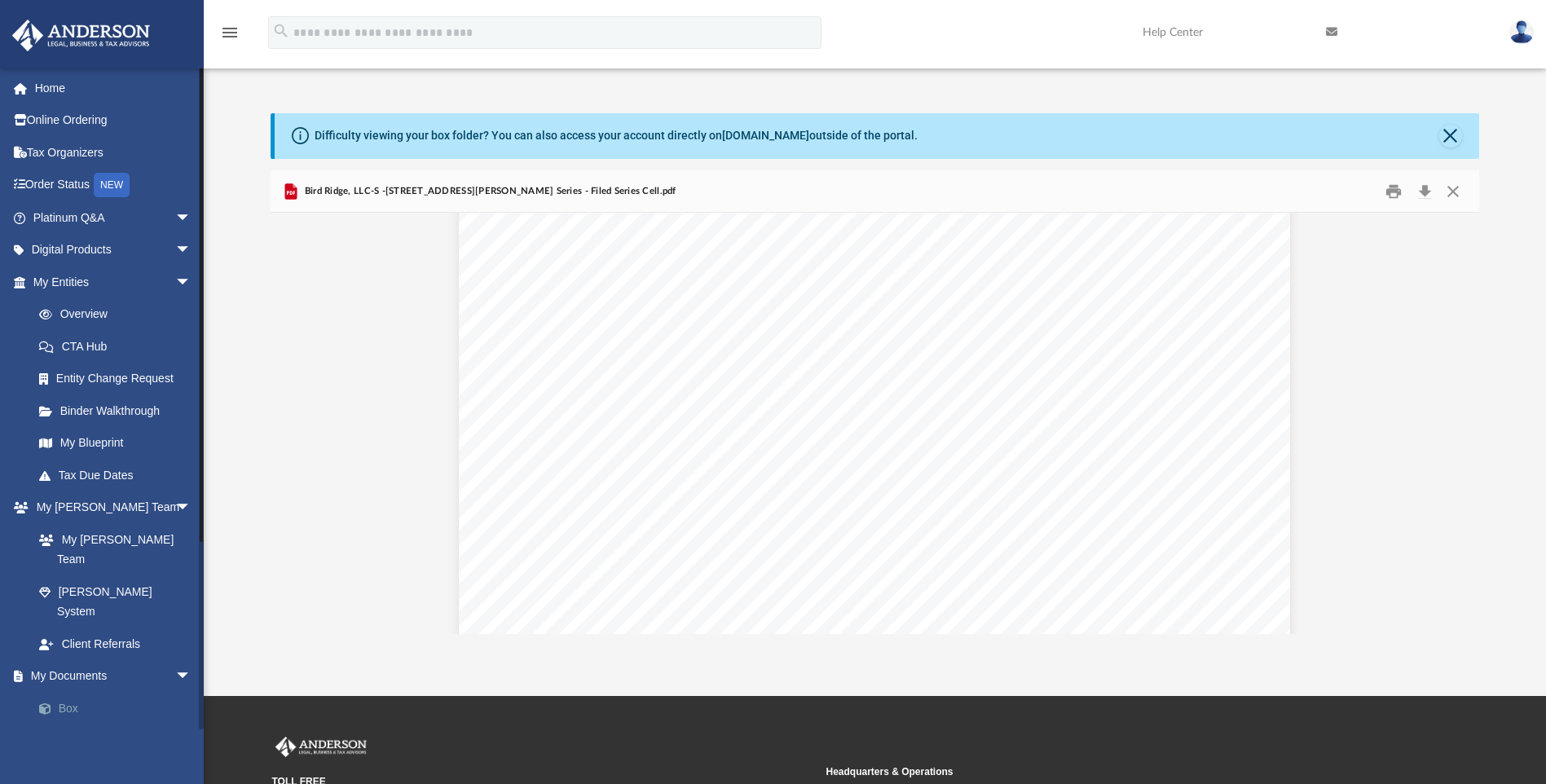
click at [125, 692] on link "Box" at bounding box center [119, 708] width 193 height 33
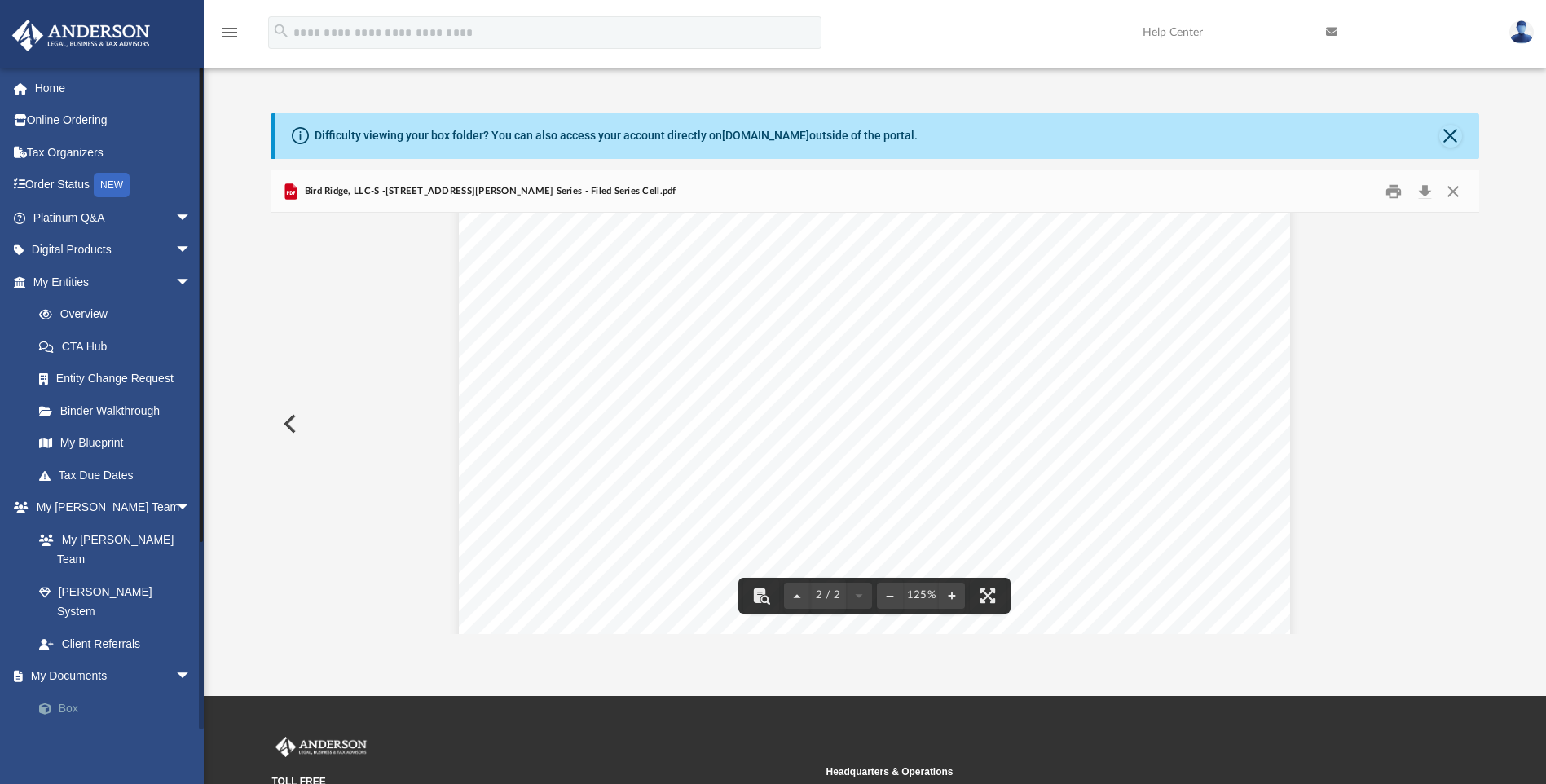
click at [60, 692] on link "Box" at bounding box center [119, 708] width 193 height 33
click at [1455, 189] on button "Close" at bounding box center [1453, 191] width 29 height 25
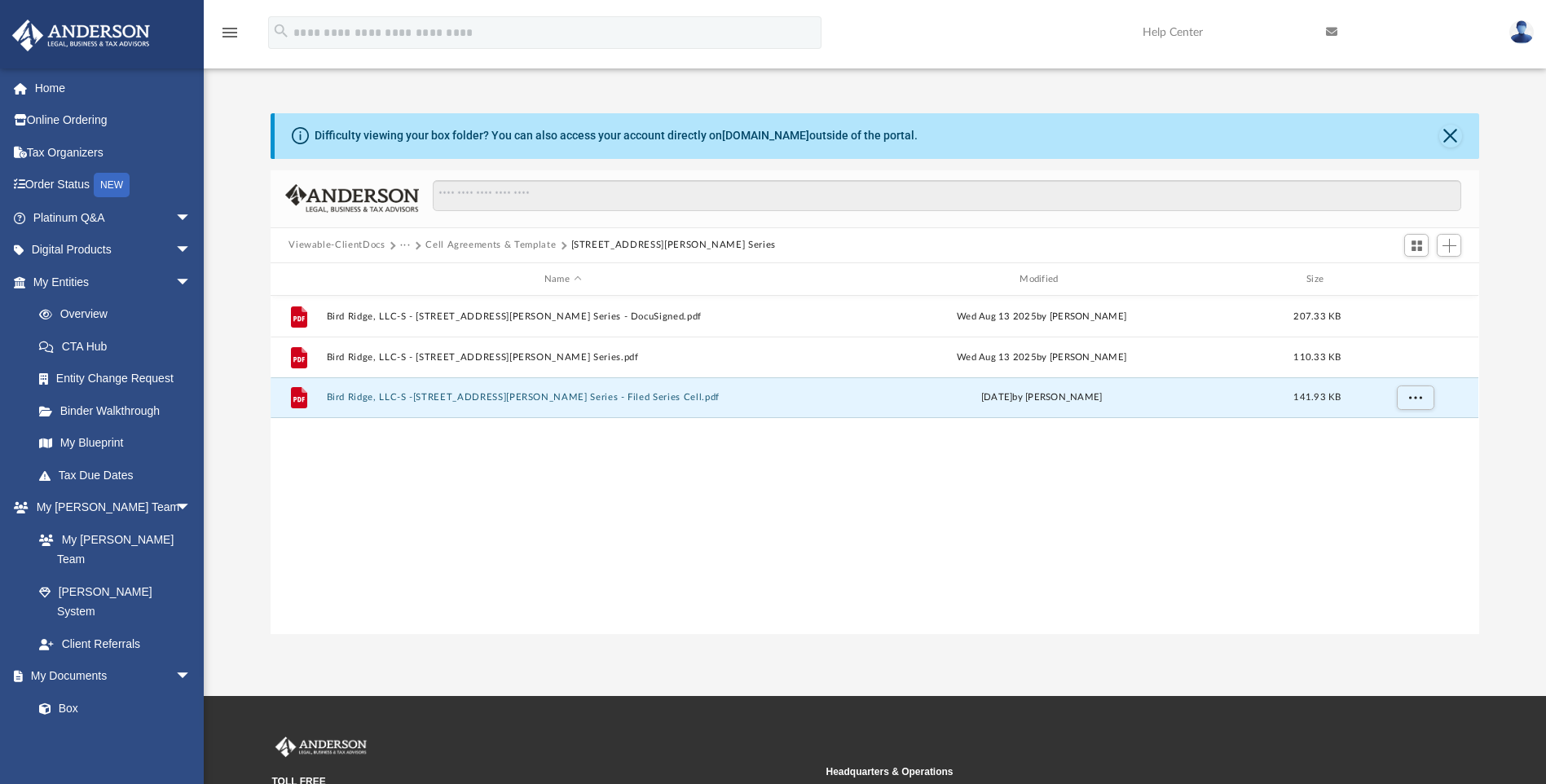
click at [491, 246] on button "Cell Agreements & Template" at bounding box center [491, 245] width 131 height 15
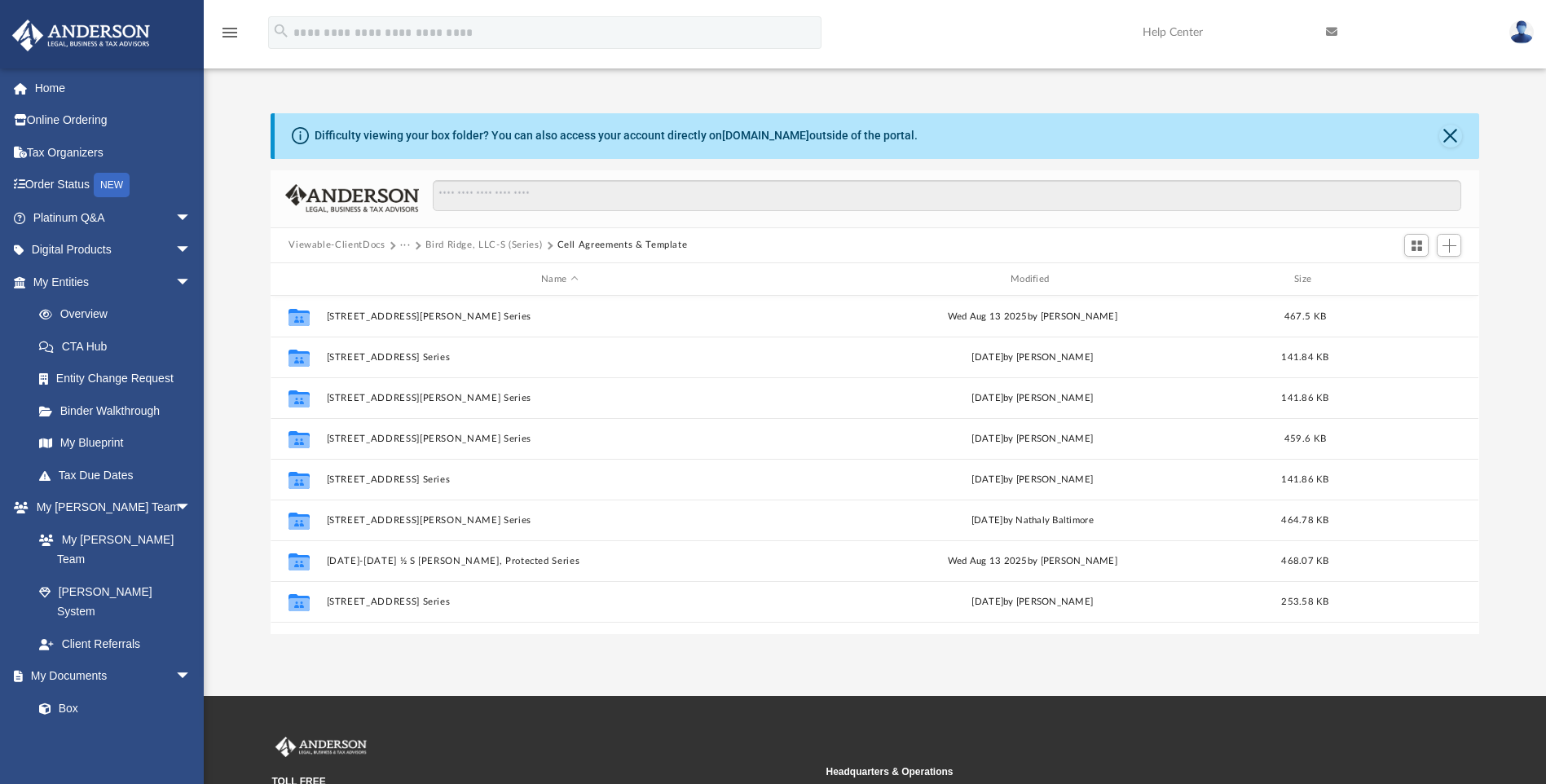
click at [400, 245] on button "···" at bounding box center [405, 245] width 11 height 15
click at [339, 241] on button "Viewable-ClientDocs" at bounding box center [336, 245] width 96 height 15
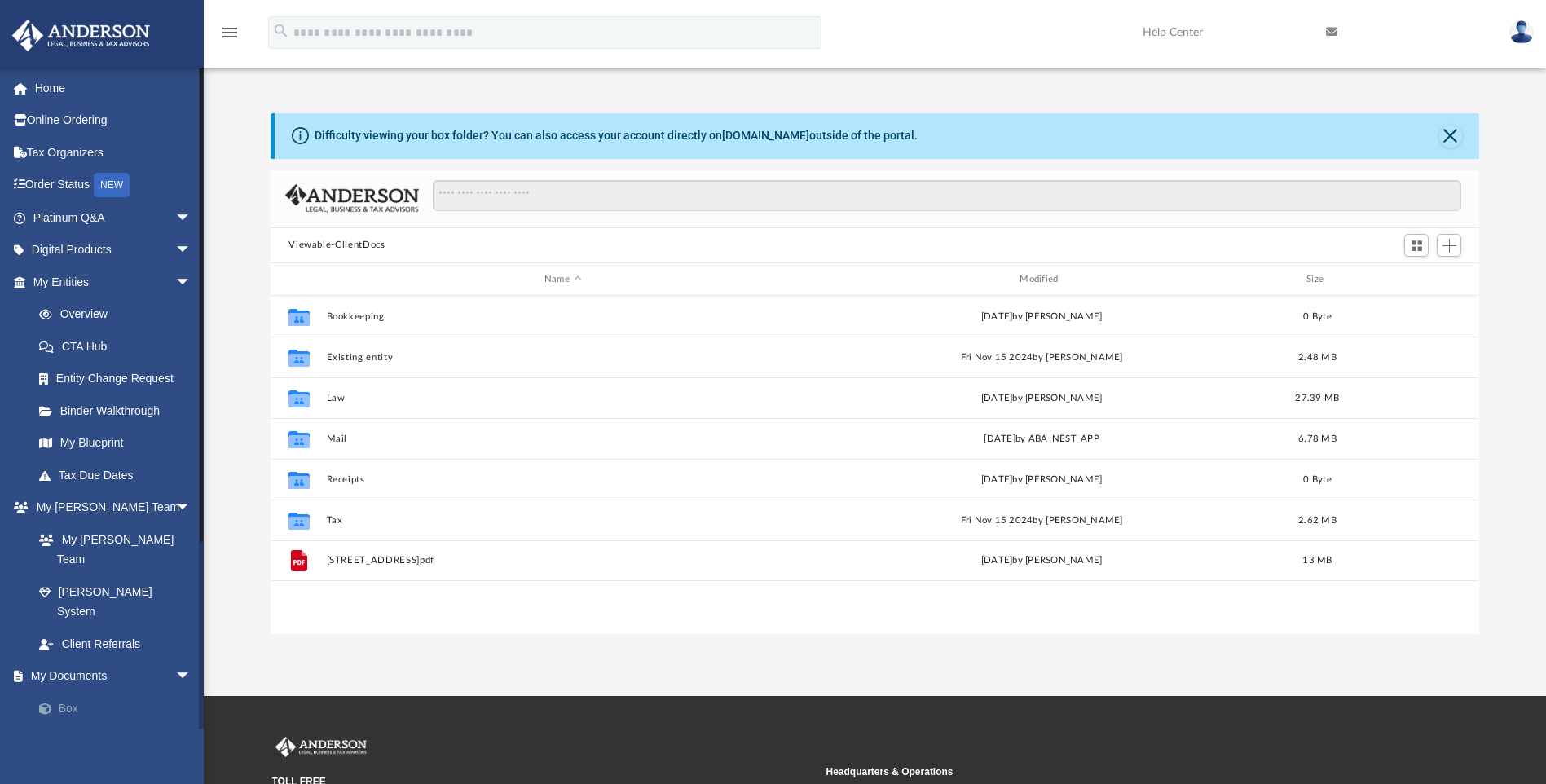
click at [92, 692] on link "Box" at bounding box center [119, 708] width 193 height 33
click at [74, 692] on link "Box" at bounding box center [119, 708] width 193 height 33
click at [54, 703] on span at bounding box center [53, 709] width 11 height 11
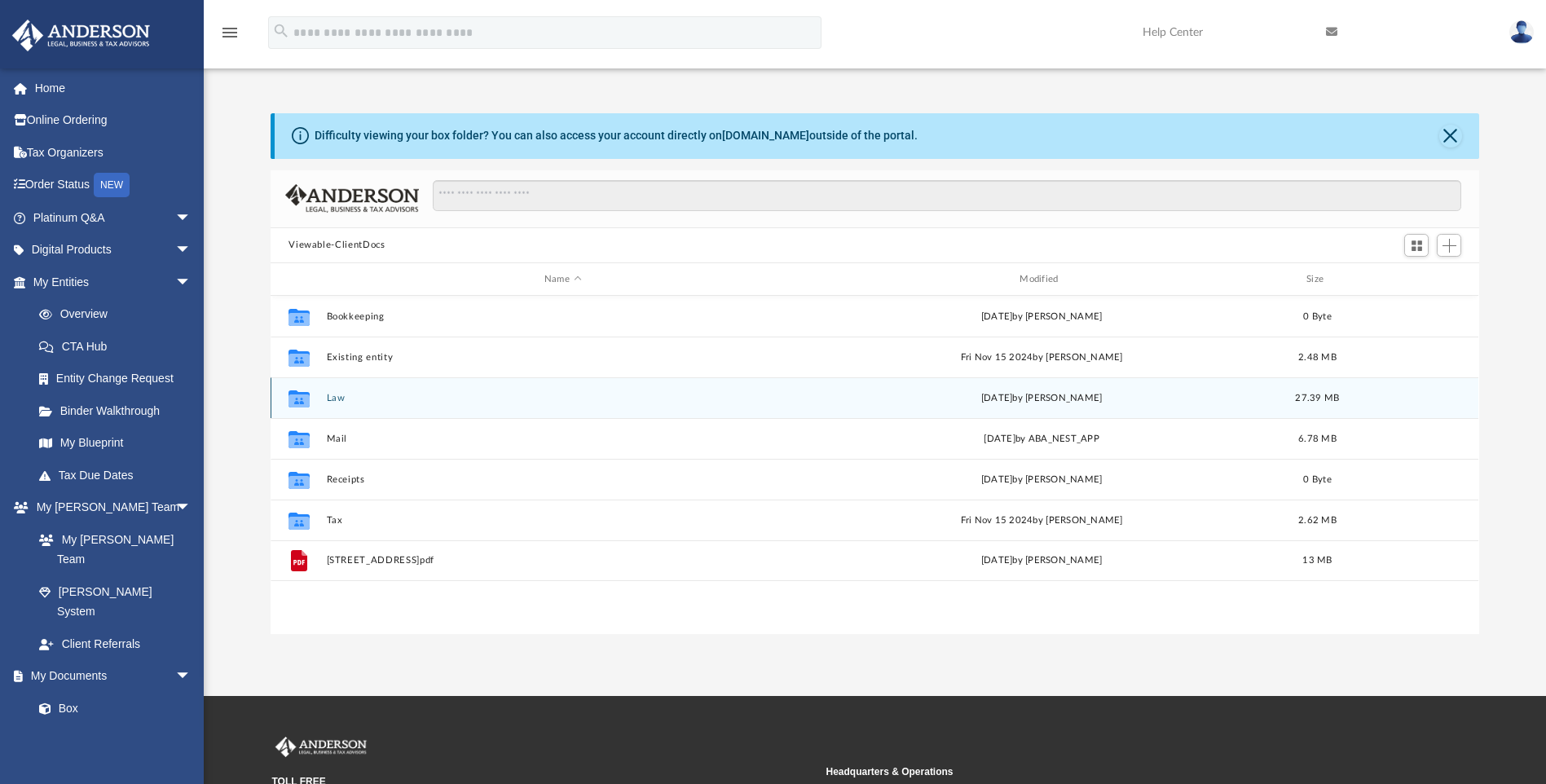
click at [321, 401] on div "Collaborated Folder Law [DATE] by [PERSON_NAME] 27.39 MB" at bounding box center [874, 398] width 1208 height 41
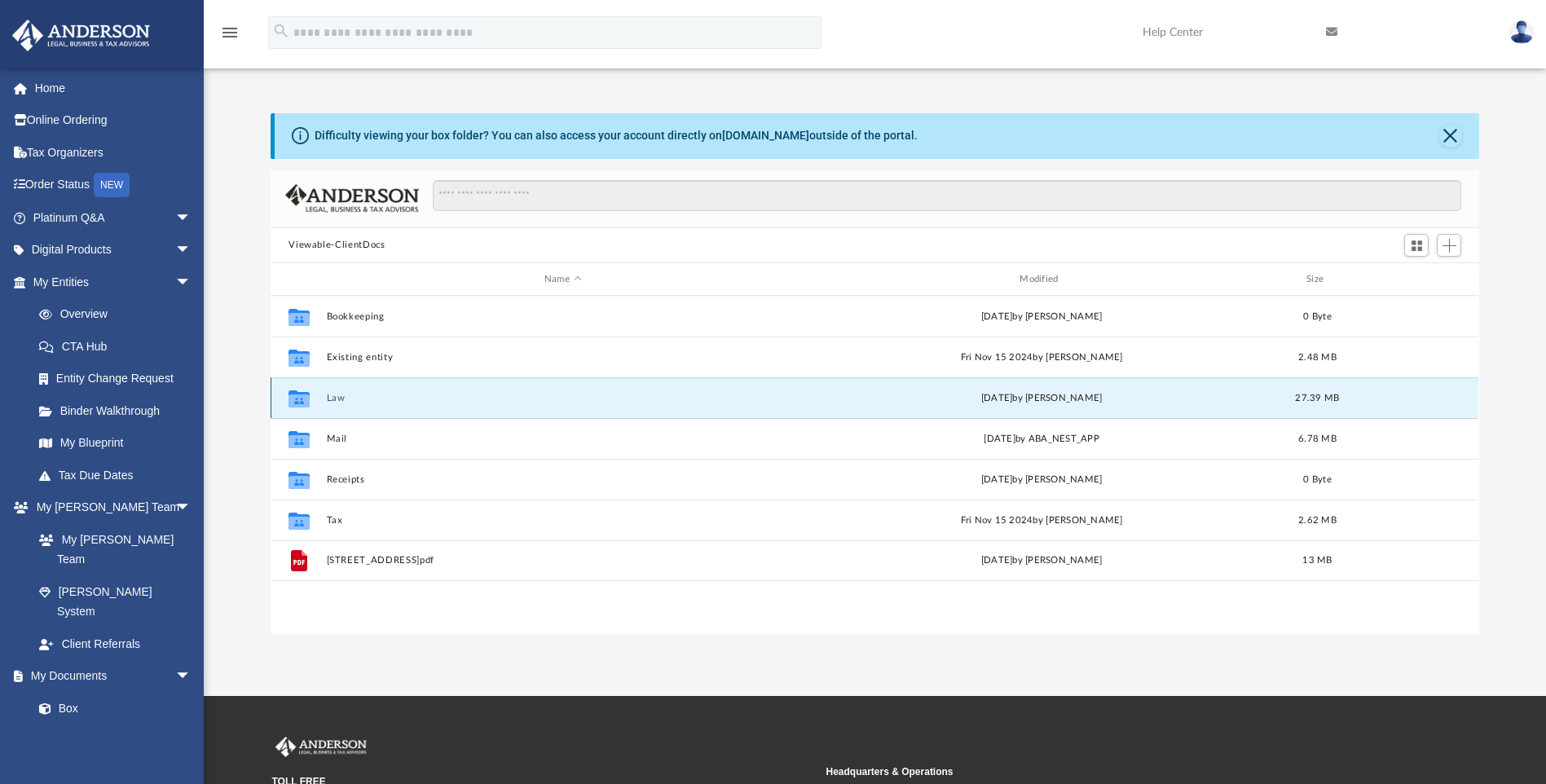
click at [331, 396] on button "Law" at bounding box center [563, 398] width 472 height 11
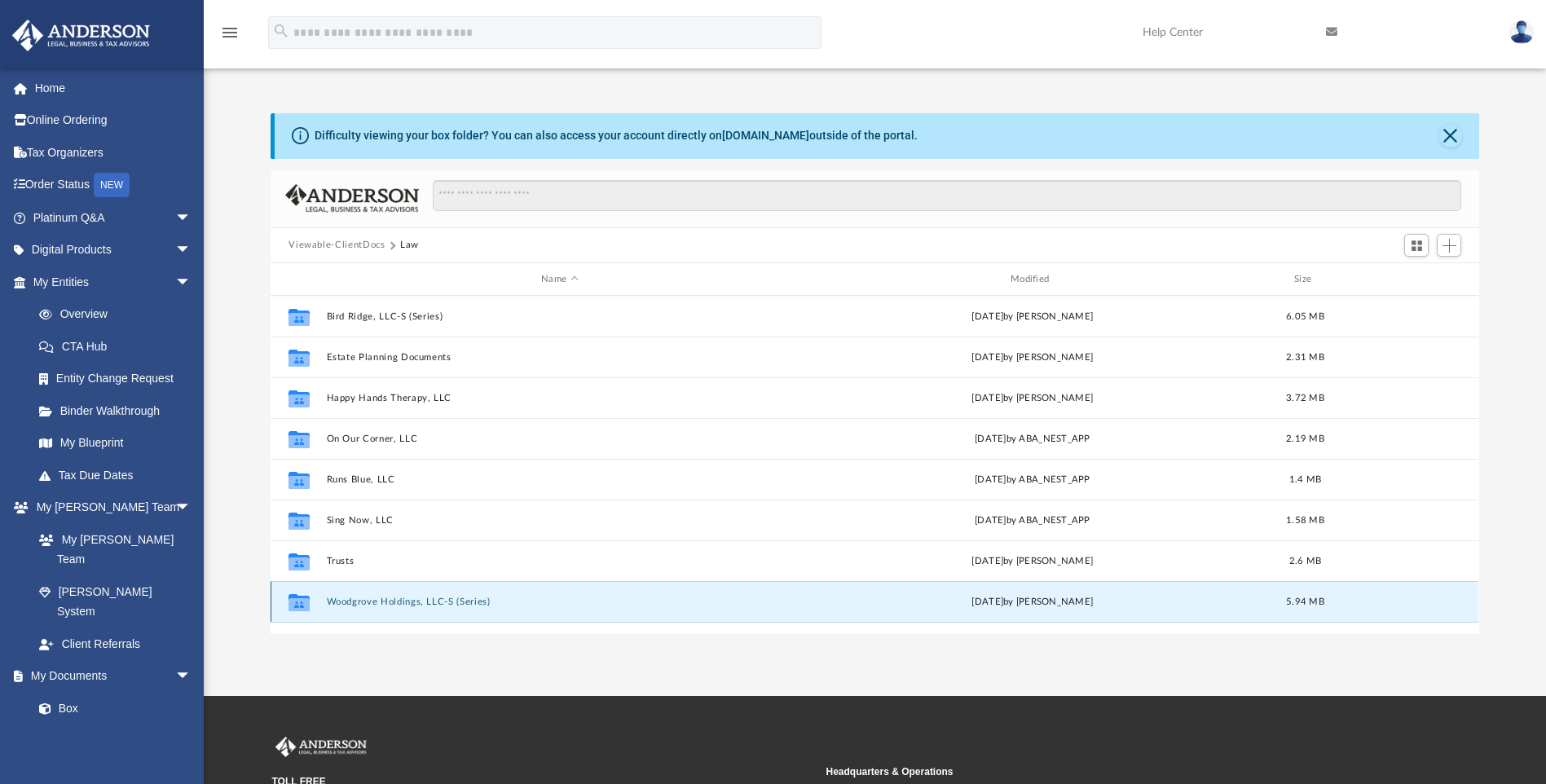
click at [397, 604] on button "Woodgrove Holdings, LLC-S (Series)" at bounding box center [559, 601] width 466 height 11
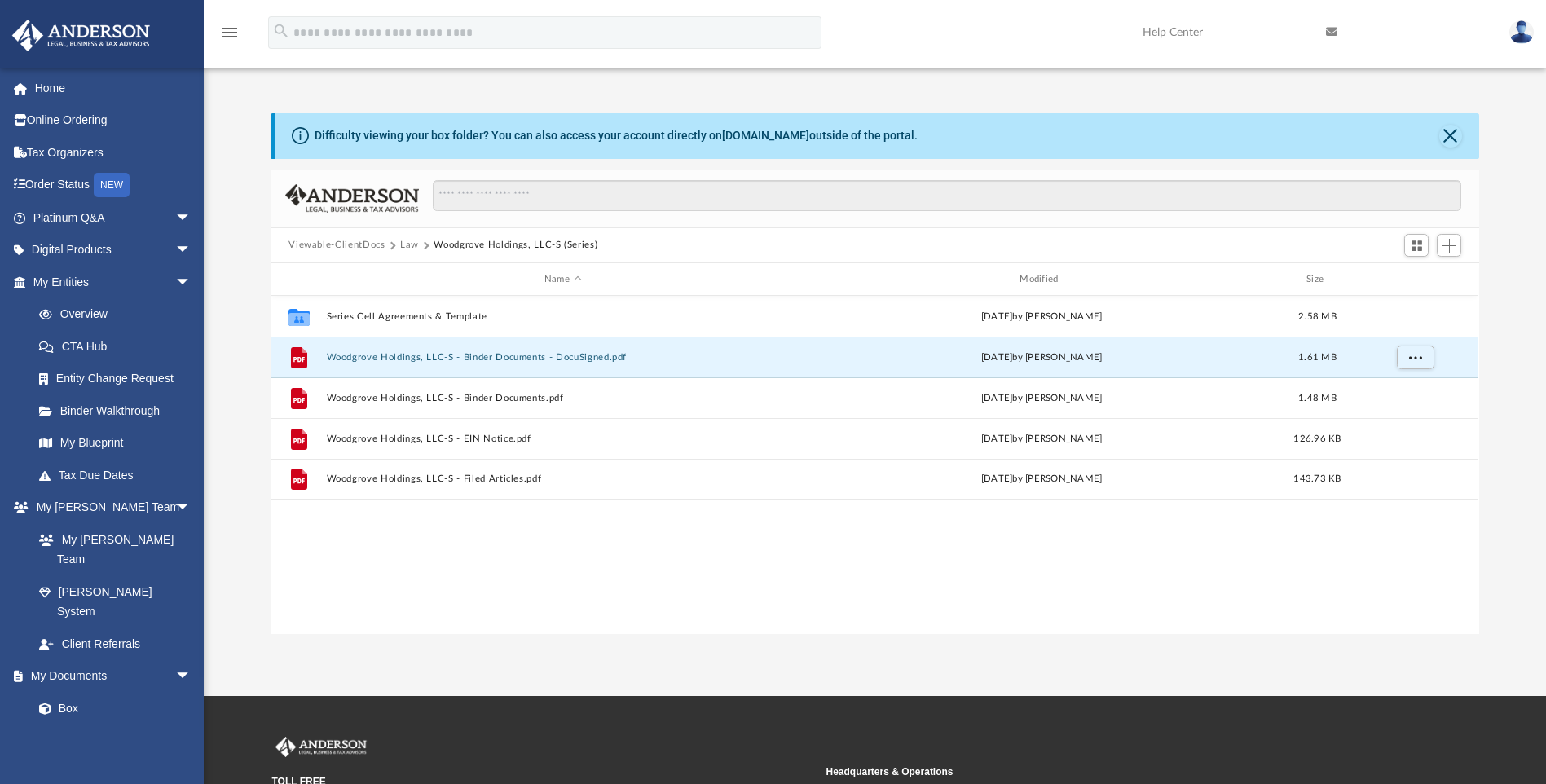
click at [429, 359] on button "Woodgrove Holdings, LLC-S - Binder Documents - DocuSigned.pdf" at bounding box center [563, 357] width 472 height 11
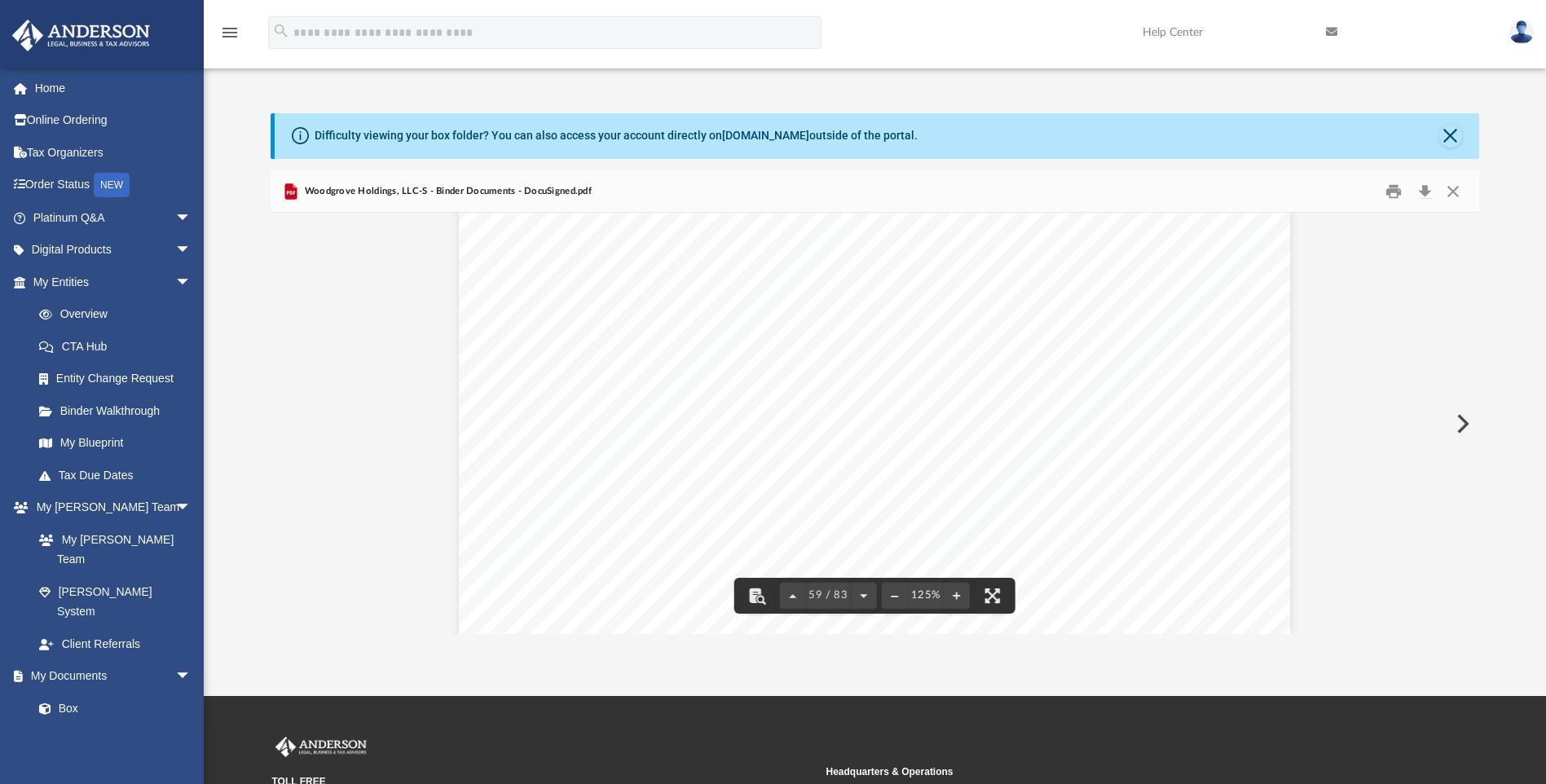
scroll to position [64379, 0]
